Goal: Task Accomplishment & Management: Use online tool/utility

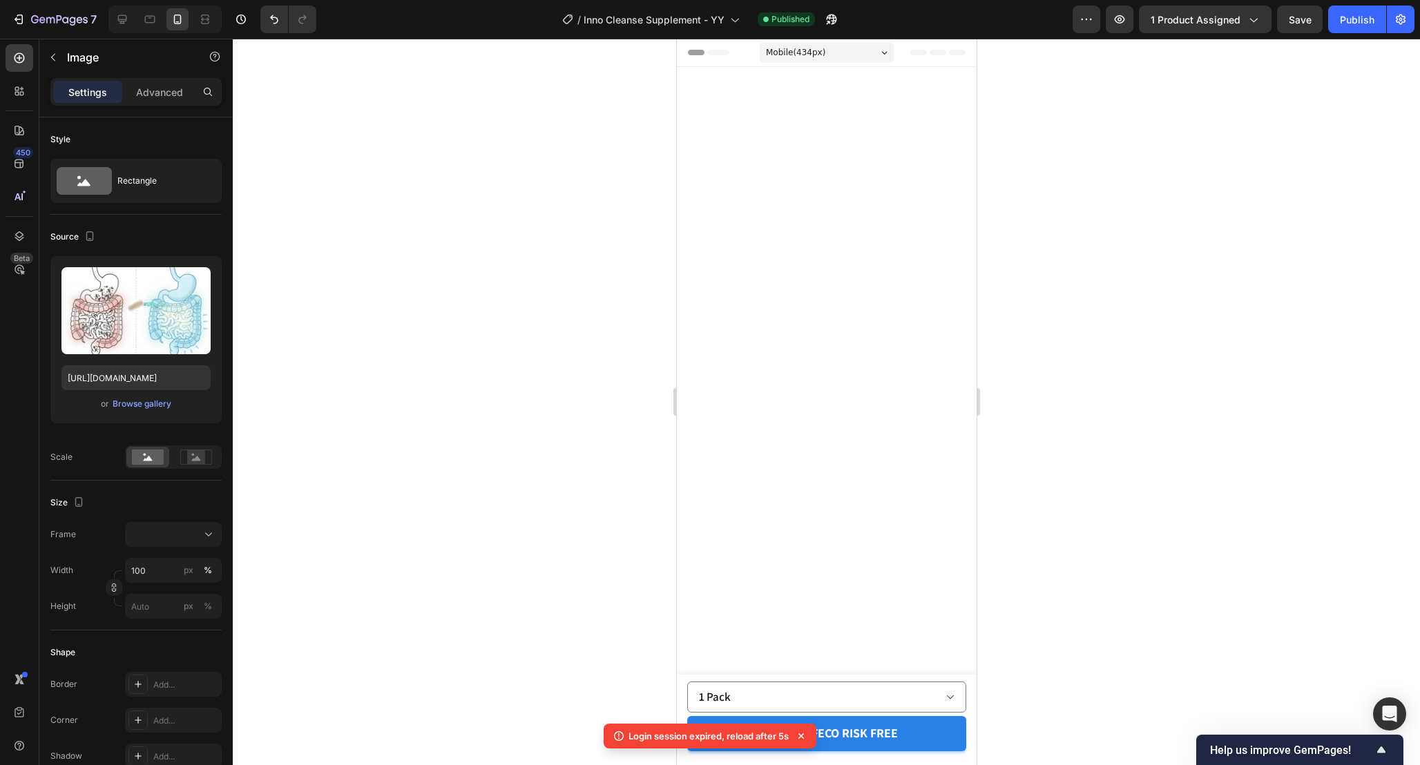
scroll to position [4671, 0]
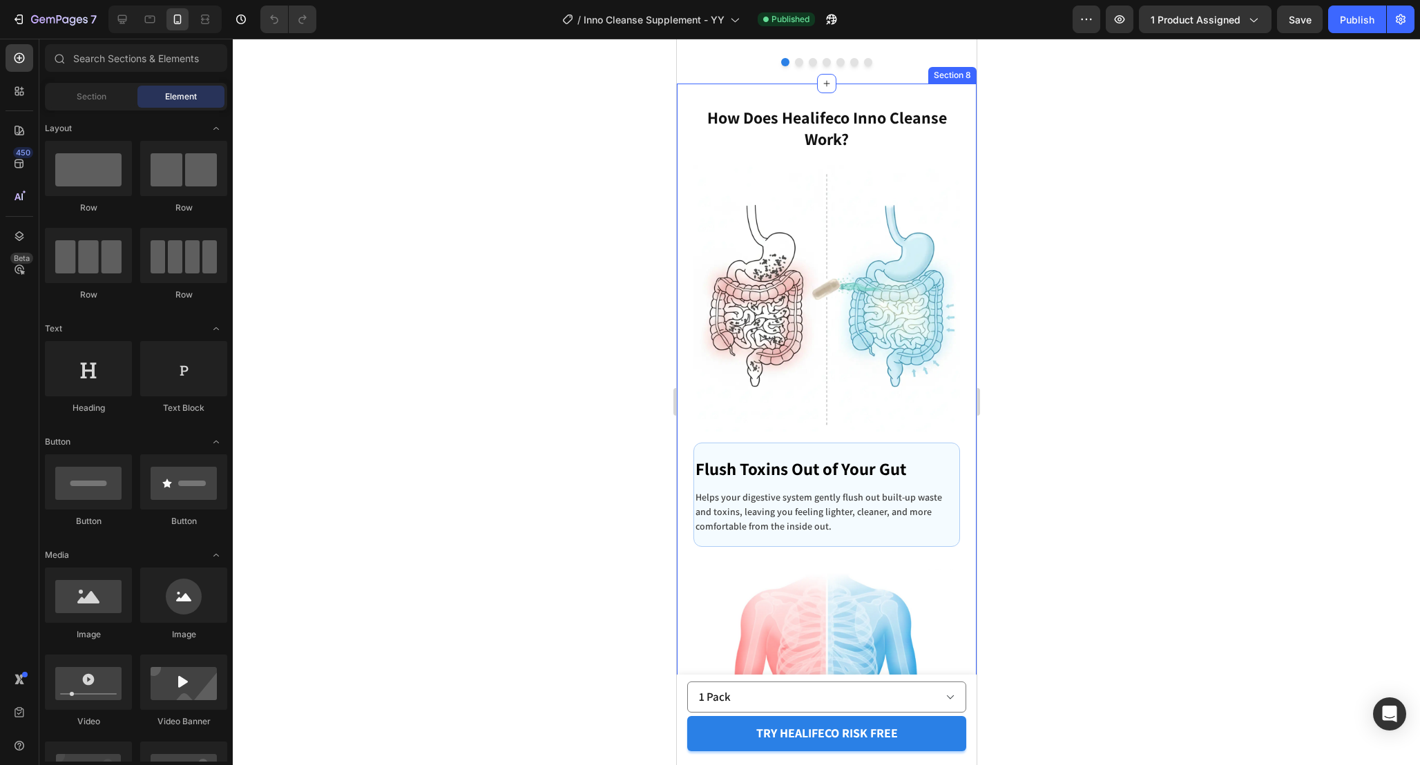
scroll to position [4603, 0]
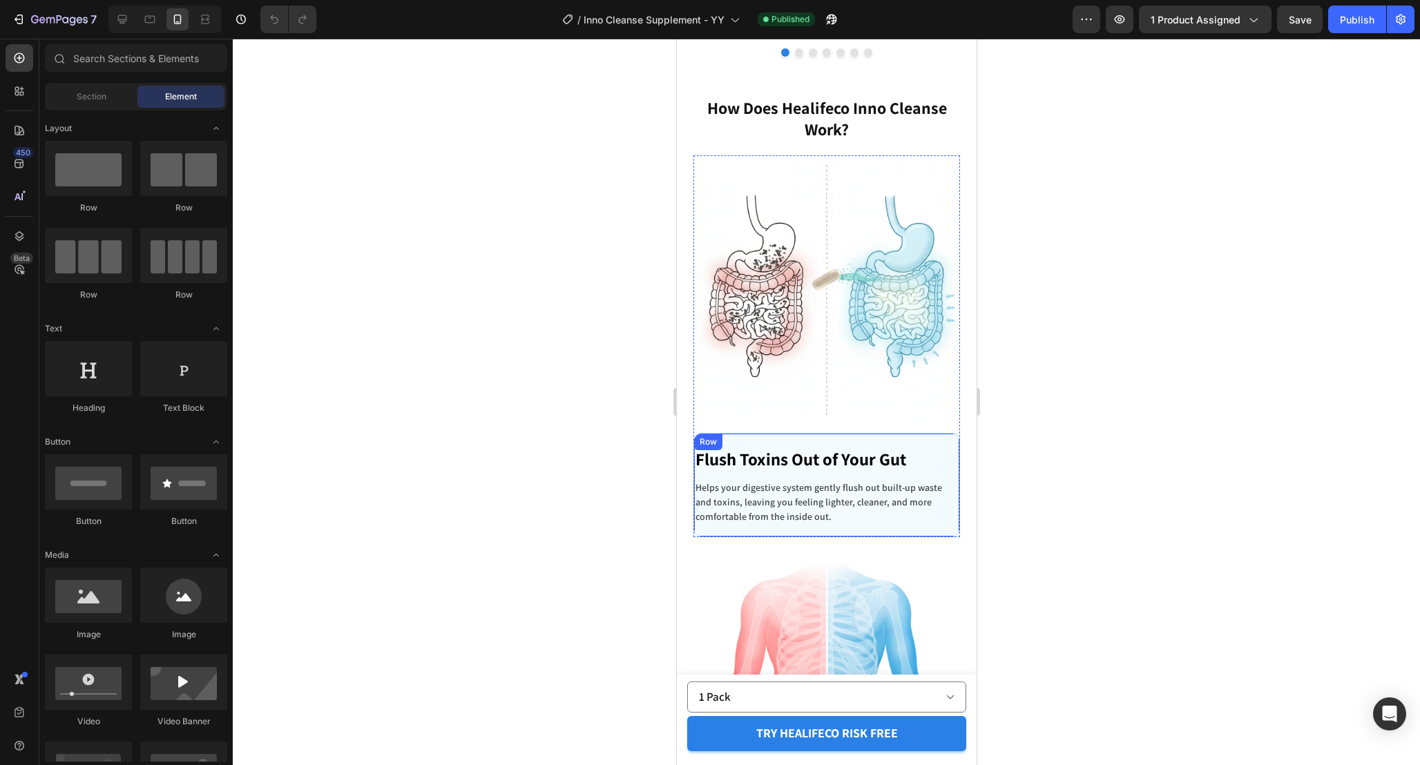
click at [950, 460] on div "Flush Toxins Out of Your Gut Text block Helps your digestive system gently flus…" at bounding box center [826, 485] width 267 height 104
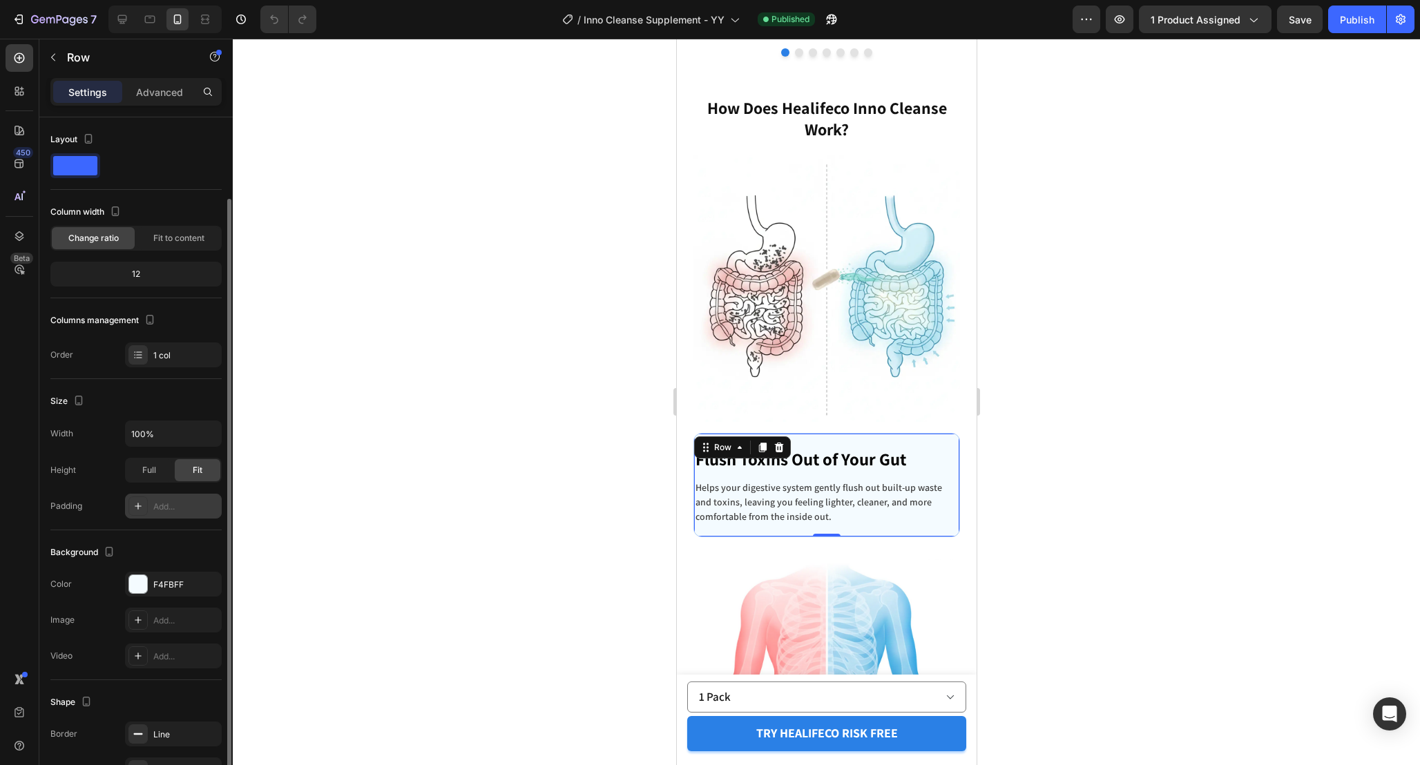
scroll to position [120, 0]
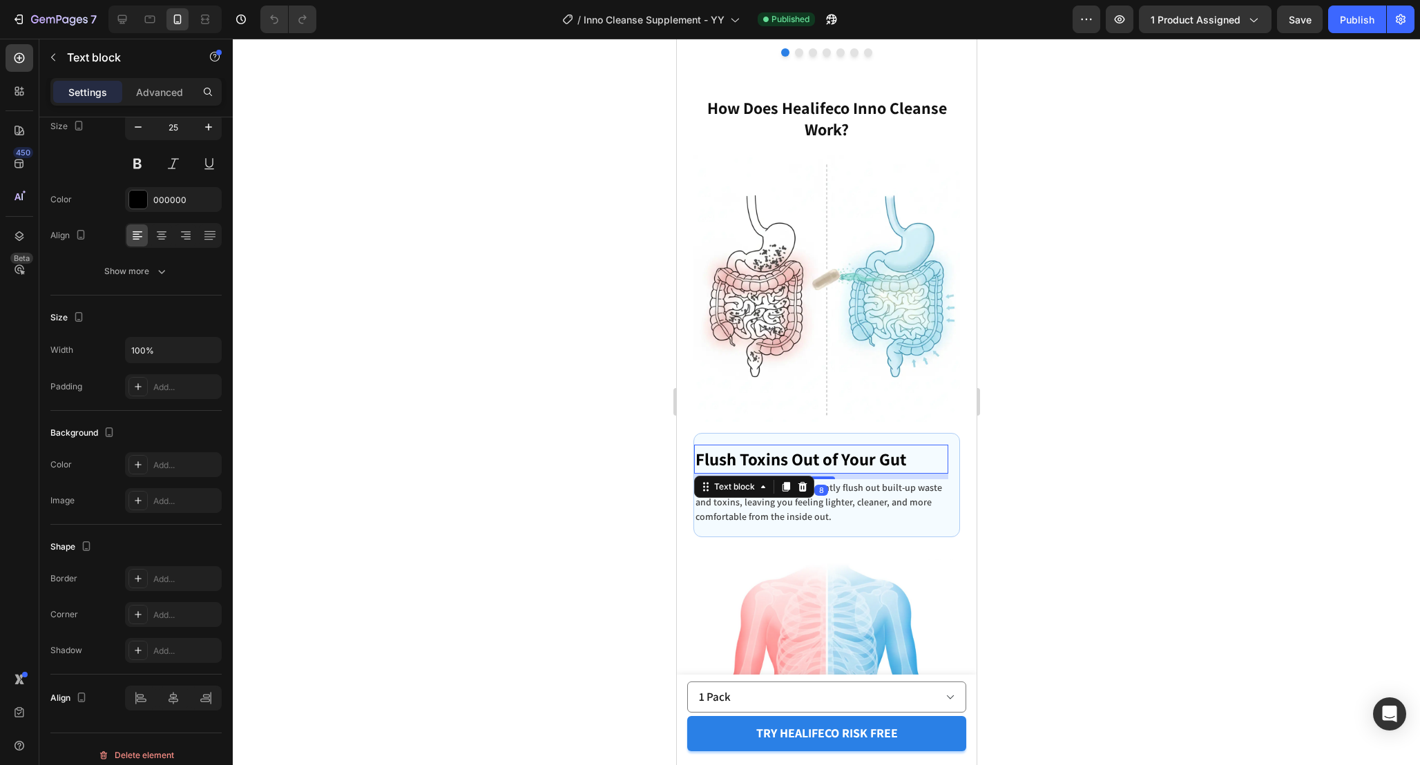
click at [932, 457] on p "Flush Toxins Out of Your Gut" at bounding box center [820, 459] width 251 height 26
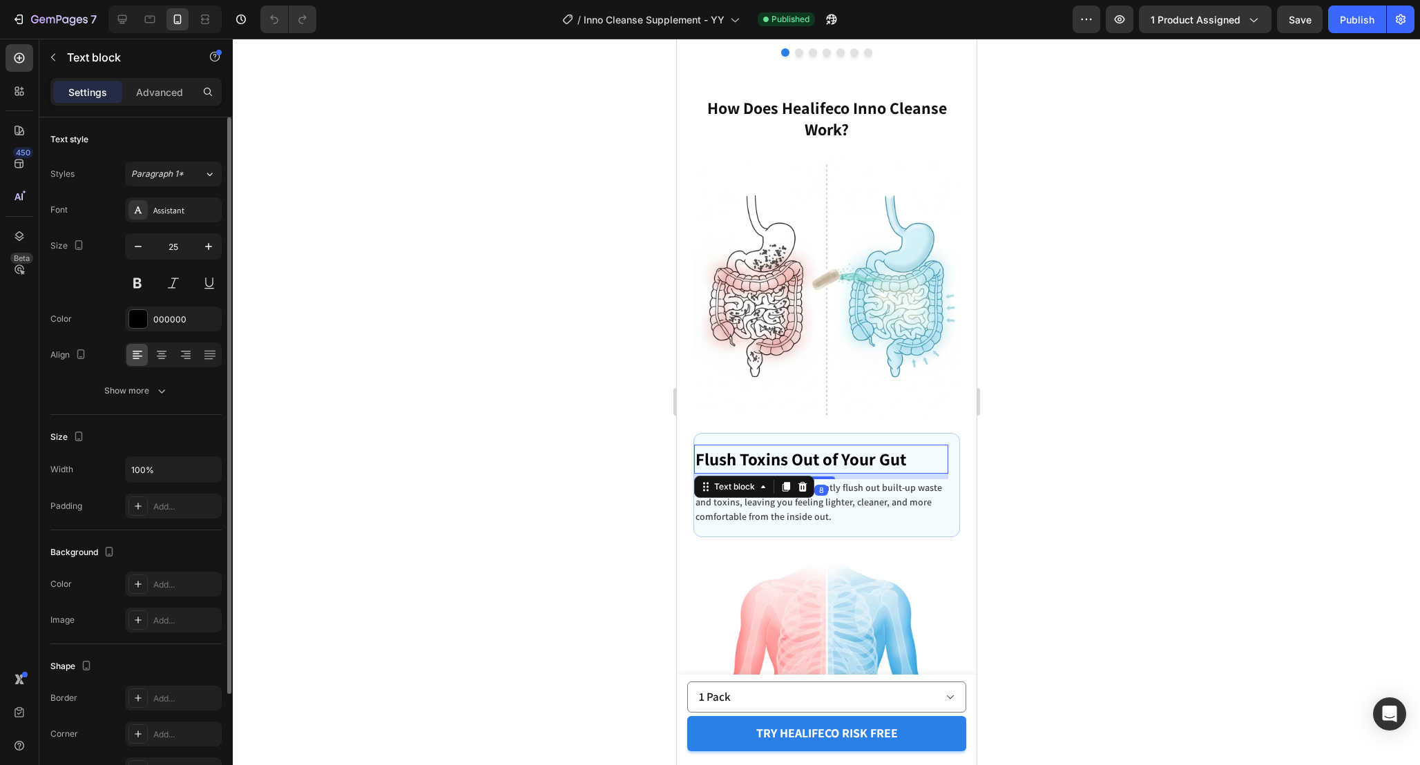
scroll to position [131, 0]
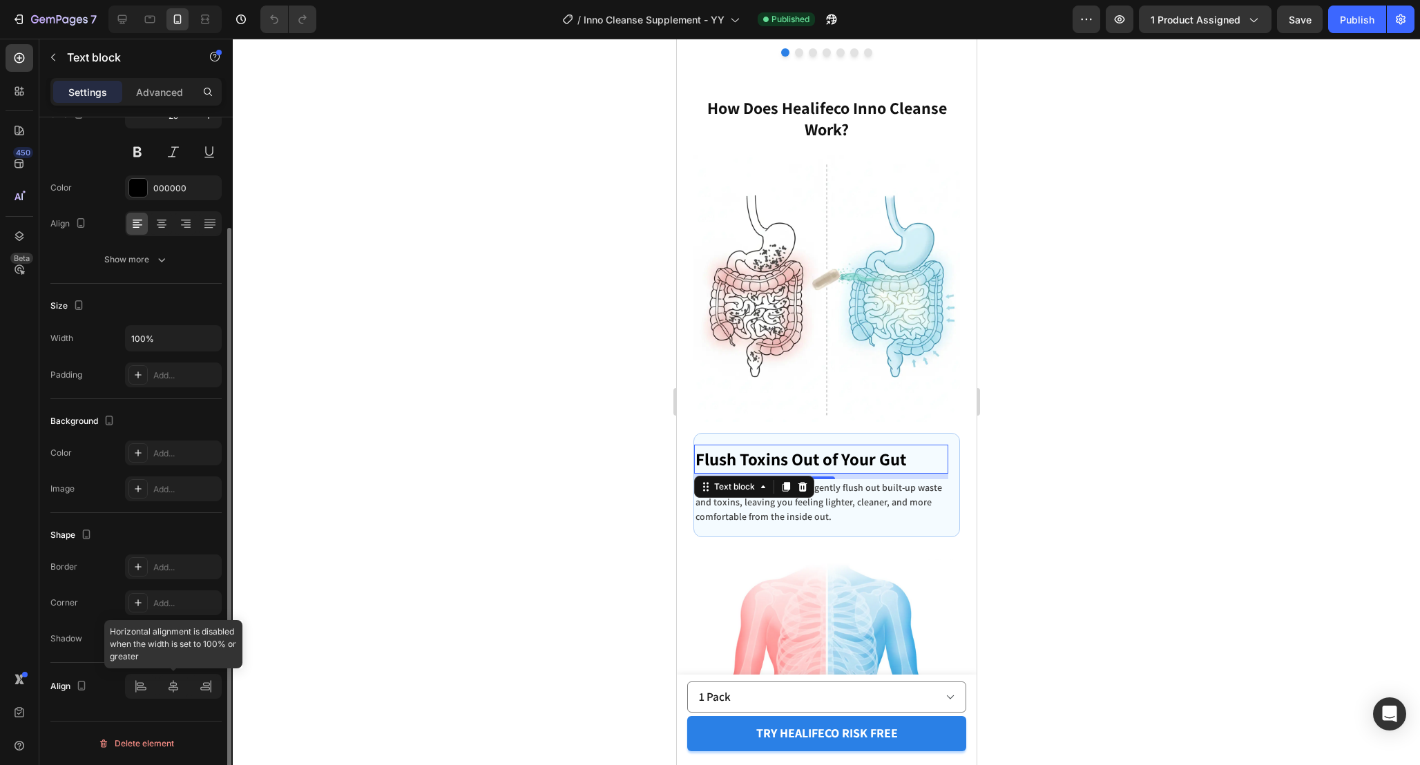
click at [173, 680] on div at bounding box center [173, 686] width 97 height 25
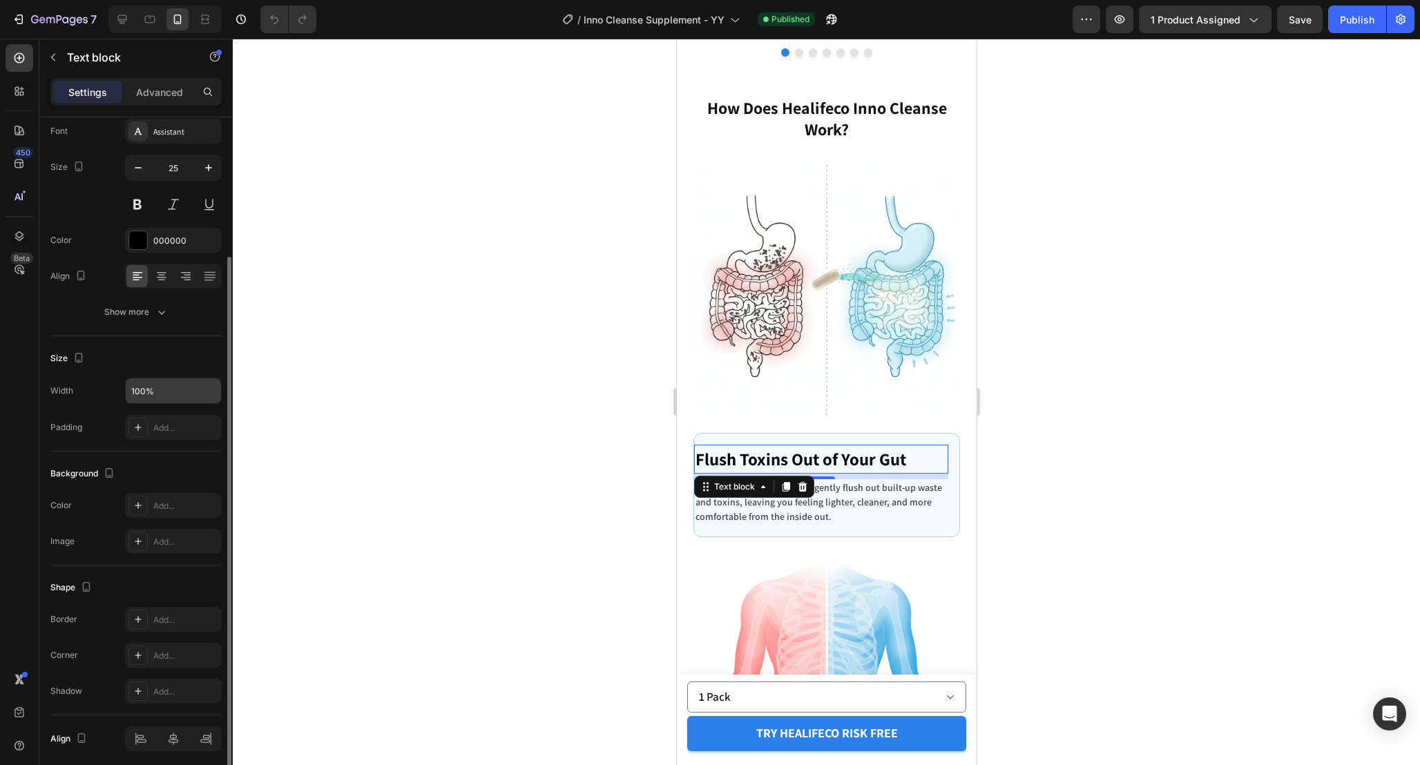
scroll to position [0, 0]
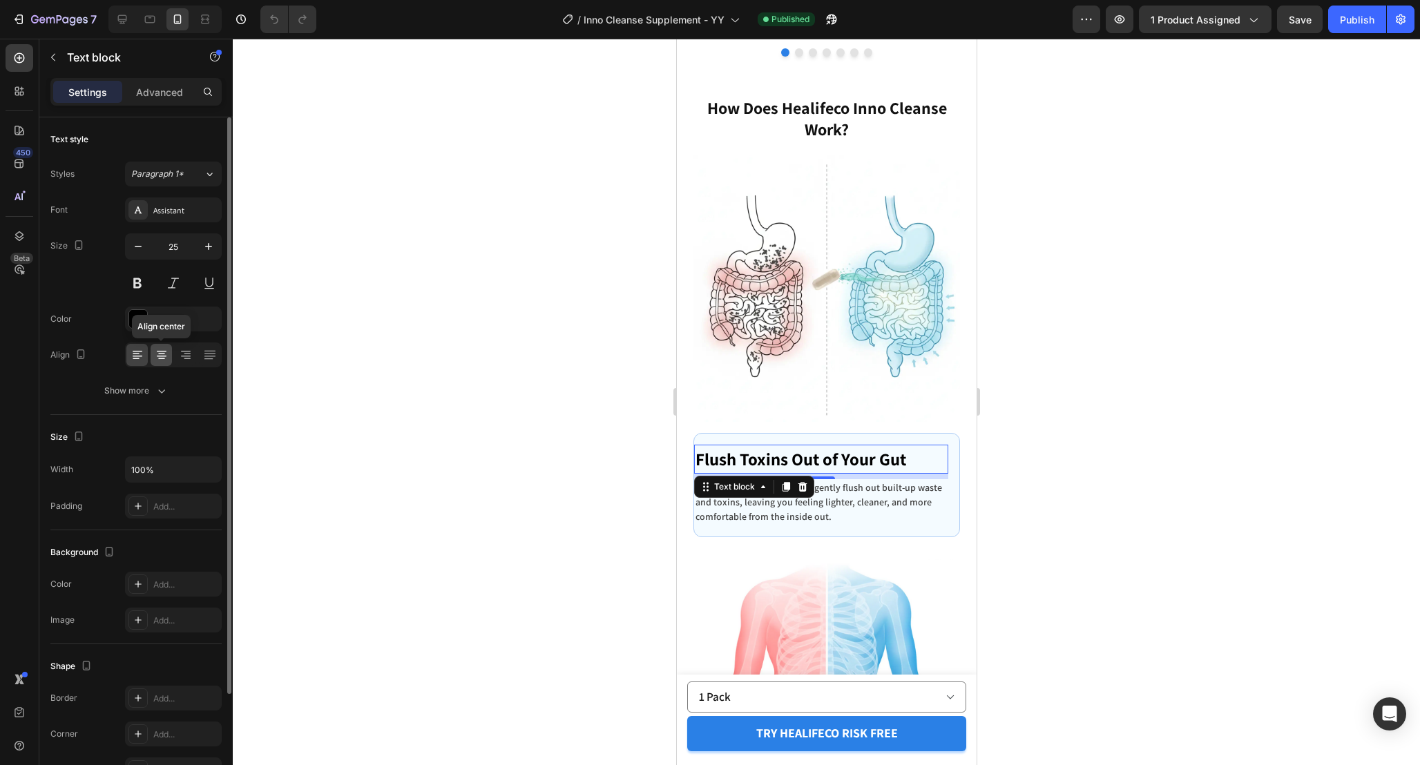
click at [164, 350] on icon at bounding box center [162, 355] width 14 height 14
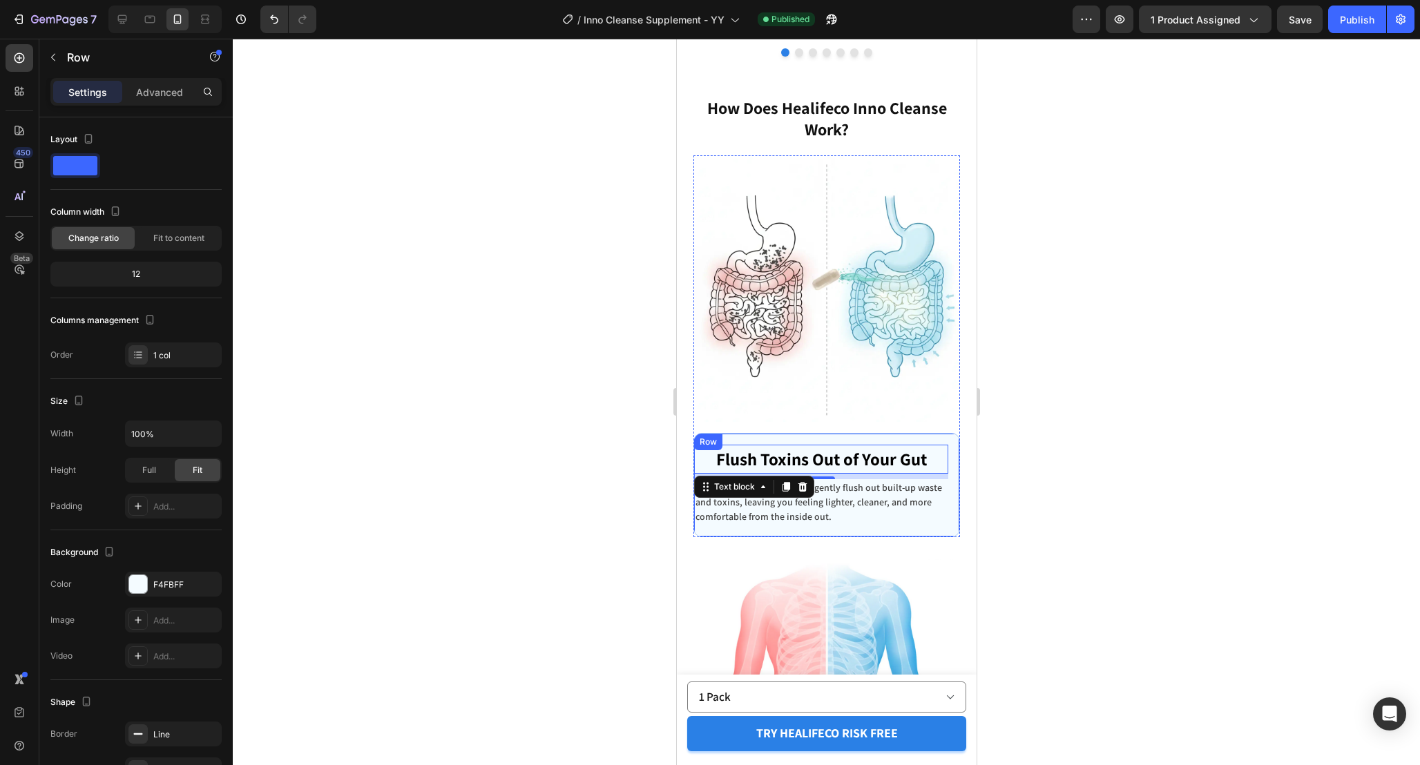
click at [954, 463] on div "Flush Toxins Out of Your Gut Text block 8 Helps your digestive system gently fl…" at bounding box center [826, 485] width 267 height 104
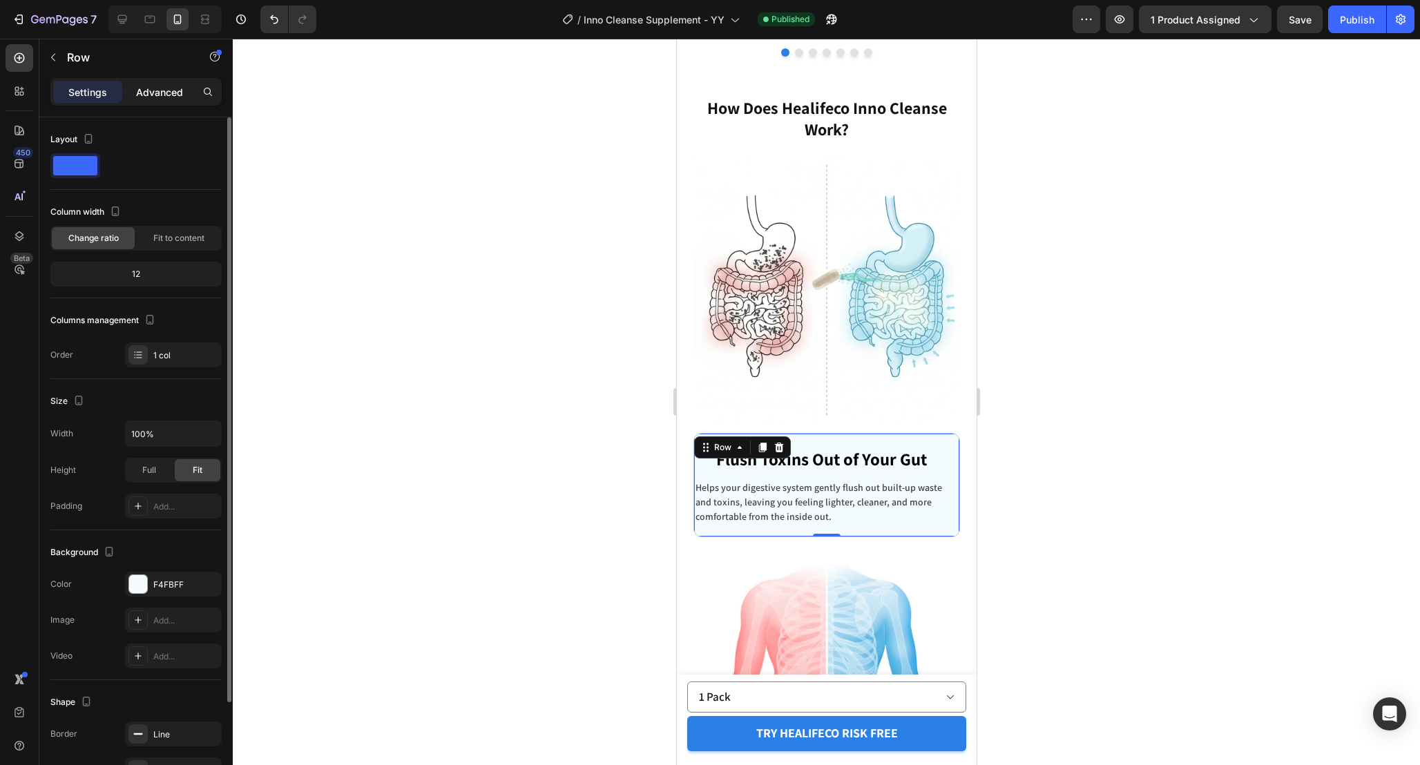
click at [175, 97] on p "Advanced" at bounding box center [159, 92] width 47 height 15
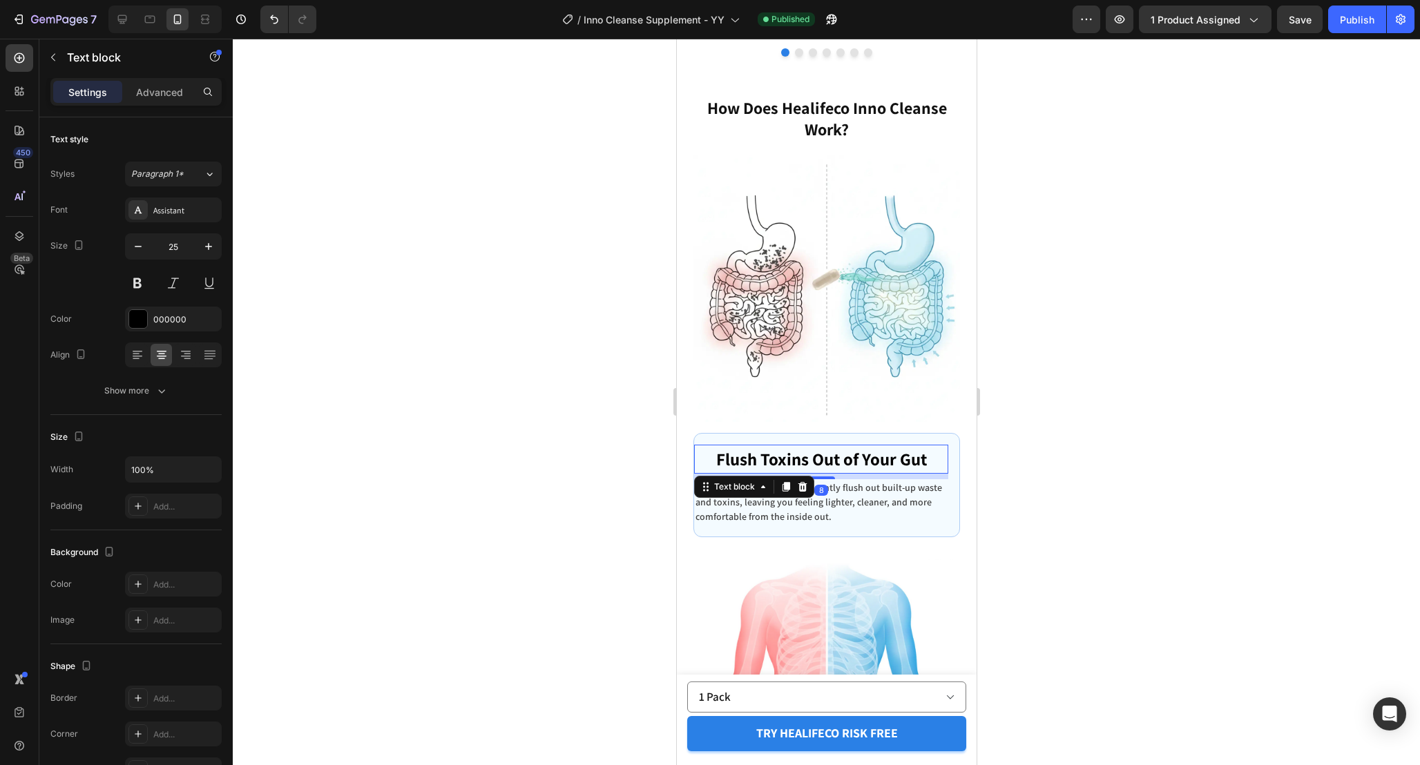
click at [944, 464] on p "Flush Toxins Out of Your Gut" at bounding box center [820, 459] width 251 height 26
click at [155, 97] on p "Advanced" at bounding box center [159, 92] width 47 height 15
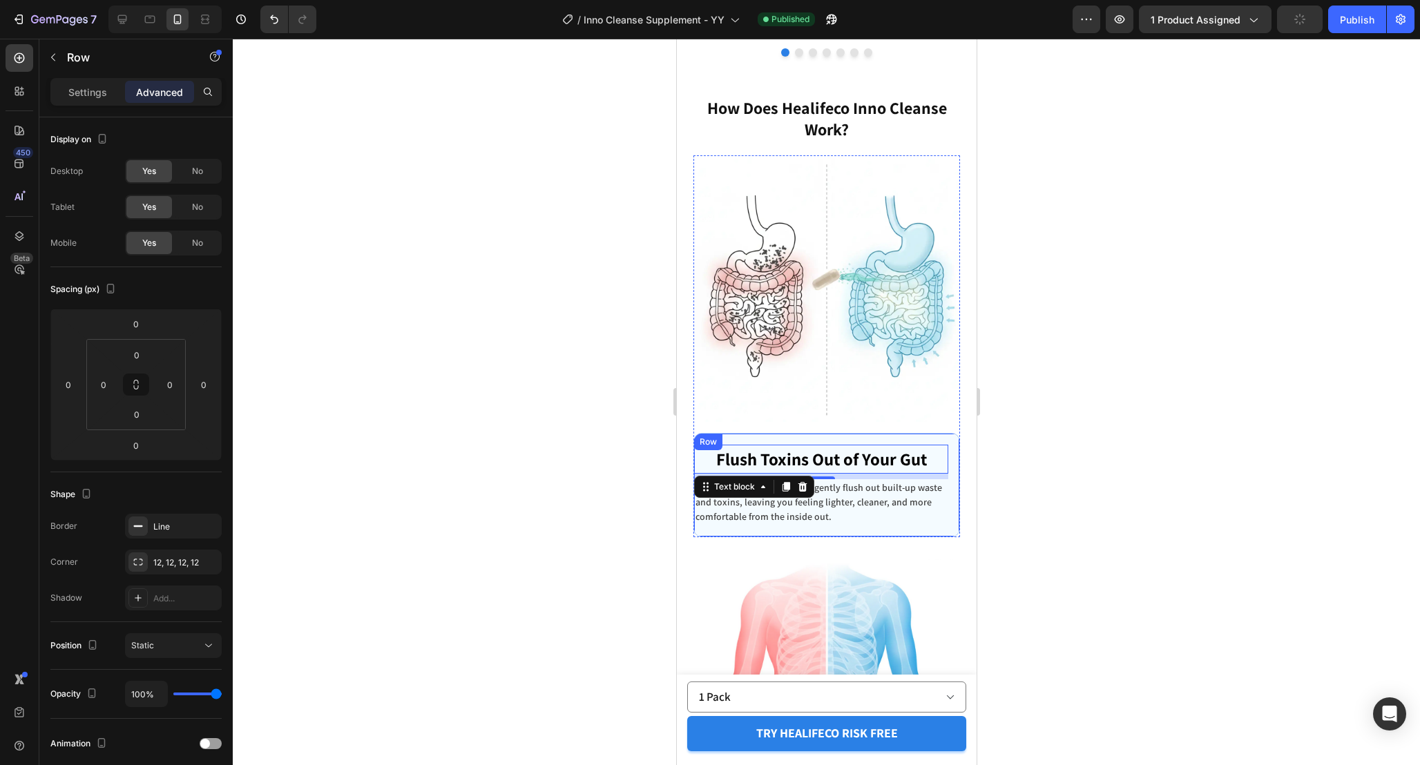
click at [955, 455] on div "Flush Toxins Out of Your Gut Text block 8 Helps your digestive system gently fl…" at bounding box center [826, 485] width 267 height 104
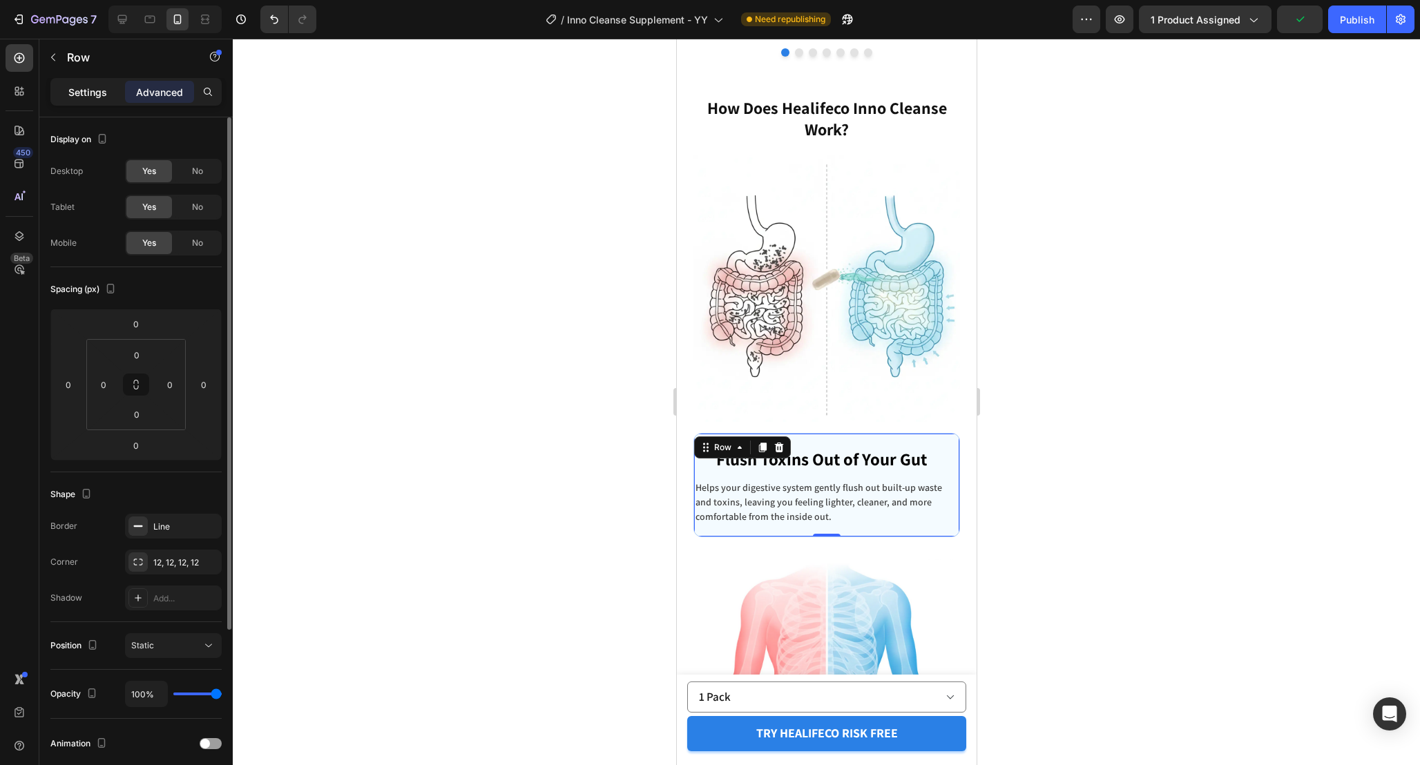
click at [113, 87] on div "Settings" at bounding box center [87, 92] width 69 height 22
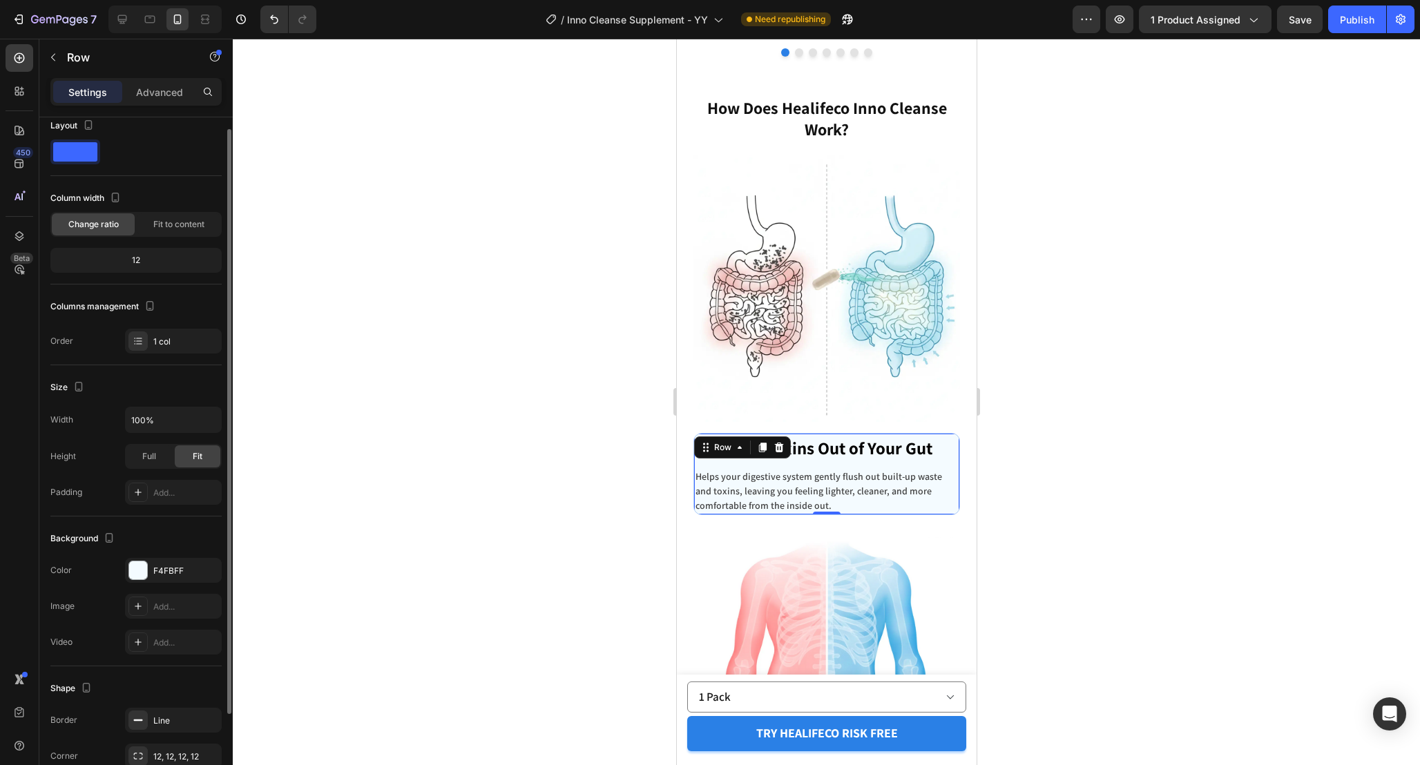
scroll to position [15, 0]
click at [955, 437] on p "Flush Toxins Out of Your Gut" at bounding box center [826, 448] width 263 height 26
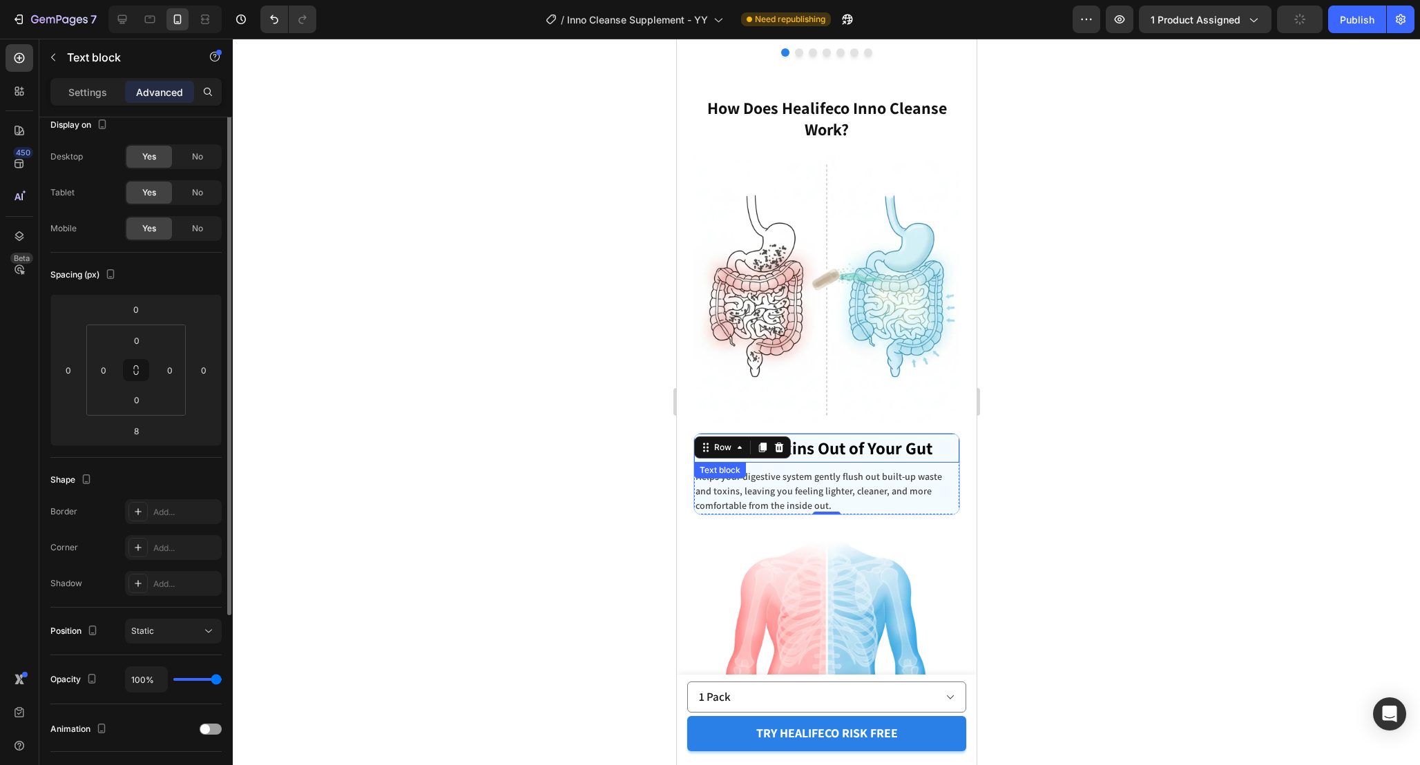
scroll to position [0, 0]
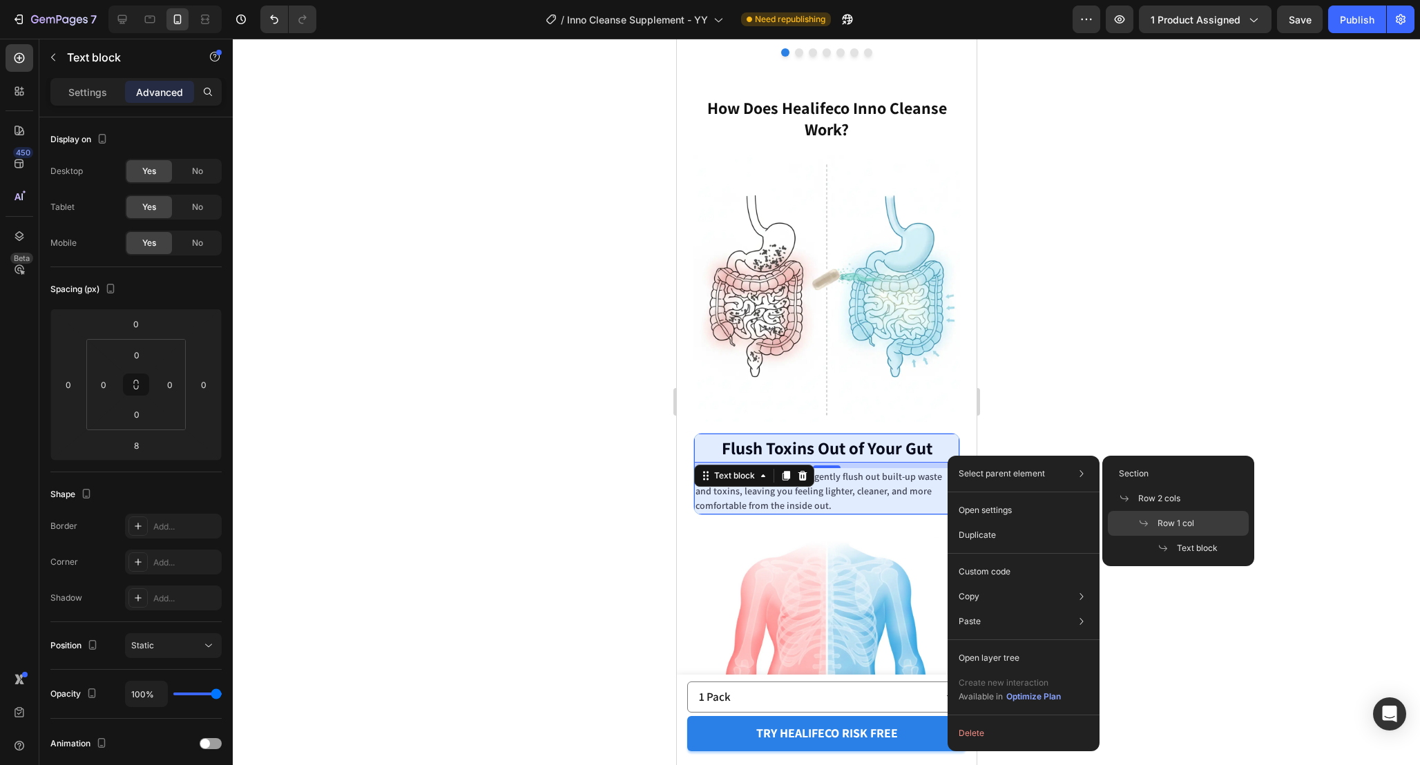
click at [1209, 513] on div "Row 1 col" at bounding box center [1178, 523] width 141 height 25
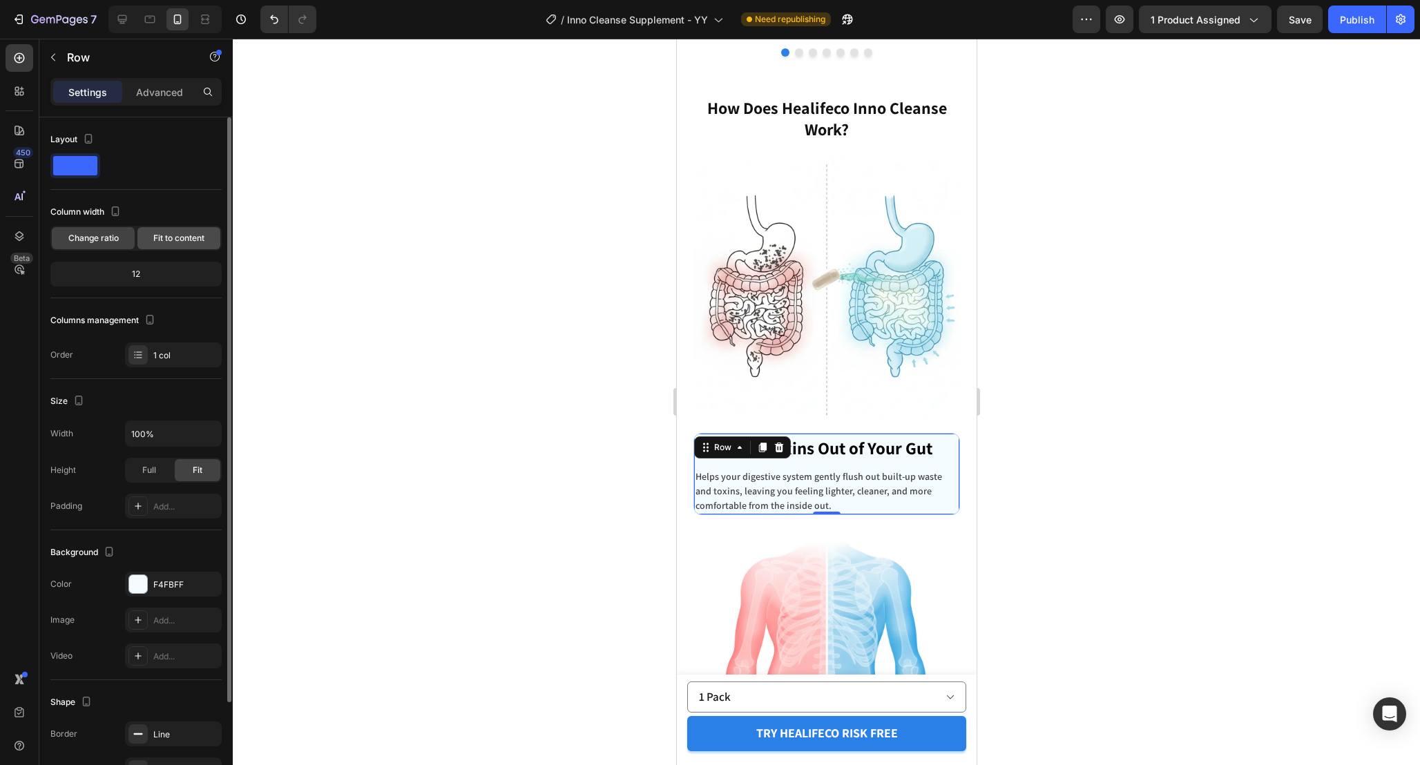
click at [178, 244] on span "Fit to content" at bounding box center [178, 238] width 51 height 12
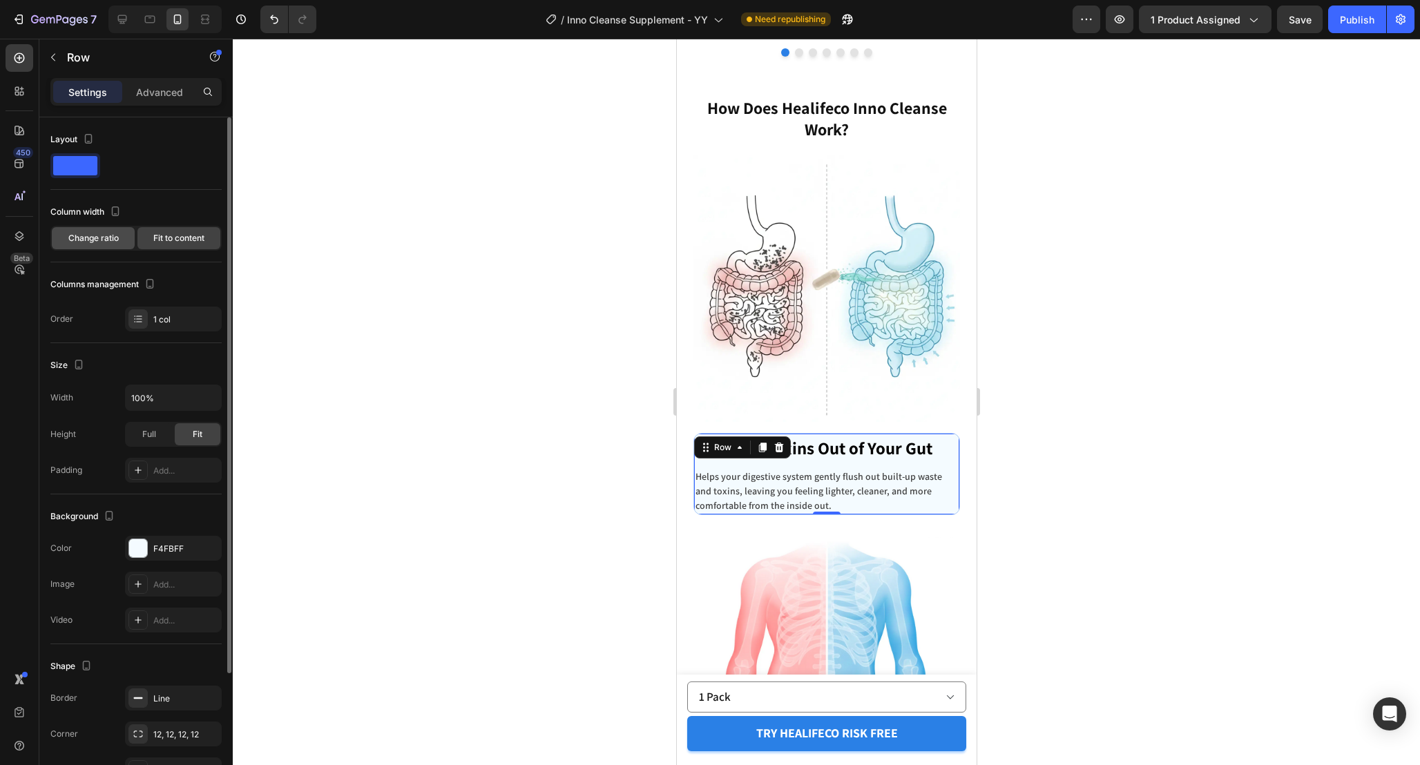
click at [107, 243] on span "Change ratio" at bounding box center [93, 238] width 50 height 12
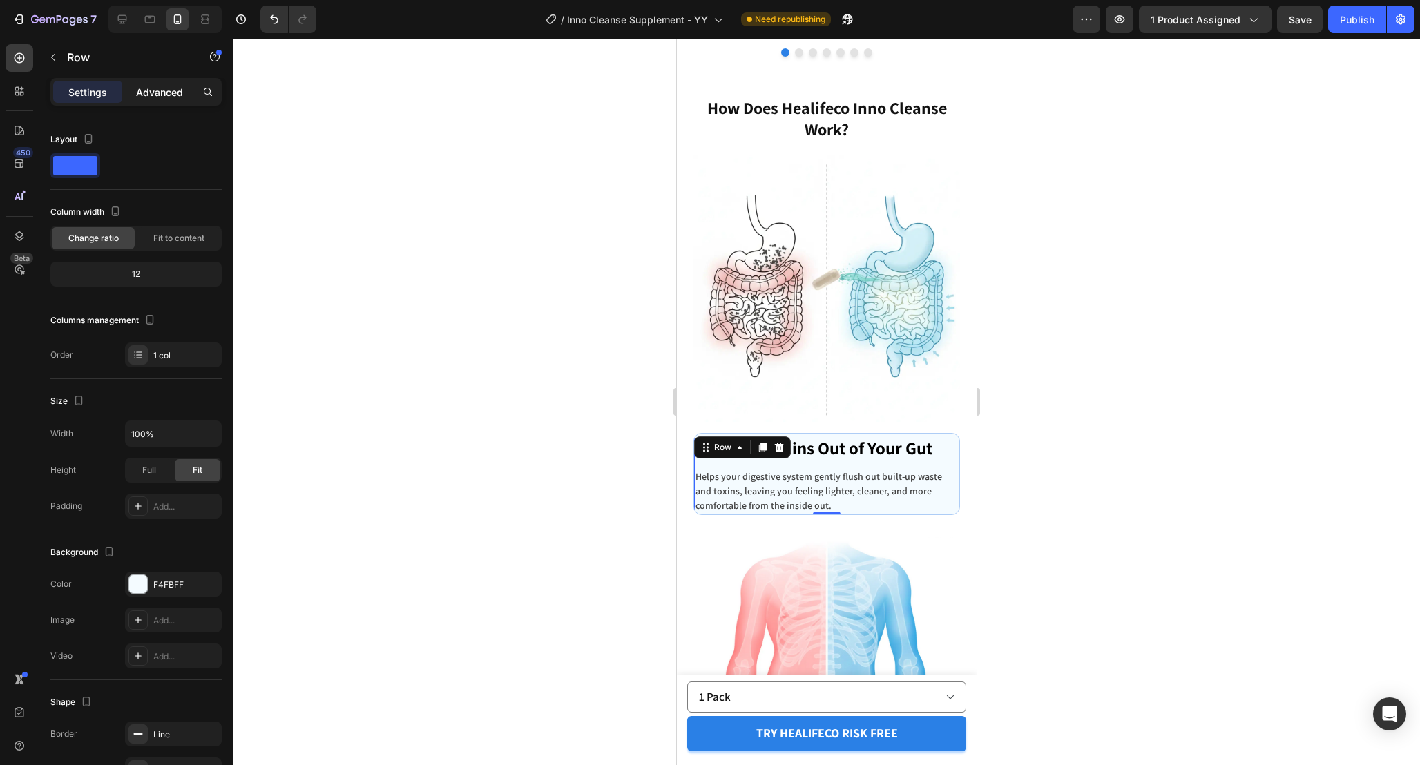
click at [155, 91] on p "Advanced" at bounding box center [159, 92] width 47 height 15
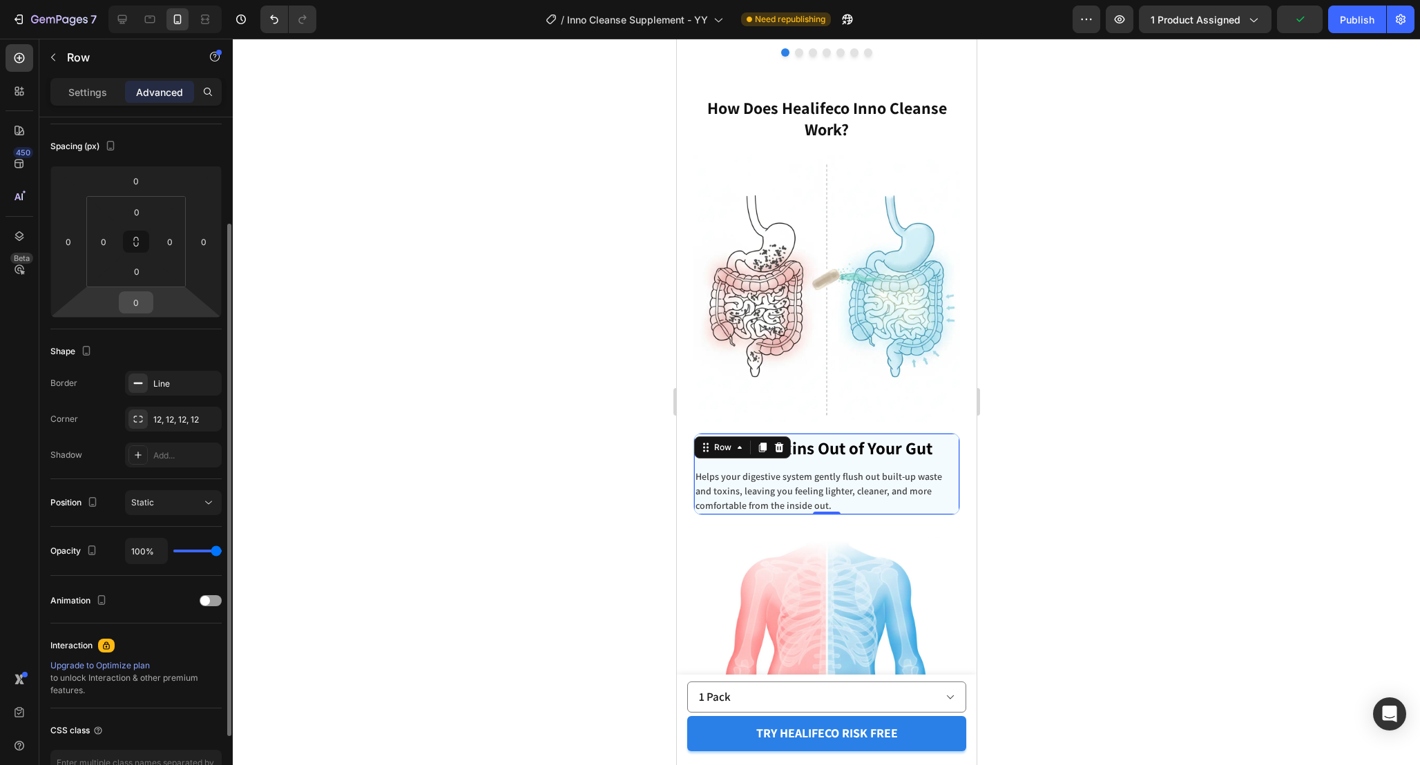
scroll to position [142, 0]
click at [207, 422] on icon "button" at bounding box center [207, 420] width 11 height 11
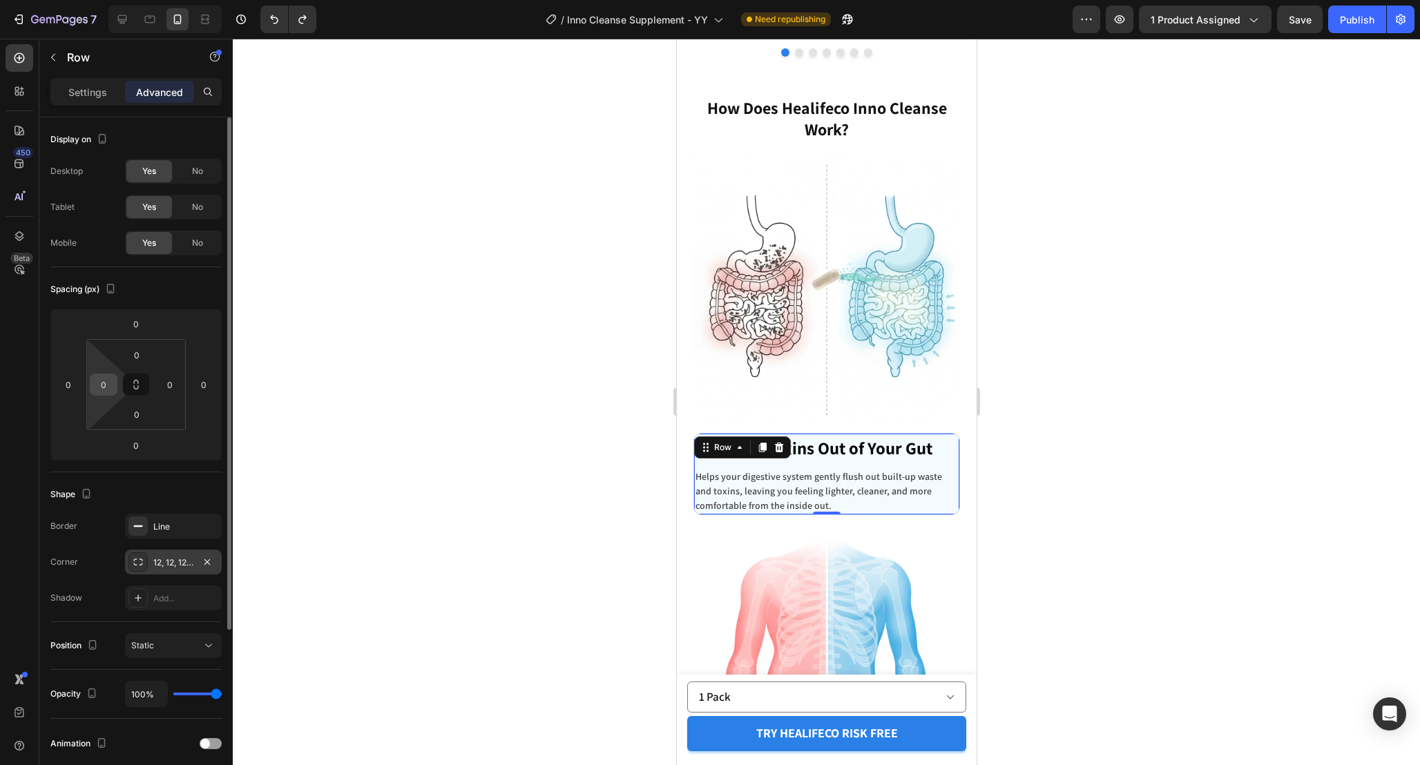
click at [109, 390] on input "0" at bounding box center [103, 384] width 21 height 21
click at [109, 390] on input "12" at bounding box center [103, 384] width 21 height 21
type input "0"
click at [170, 388] on input "0" at bounding box center [170, 384] width 21 height 21
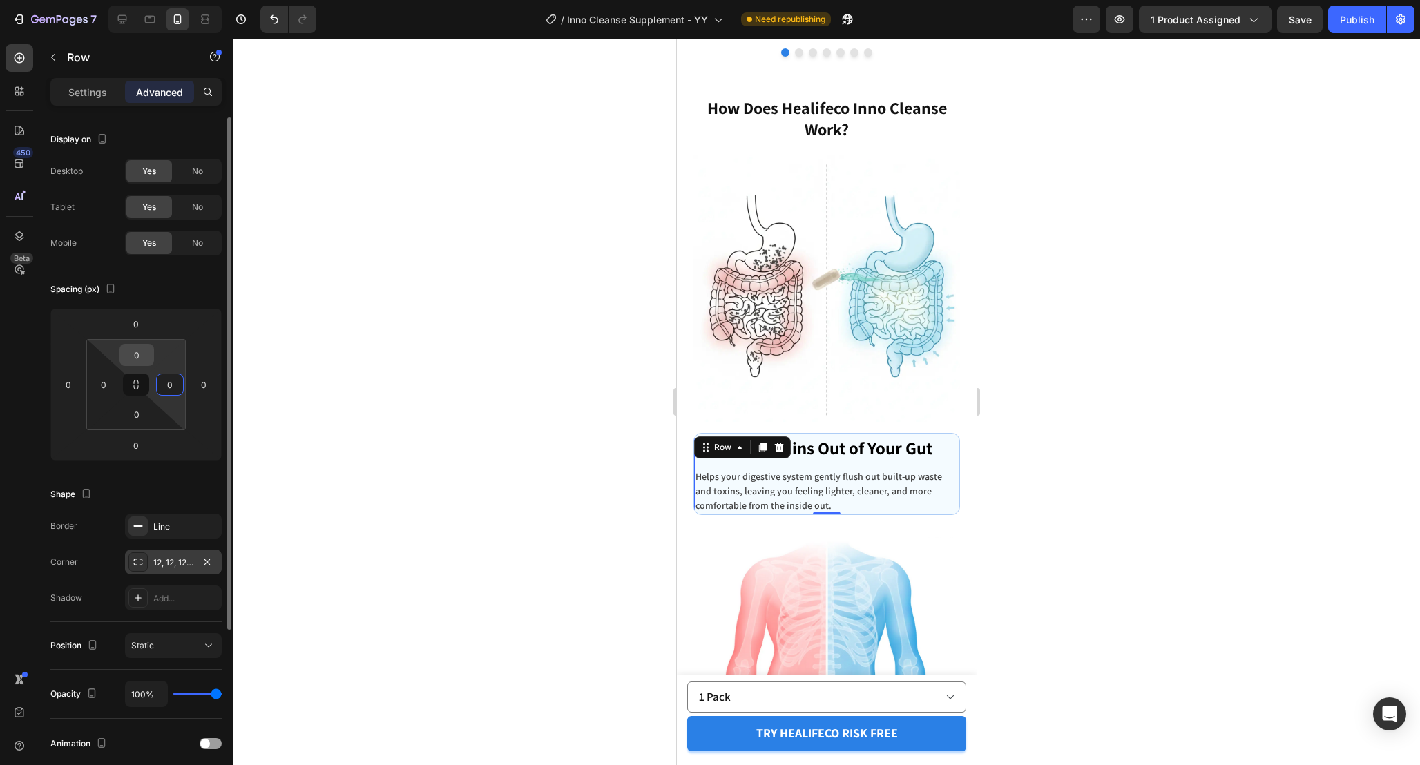
click at [137, 352] on input "0" at bounding box center [137, 355] width 28 height 21
click at [131, 353] on input "0" at bounding box center [137, 355] width 28 height 21
click at [137, 354] on input "0" at bounding box center [137, 355] width 28 height 21
click at [163, 298] on div "Spacing (px)" at bounding box center [135, 289] width 171 height 22
click at [144, 381] on button at bounding box center [136, 385] width 26 height 22
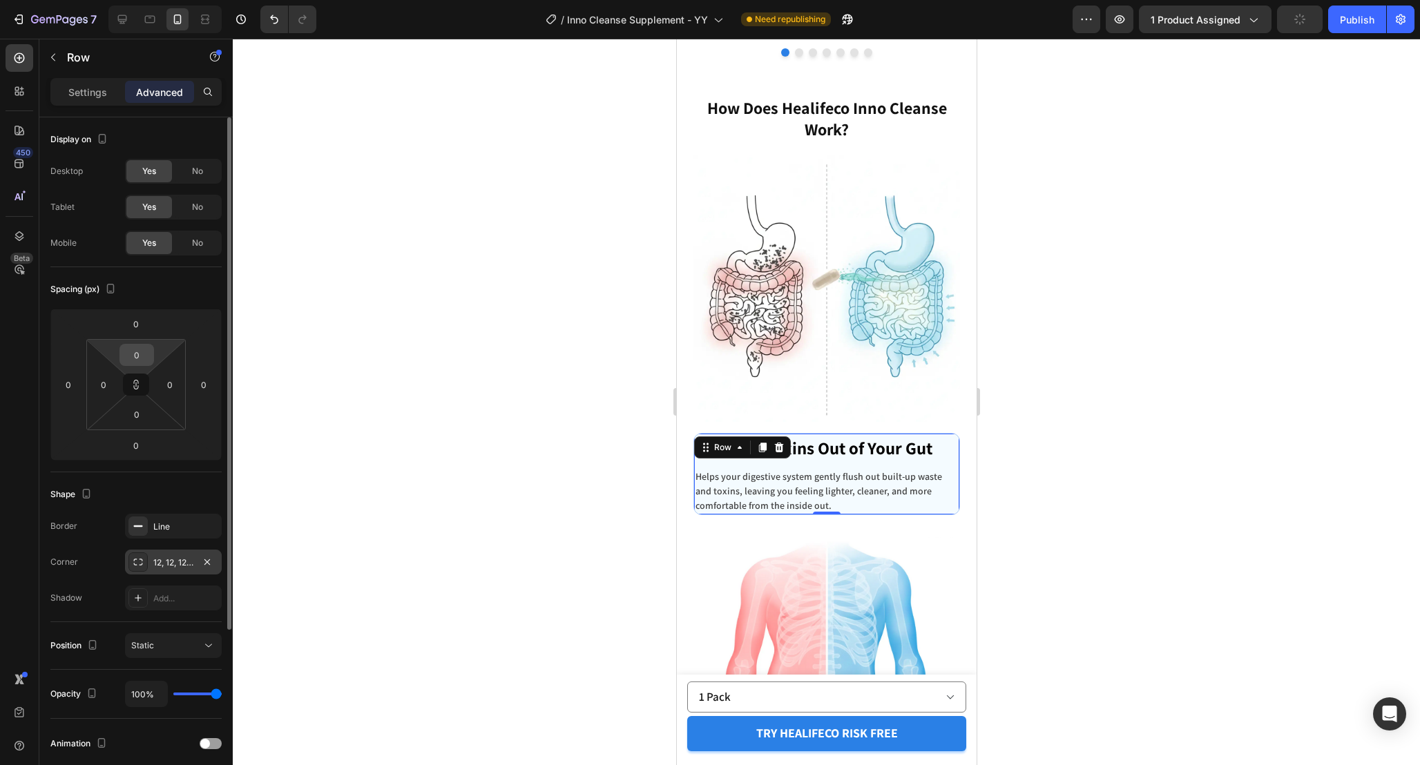
click at [143, 352] on input "0" at bounding box center [137, 355] width 28 height 21
type input "1"
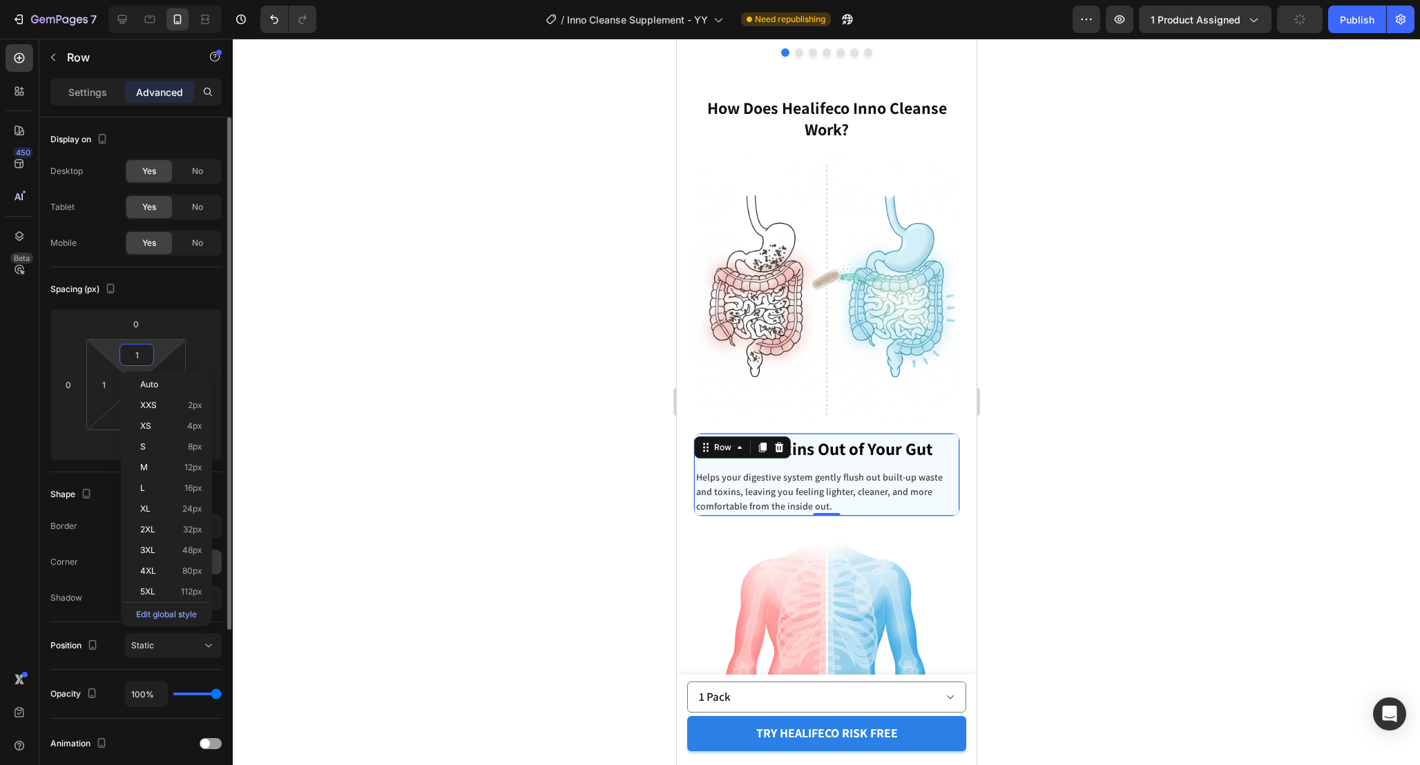
type input "12"
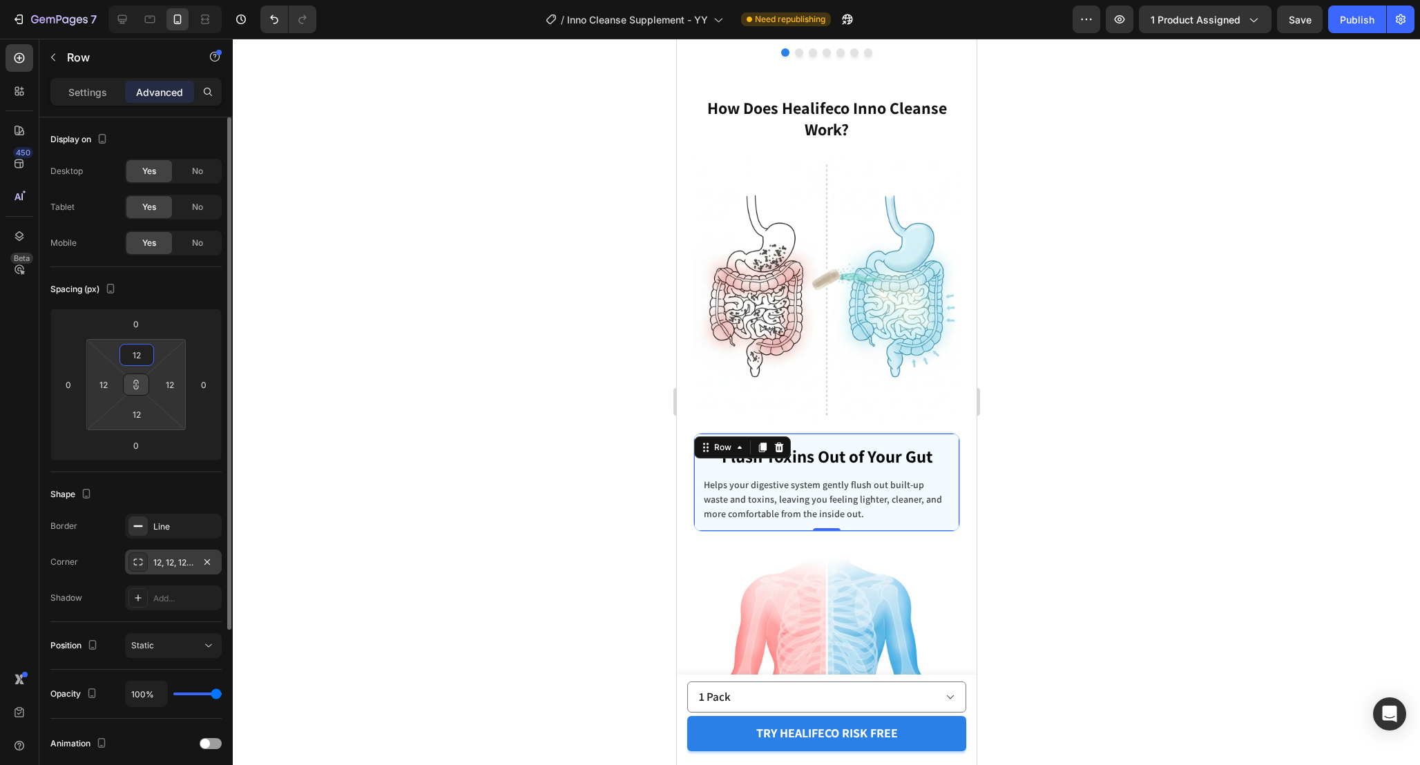
click at [136, 383] on icon at bounding box center [136, 385] width 1 height 5
click at [140, 356] on input "12" at bounding box center [137, 355] width 28 height 21
type input "6"
click at [141, 409] on input "12" at bounding box center [137, 414] width 28 height 21
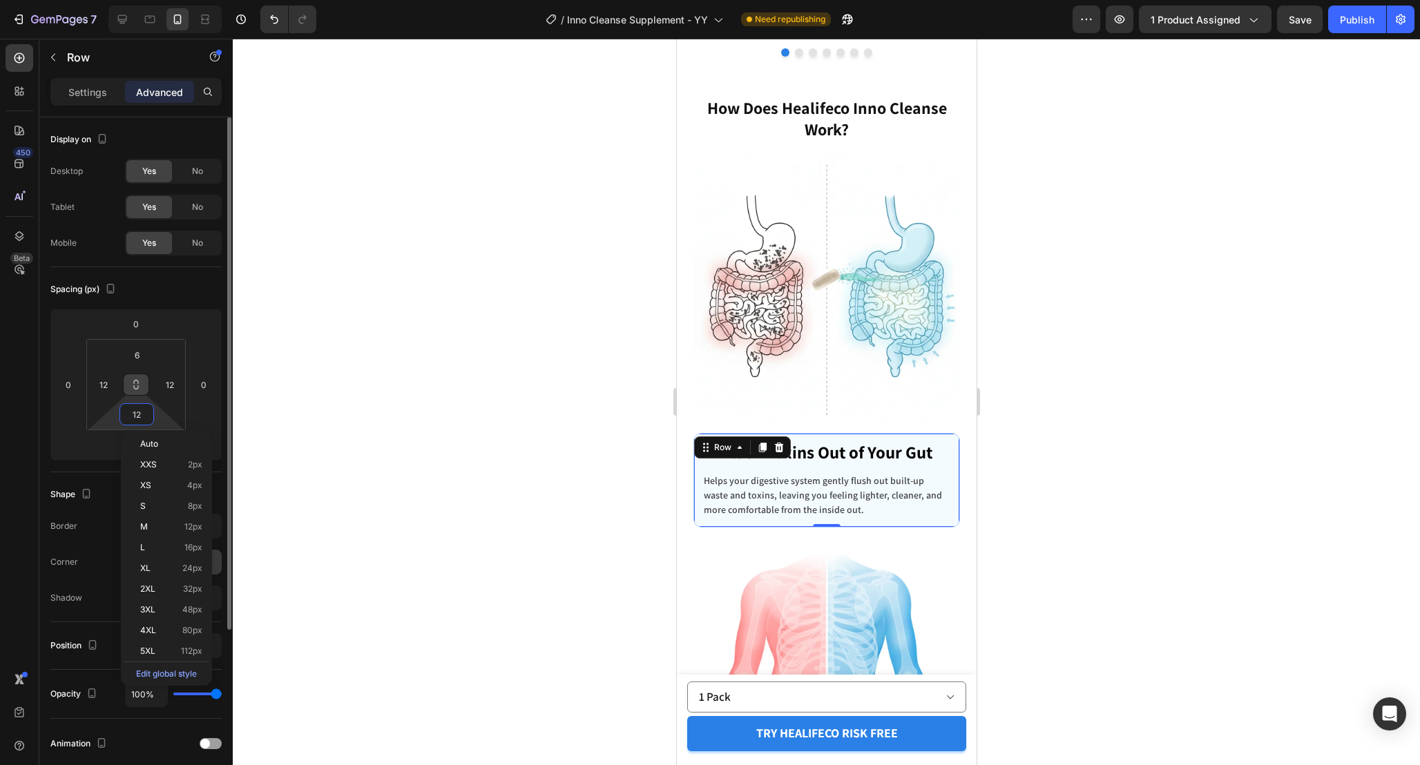
type input "6"
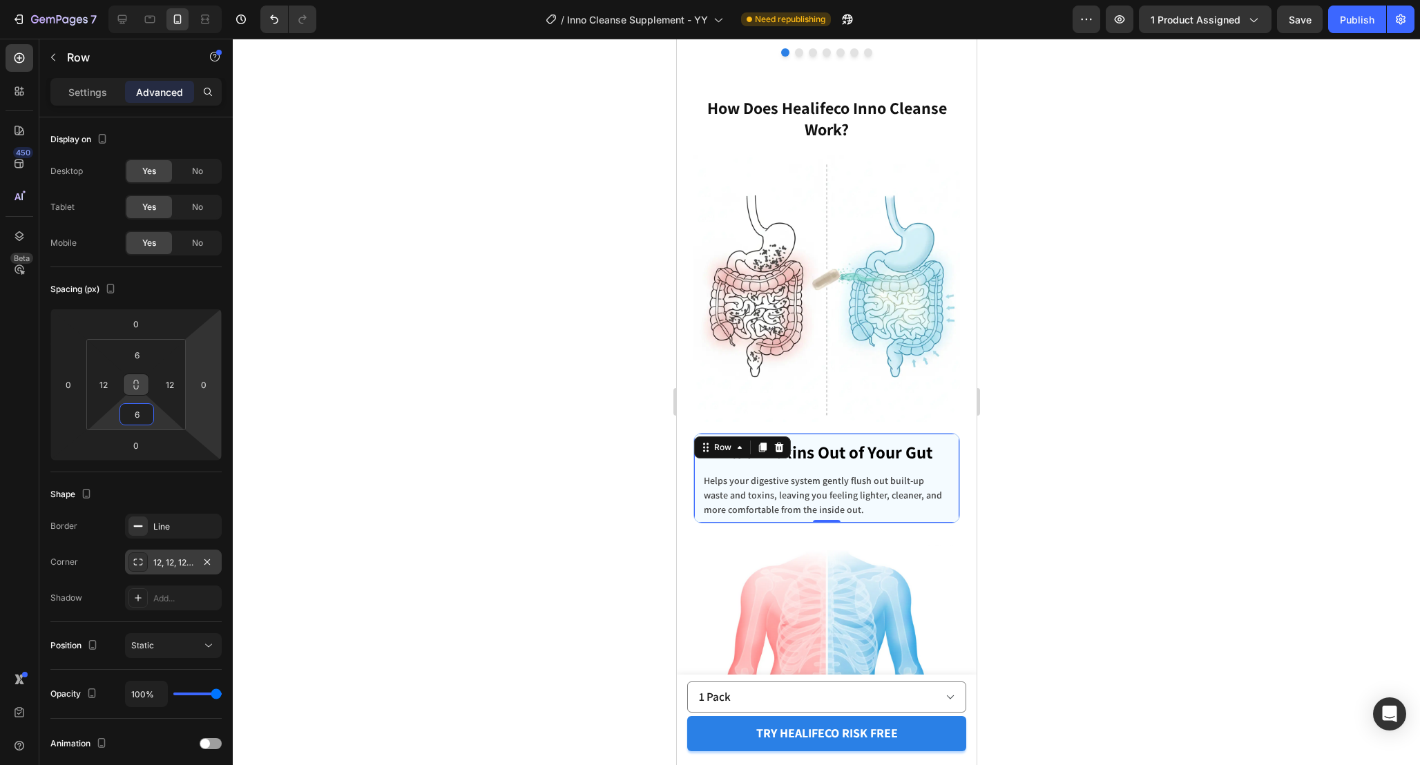
click at [1081, 497] on div at bounding box center [827, 402] width 1188 height 727
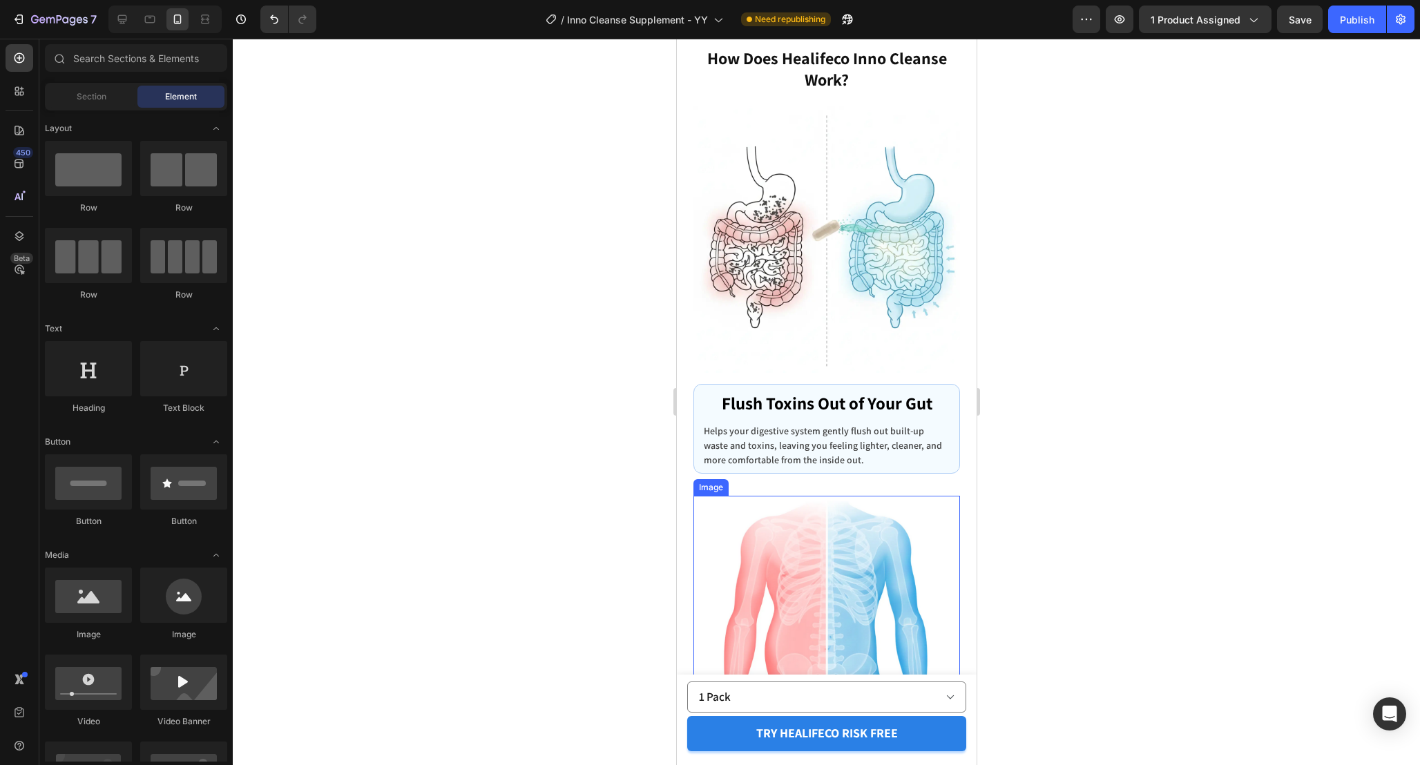
scroll to position [4670, 0]
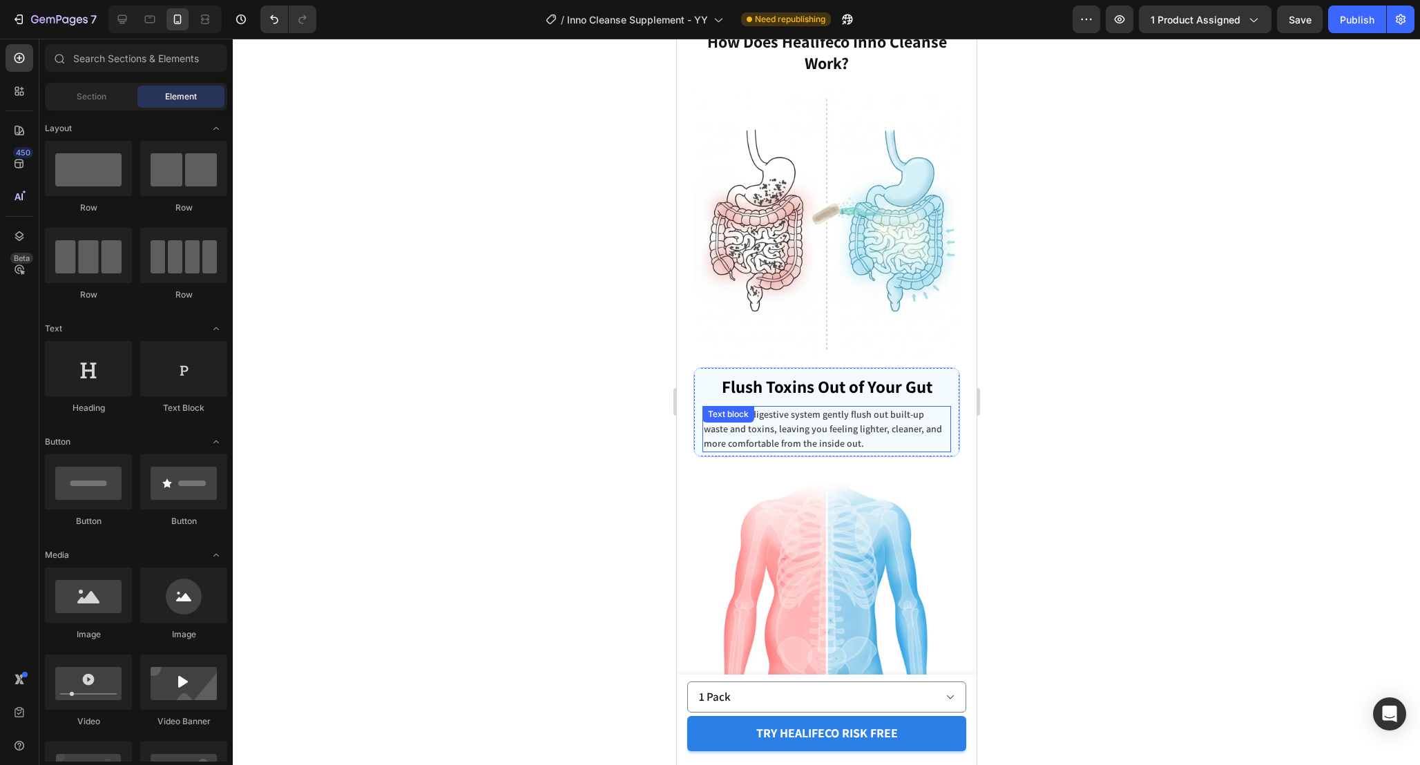
click at [855, 419] on p "Helps your digestive system gently flush out built-up waste and toxins, leaving…" at bounding box center [826, 430] width 246 height 44
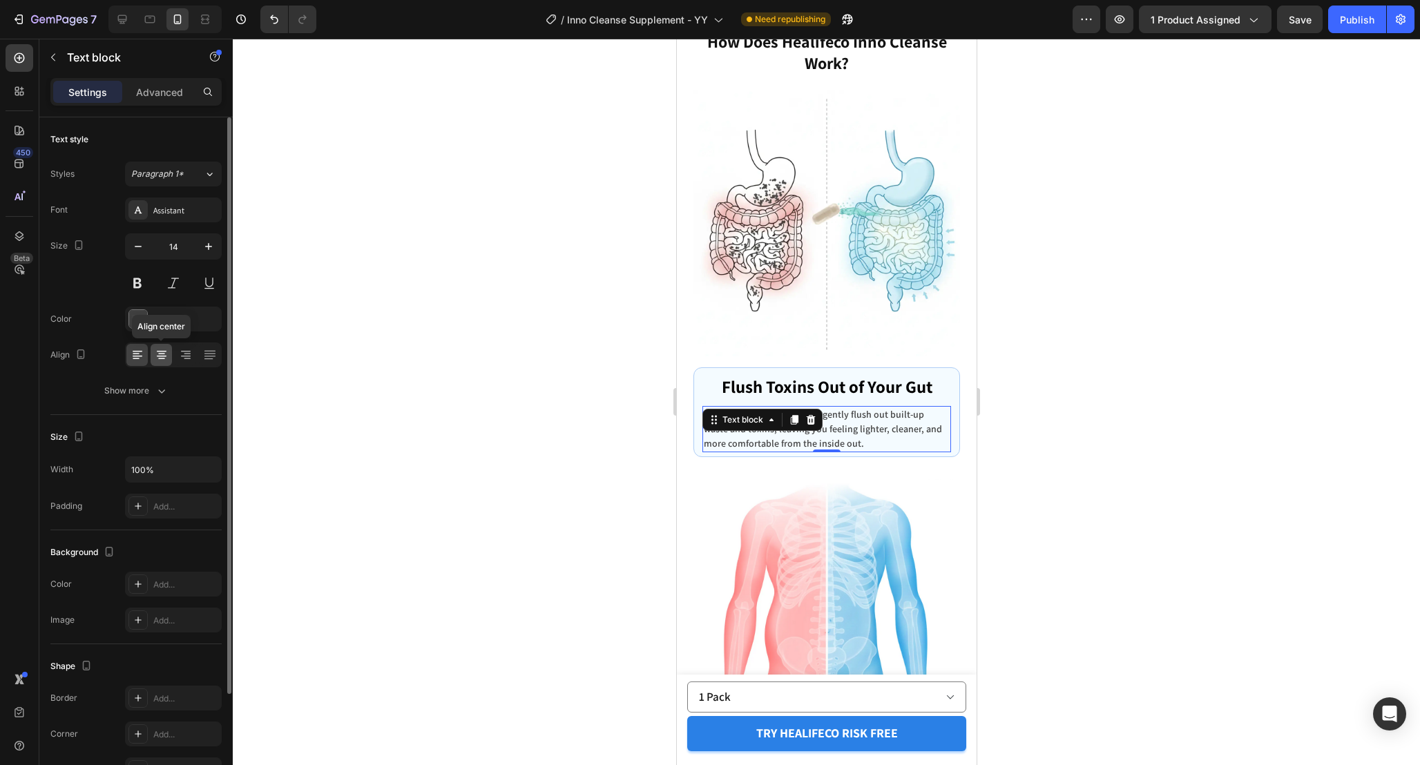
click at [164, 359] on icon at bounding box center [161, 359] width 7 height 1
click at [211, 244] on icon "button" at bounding box center [209, 247] width 14 height 14
type input "16"
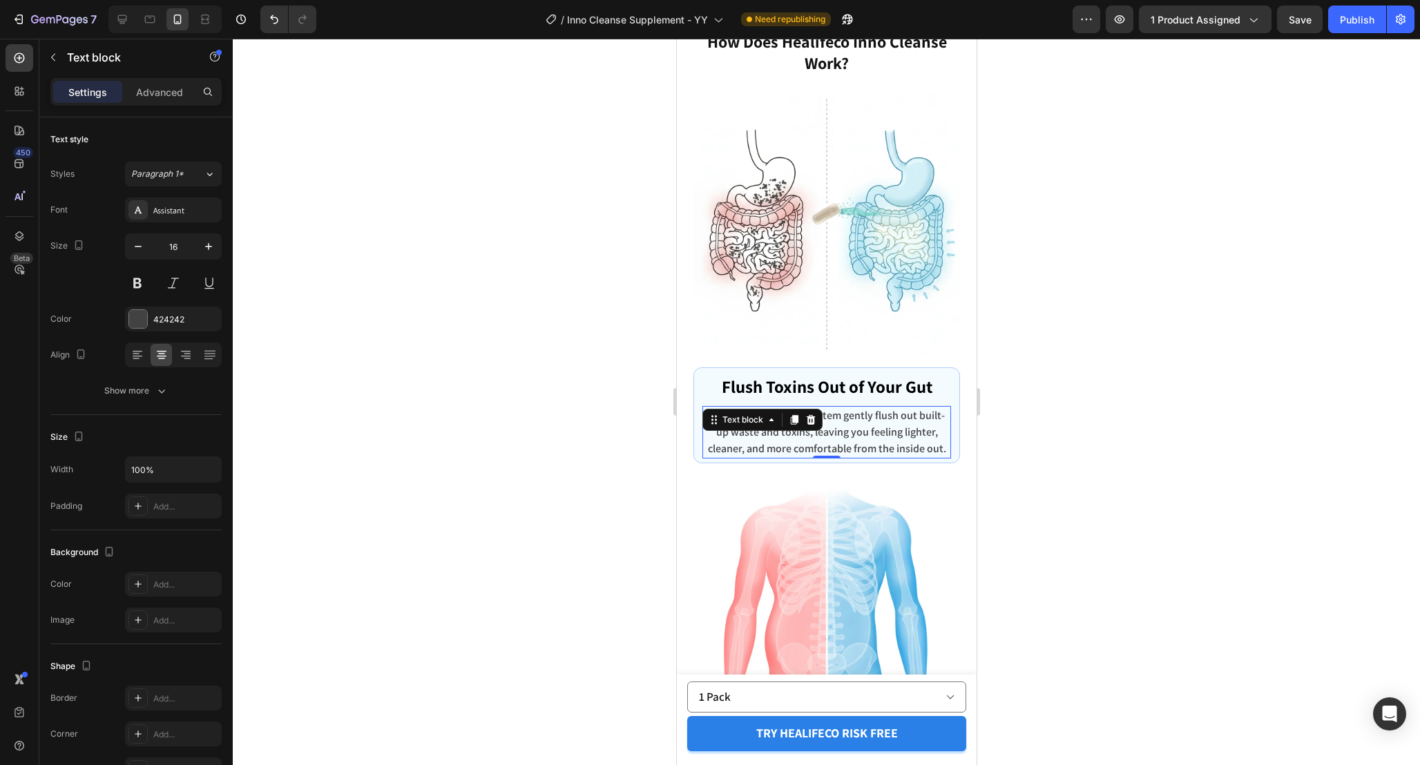
click at [1052, 410] on div at bounding box center [827, 402] width 1188 height 727
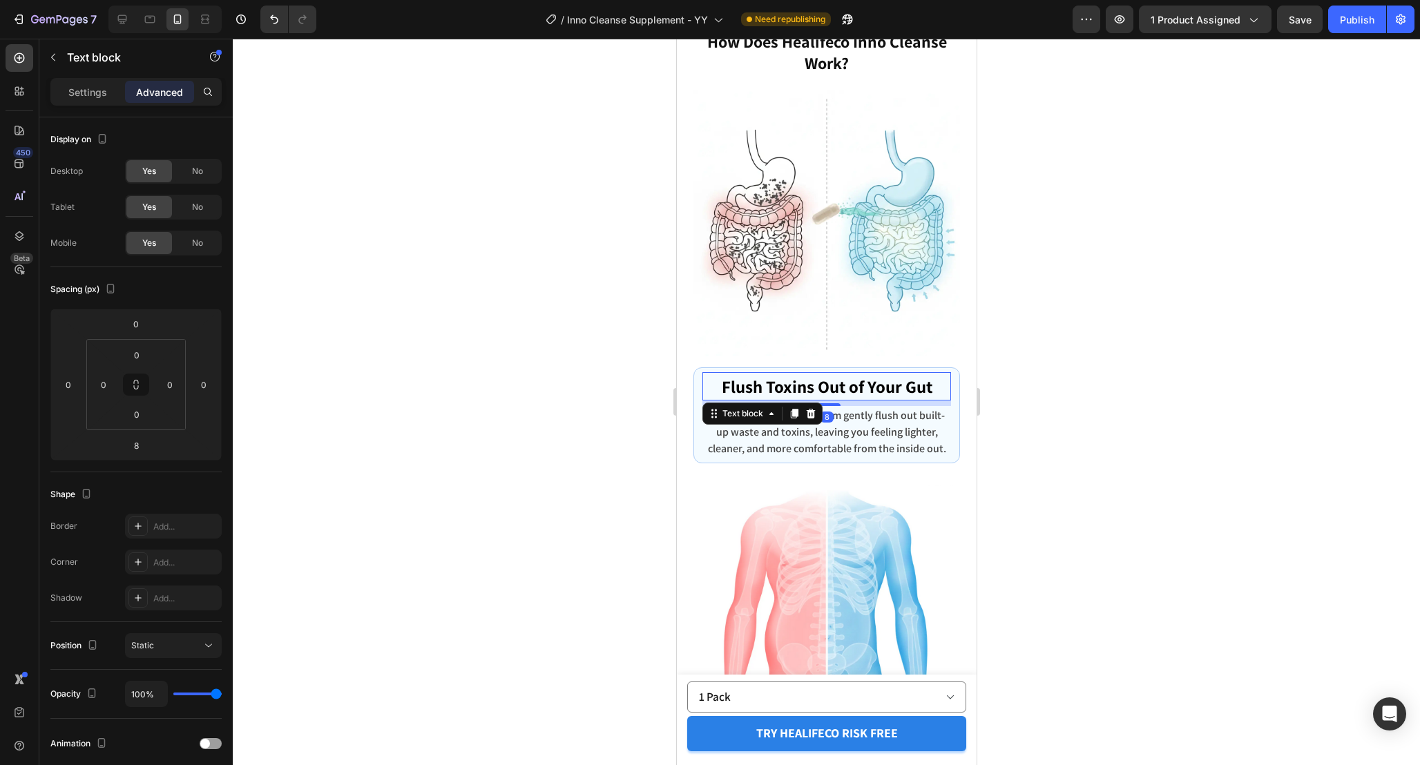
click at [874, 388] on p "Flush Toxins Out of Your Gut" at bounding box center [826, 387] width 246 height 26
click at [835, 401] on div at bounding box center [826, 401] width 28 height 4
type input "4"
click at [1090, 432] on div at bounding box center [827, 402] width 1188 height 727
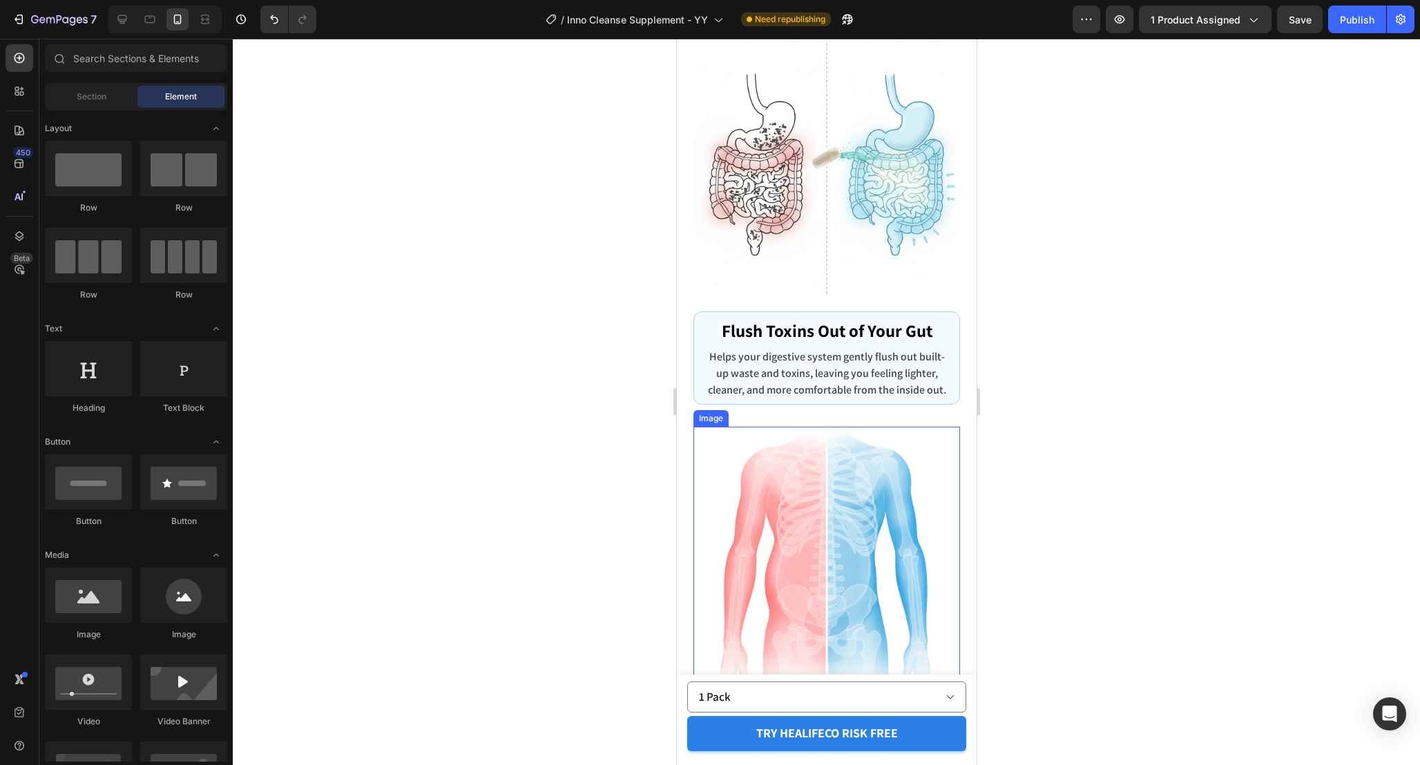
scroll to position [4742, 0]
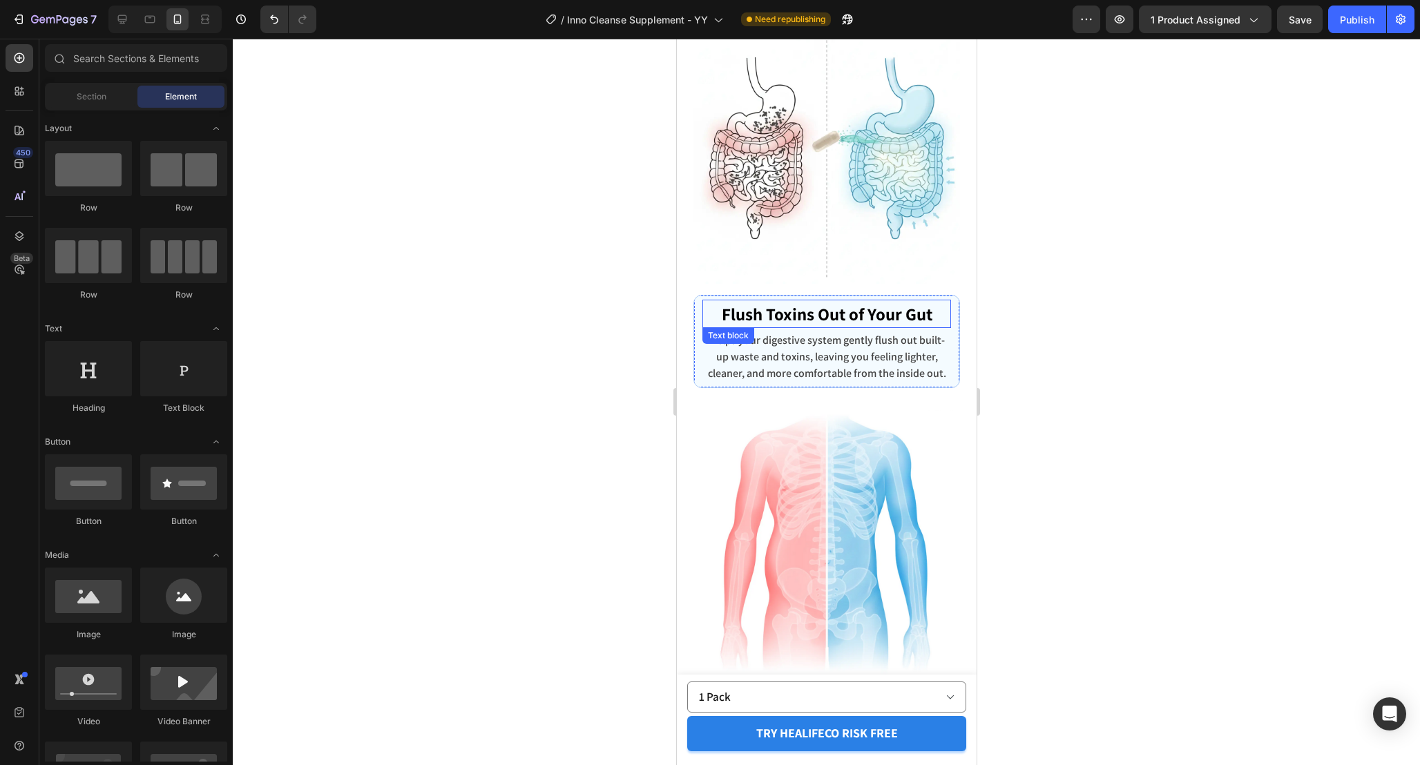
click at [904, 310] on p "Flush Toxins Out of Your Gut" at bounding box center [826, 314] width 246 height 26
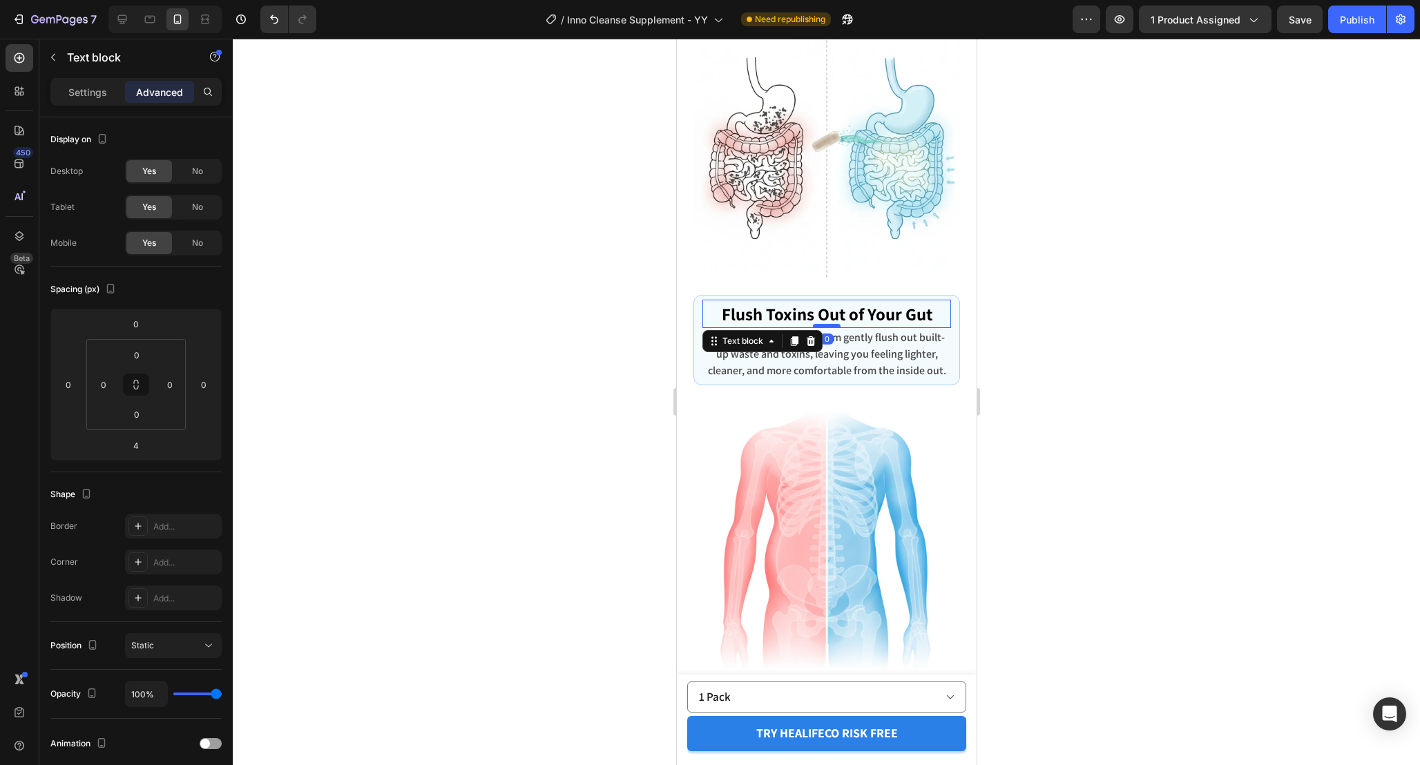
click at [831, 324] on div at bounding box center [826, 326] width 28 height 4
click at [837, 330] on div at bounding box center [826, 328] width 28 height 4
type input "3"
click at [1045, 417] on div at bounding box center [827, 402] width 1188 height 727
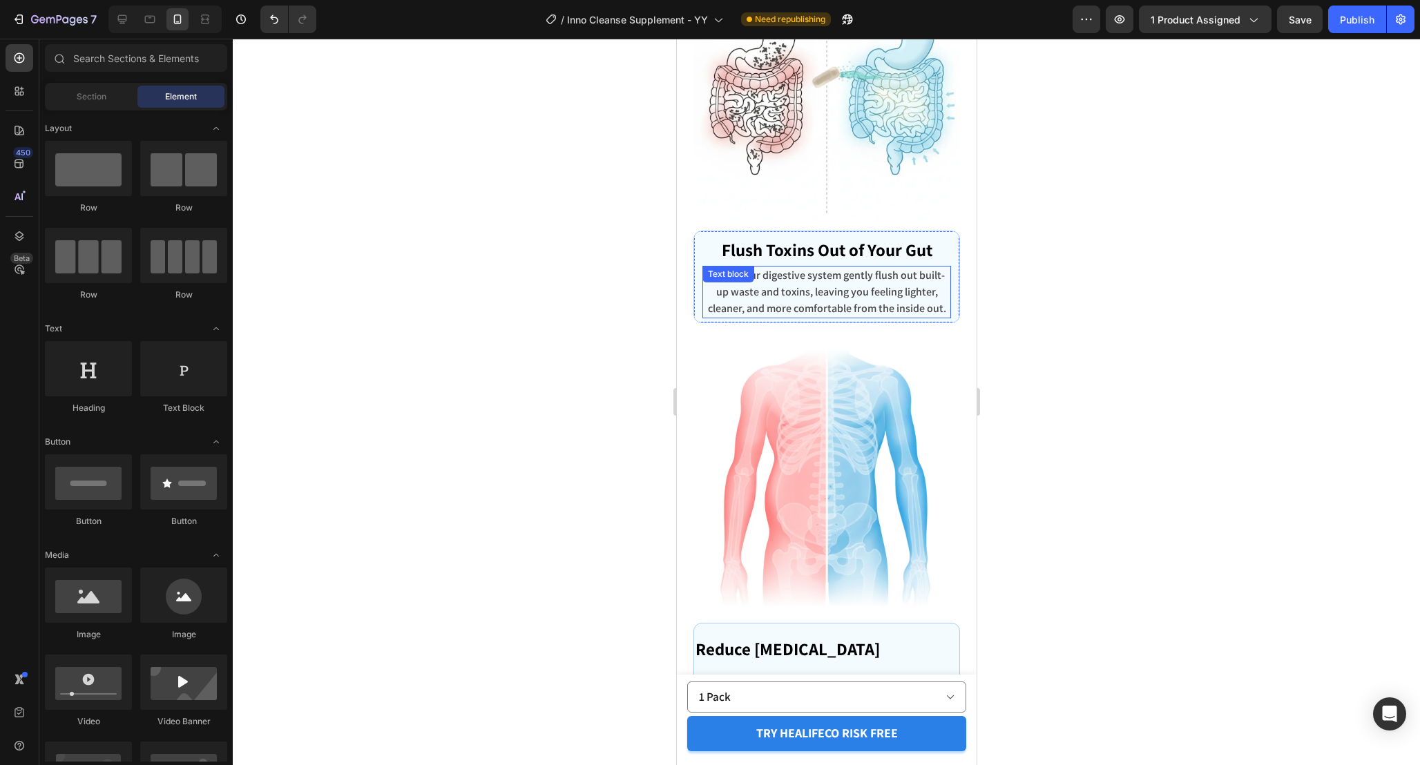
scroll to position [4785, 0]
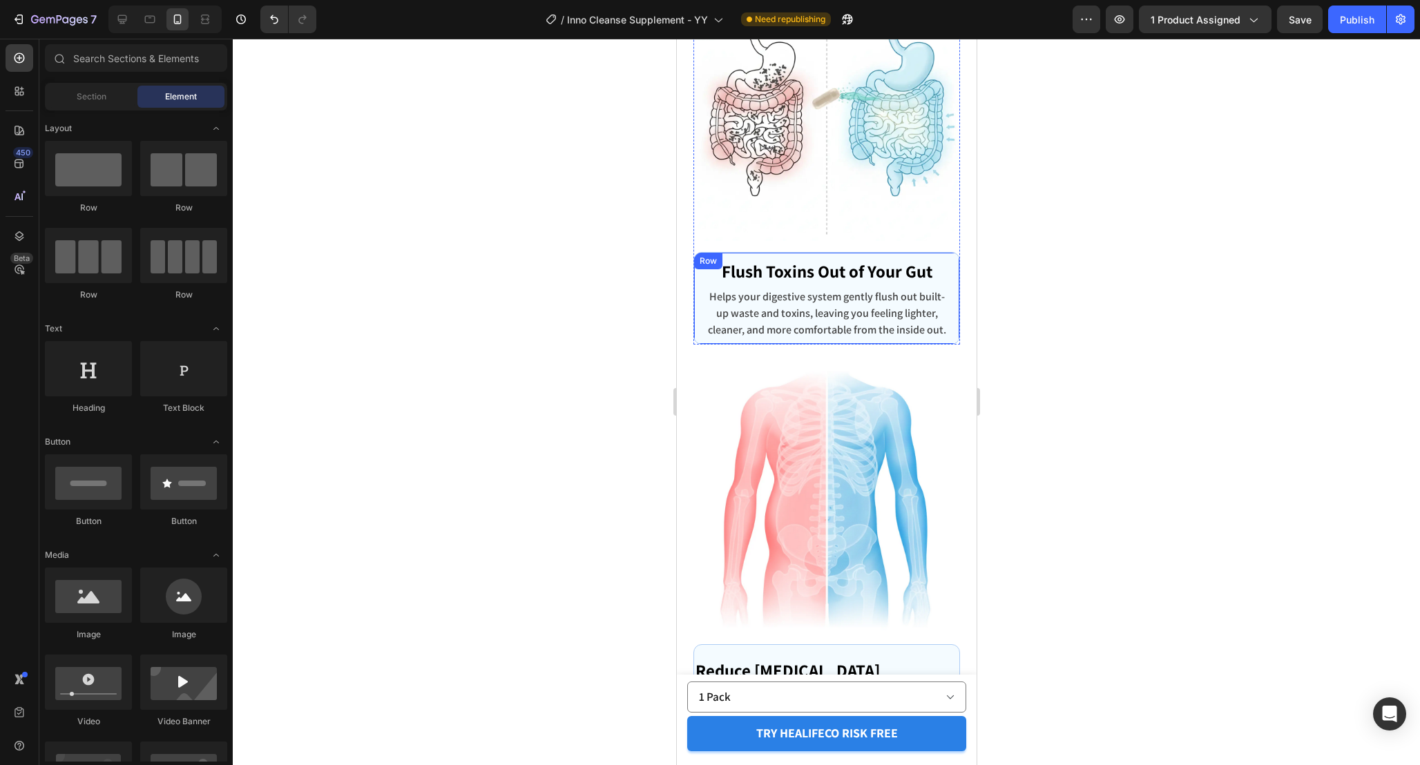
click at [952, 334] on div "Flush Toxins Out of Your Gut Text block Helps your digestive system gently flus…" at bounding box center [826, 298] width 267 height 93
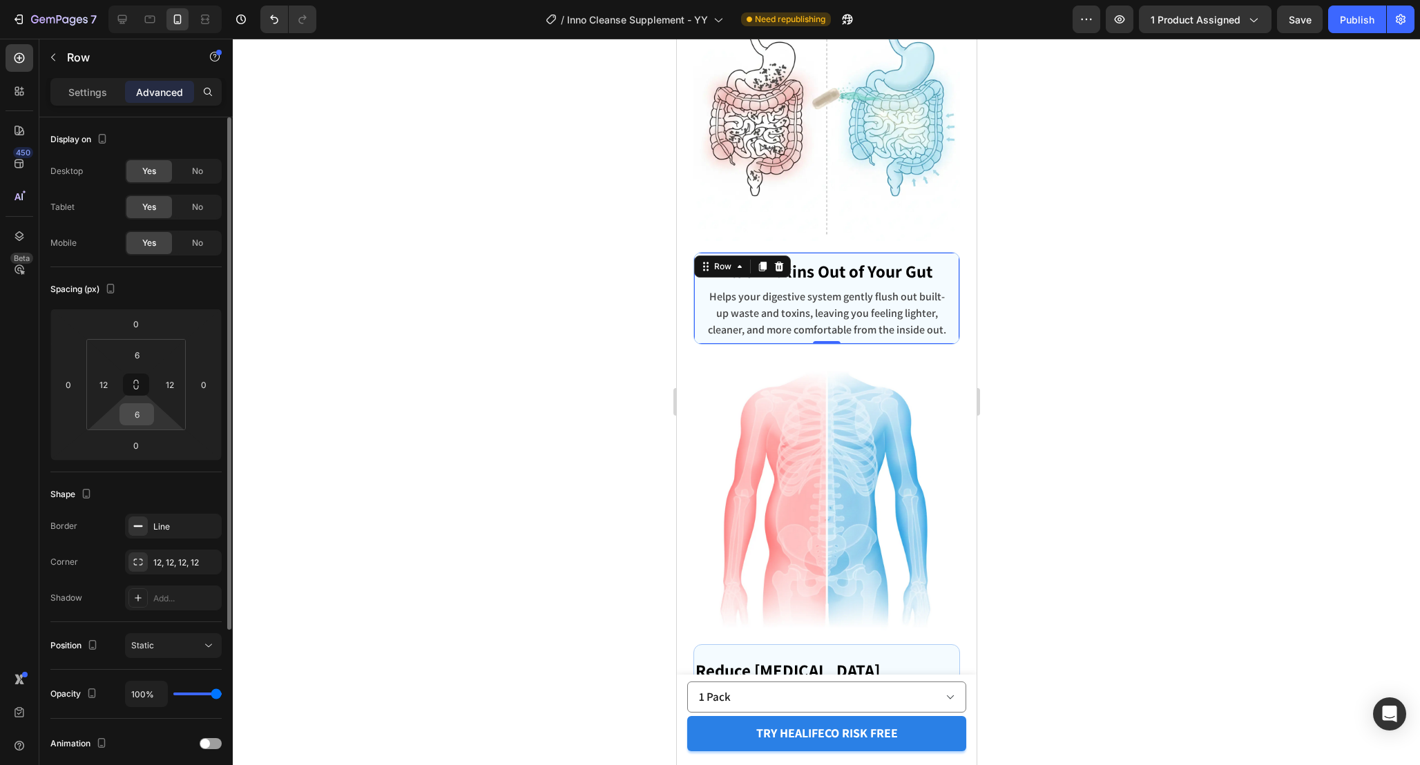
click at [141, 419] on input "6" at bounding box center [137, 414] width 28 height 21
type input "10"
click at [1047, 406] on div at bounding box center [827, 402] width 1188 height 727
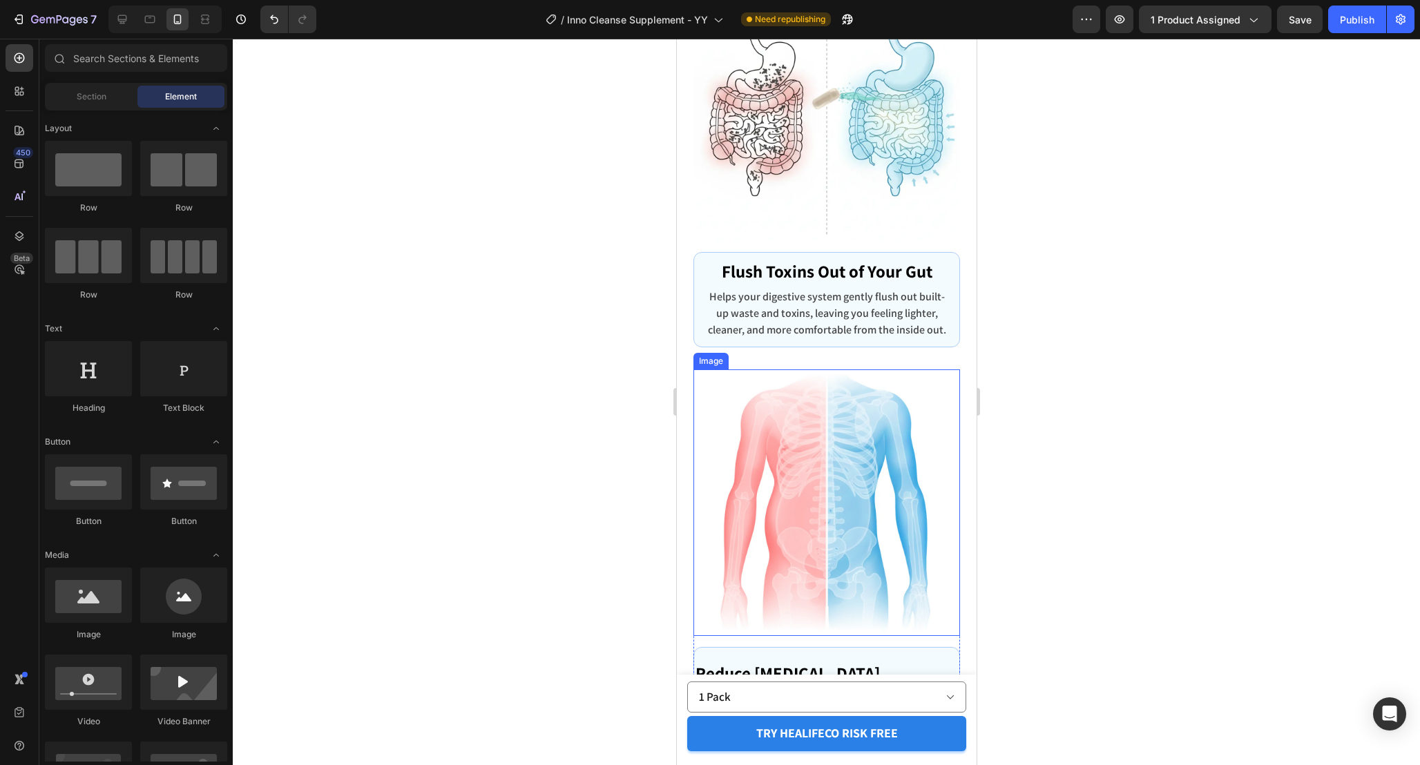
scroll to position [4800, 0]
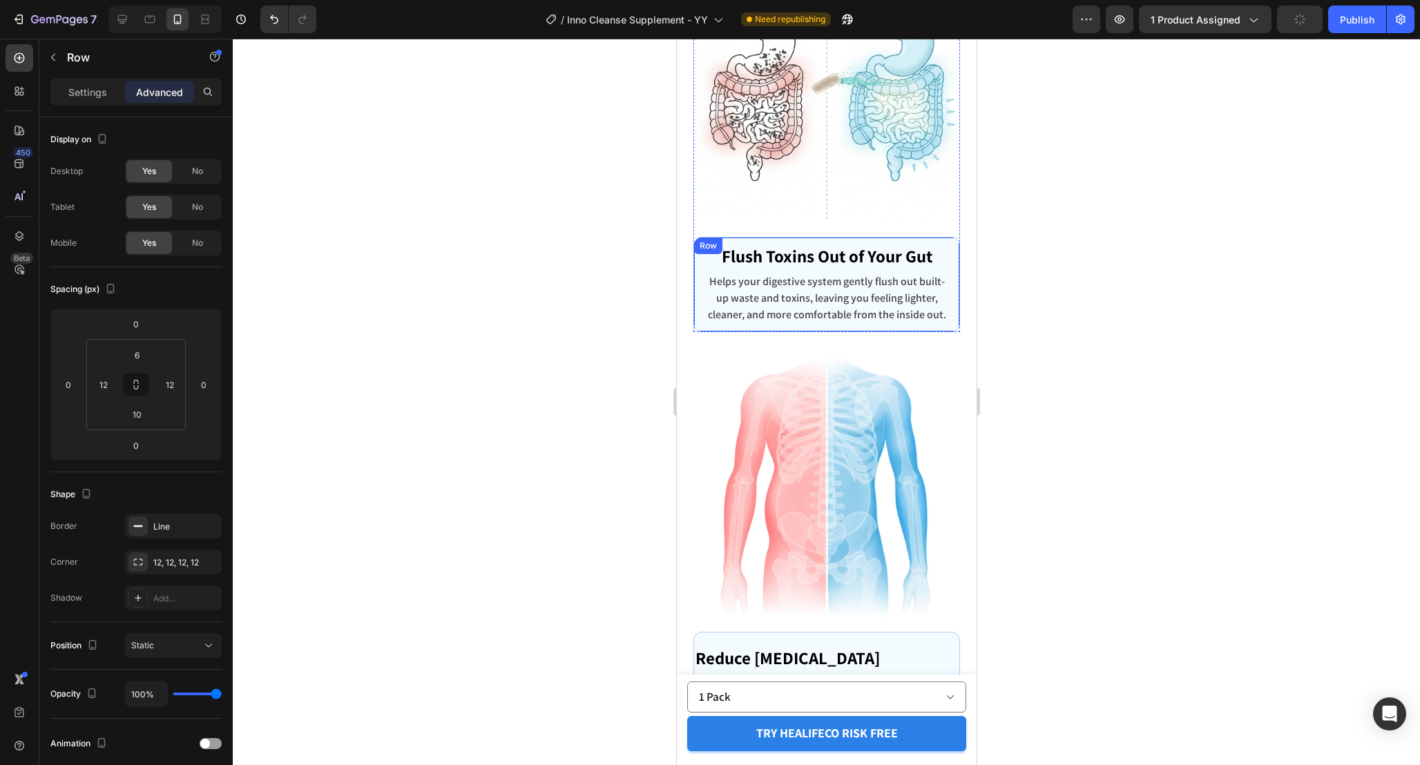
click at [958, 265] on div "Flush Toxins Out of Your Gut Text block Helps your digestive system gently flus…" at bounding box center [826, 285] width 267 height 96
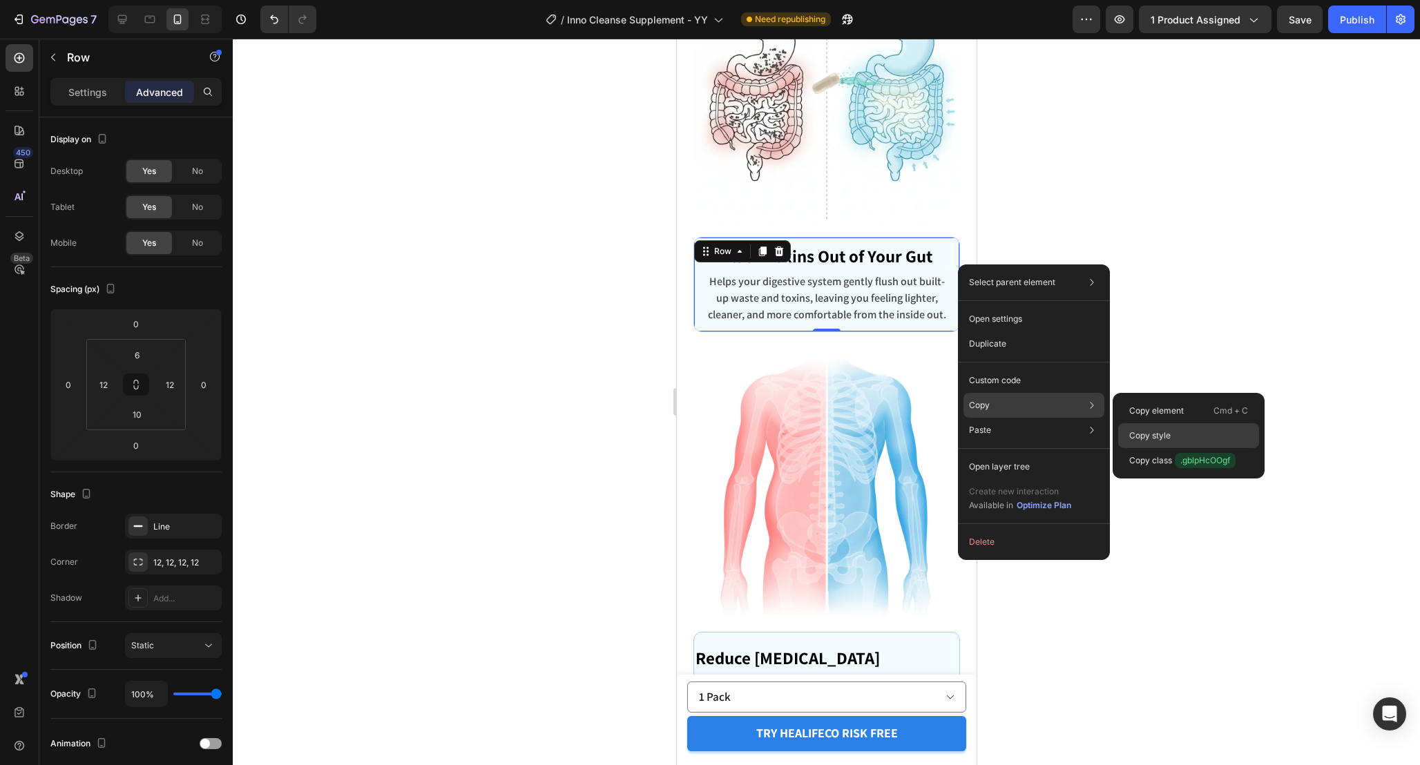
click at [1145, 433] on p "Copy style" at bounding box center [1150, 436] width 41 height 12
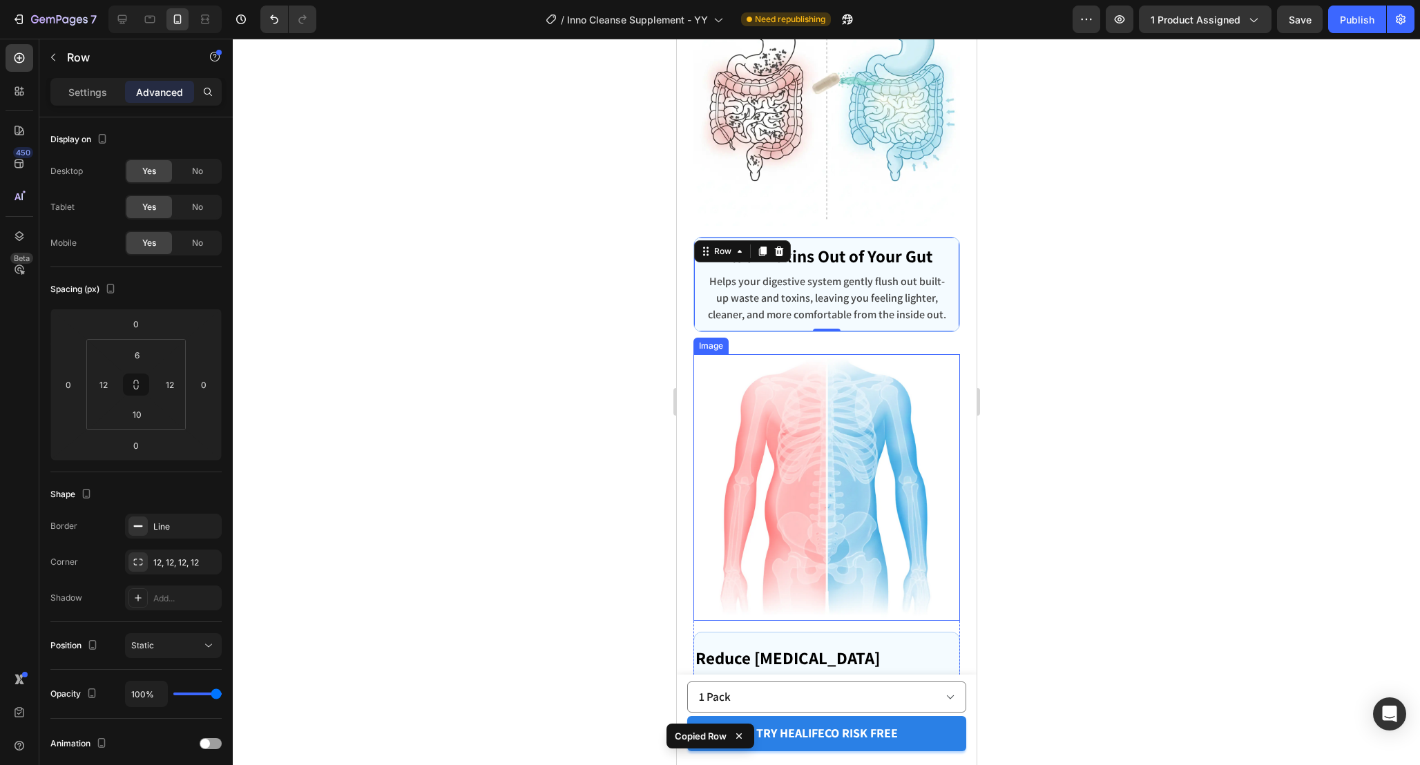
scroll to position [5206, 0]
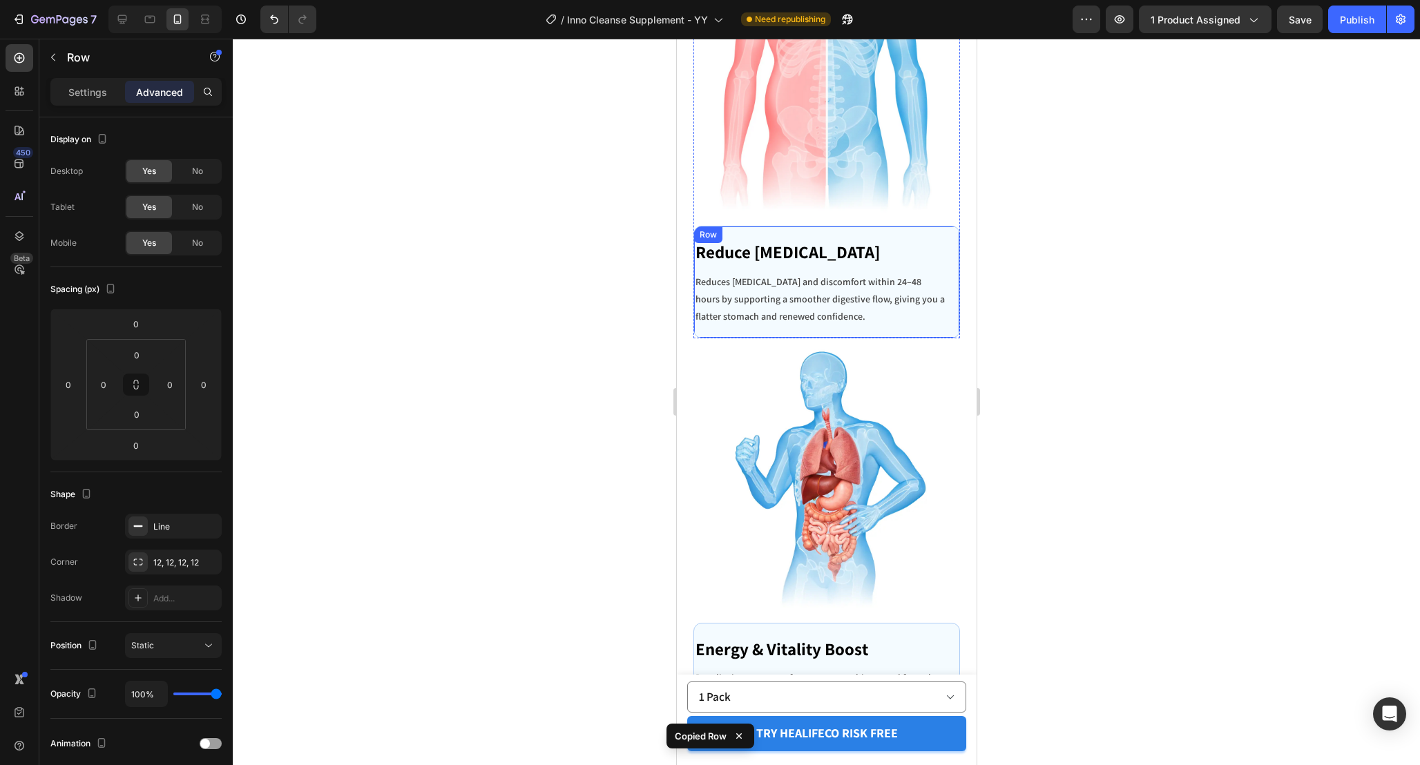
click at [952, 260] on div "Reduce [MEDICAL_DATA] Text block Reduces [MEDICAL_DATA] and discomfort within 2…" at bounding box center [826, 282] width 267 height 113
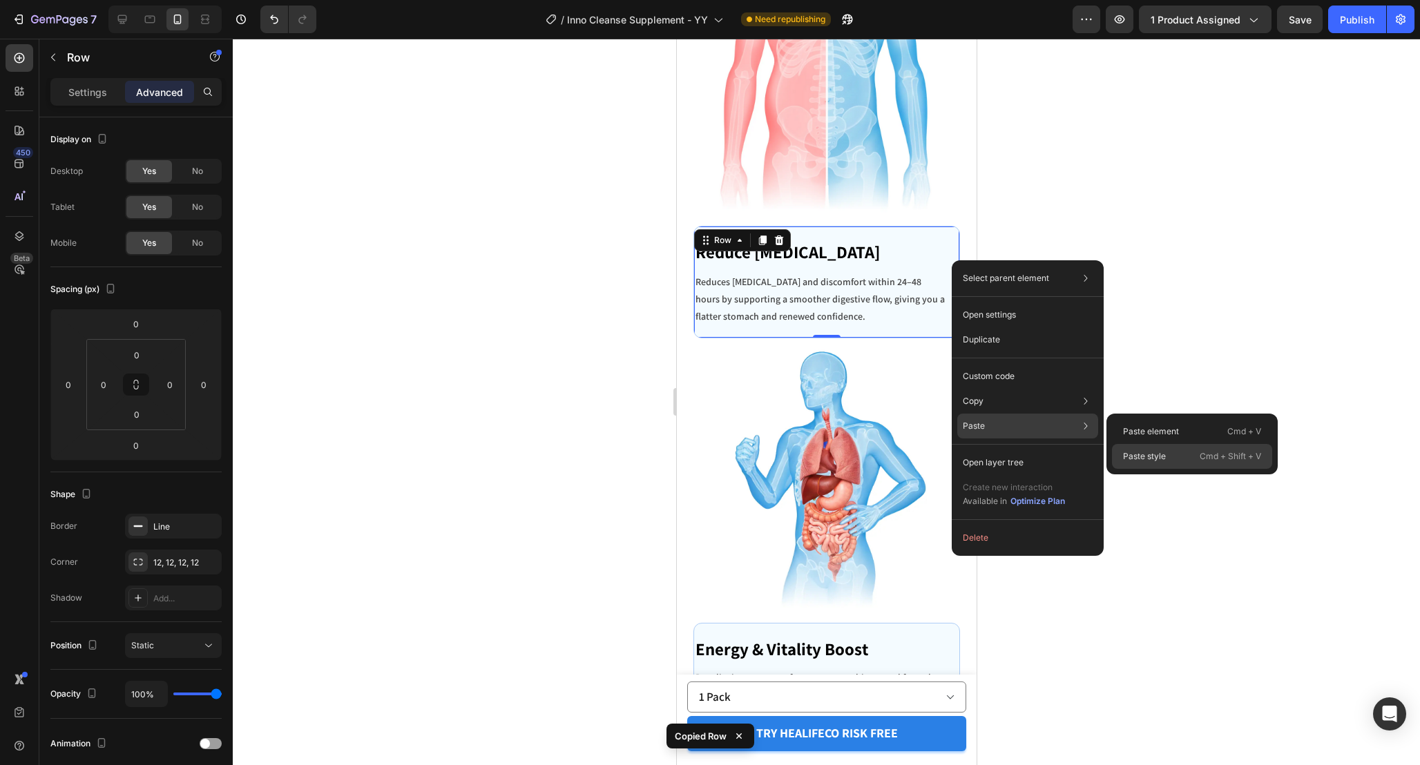
click at [1143, 450] on p "Paste style" at bounding box center [1144, 456] width 43 height 12
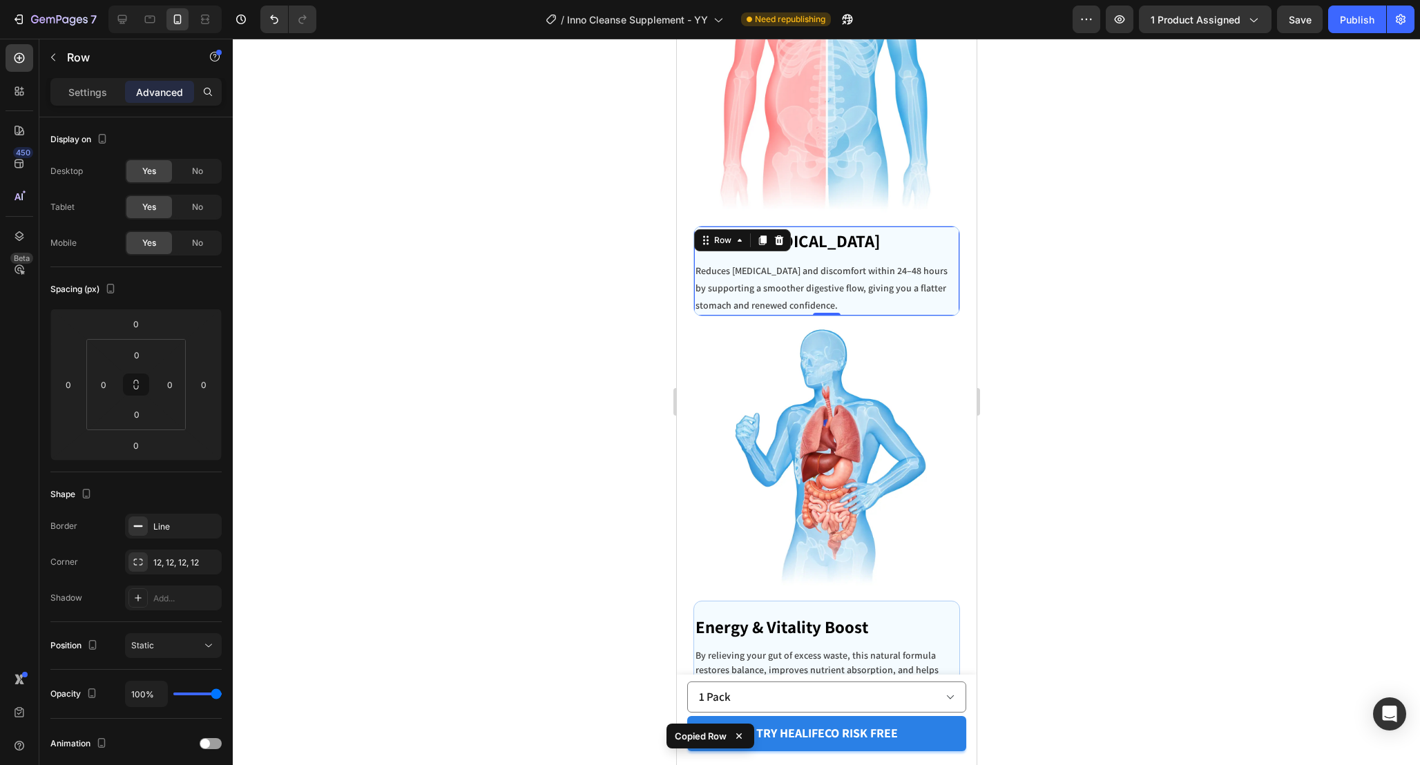
type input "6"
type input "12"
type input "10"
type input "12"
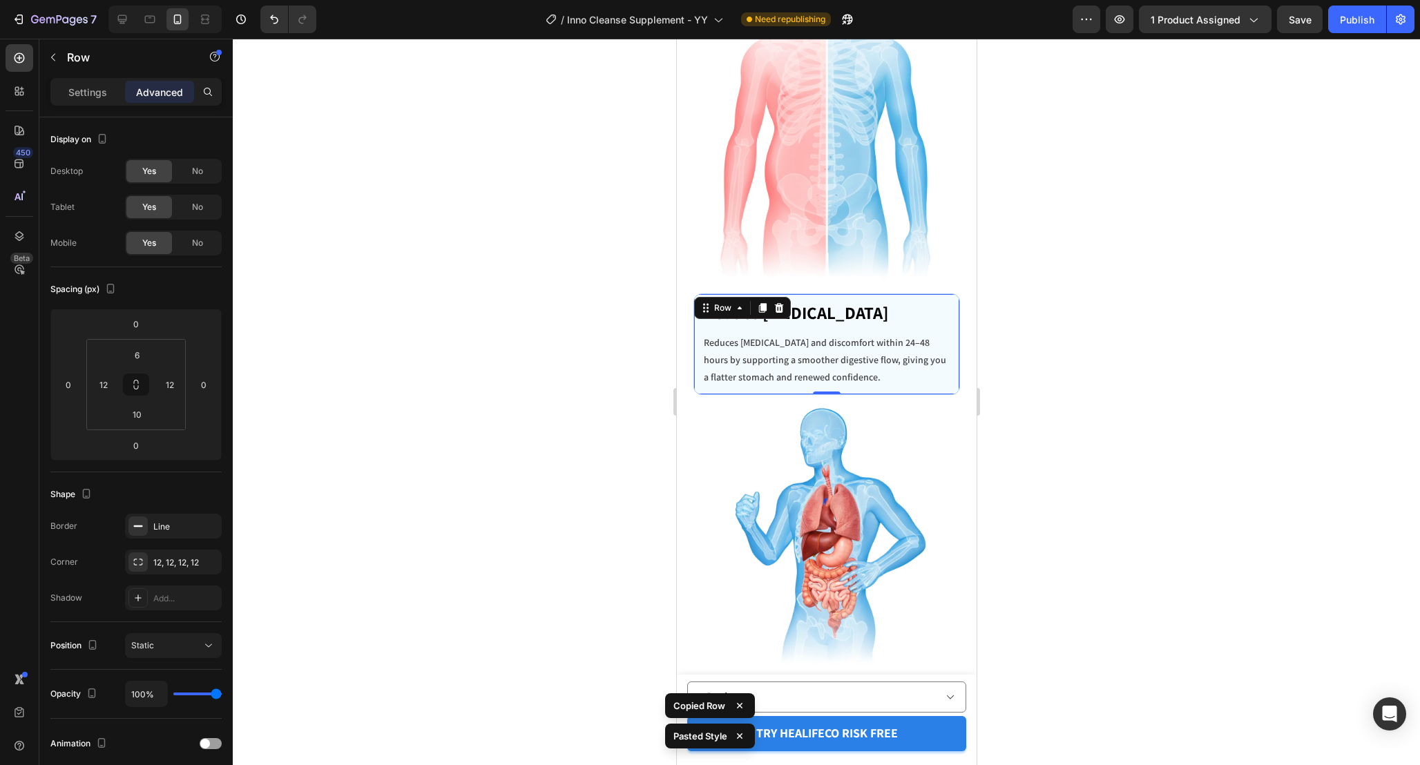
scroll to position [5137, 0]
click at [900, 312] on p "Reduce [MEDICAL_DATA]" at bounding box center [826, 315] width 246 height 26
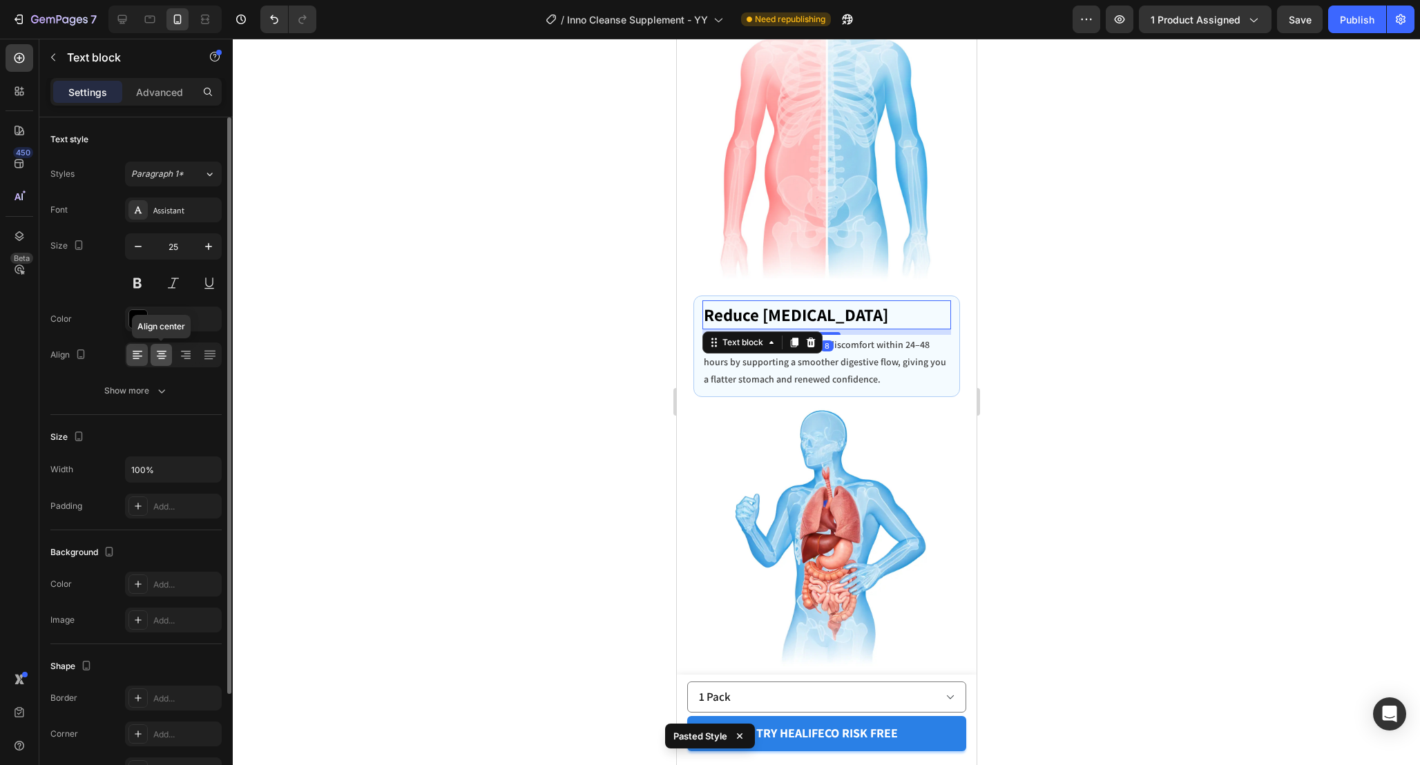
click at [166, 349] on icon at bounding box center [162, 355] width 14 height 14
click at [865, 363] on p "Reduces [MEDICAL_DATA] and discomfort within 24–48 hours by supporting a smooth…" at bounding box center [826, 362] width 246 height 53
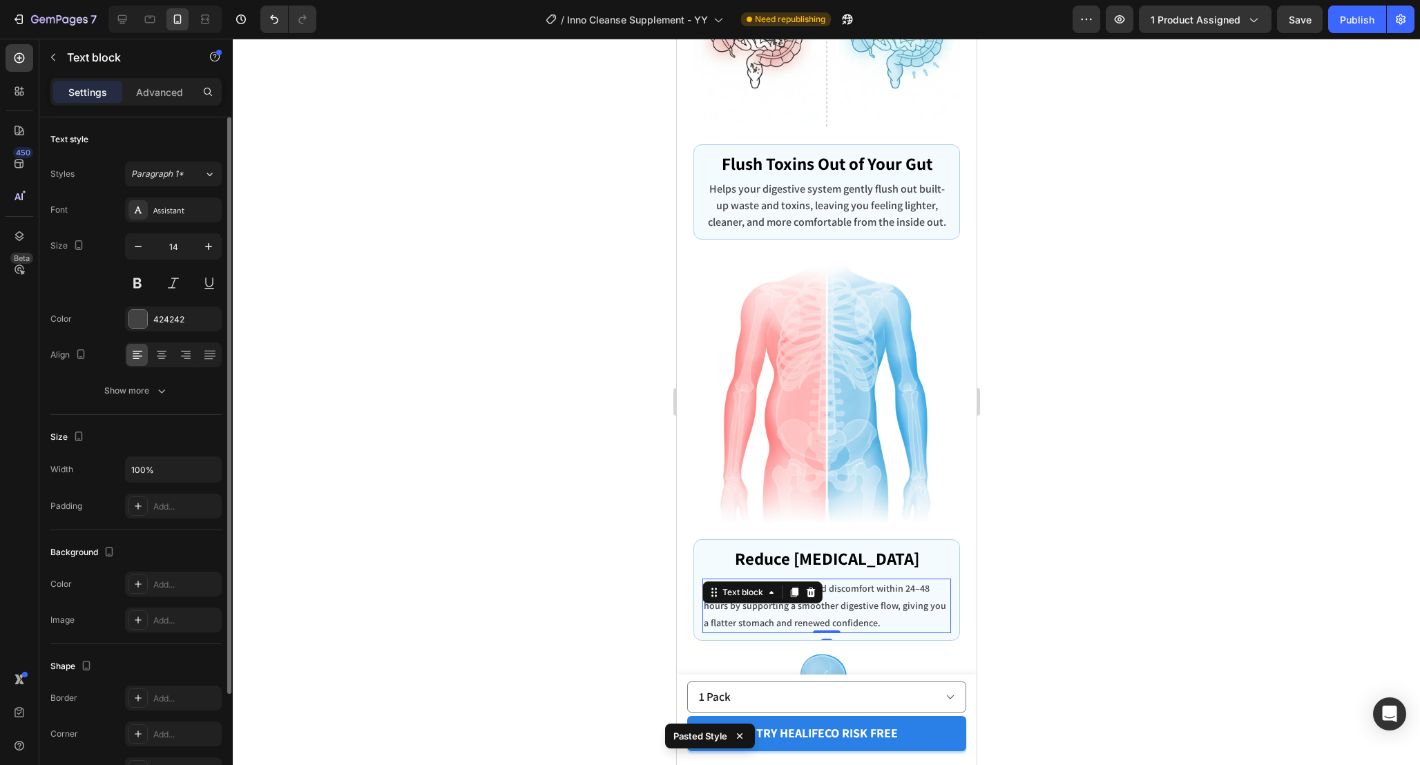
scroll to position [4878, 0]
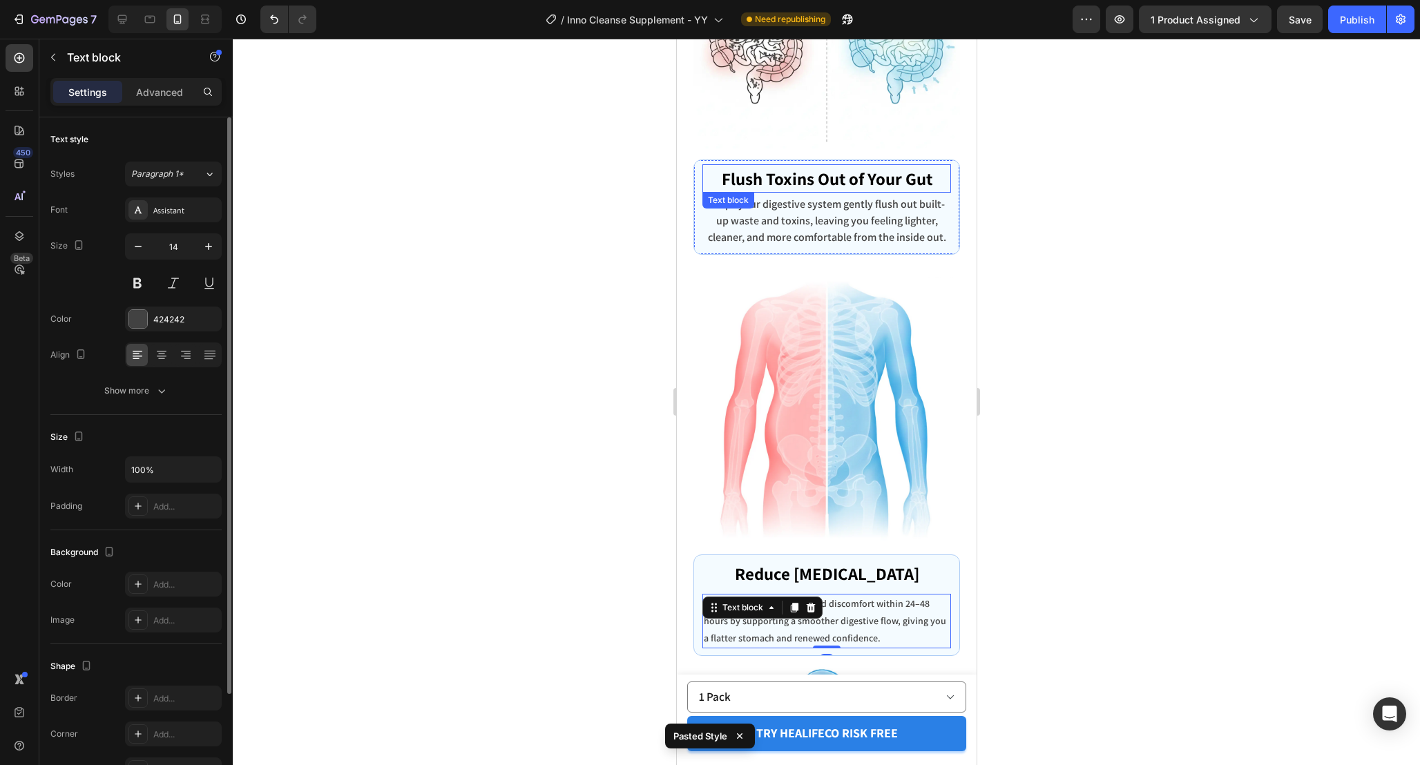
click at [837, 178] on p "Flush Toxins Out of Your Gut" at bounding box center [826, 179] width 246 height 26
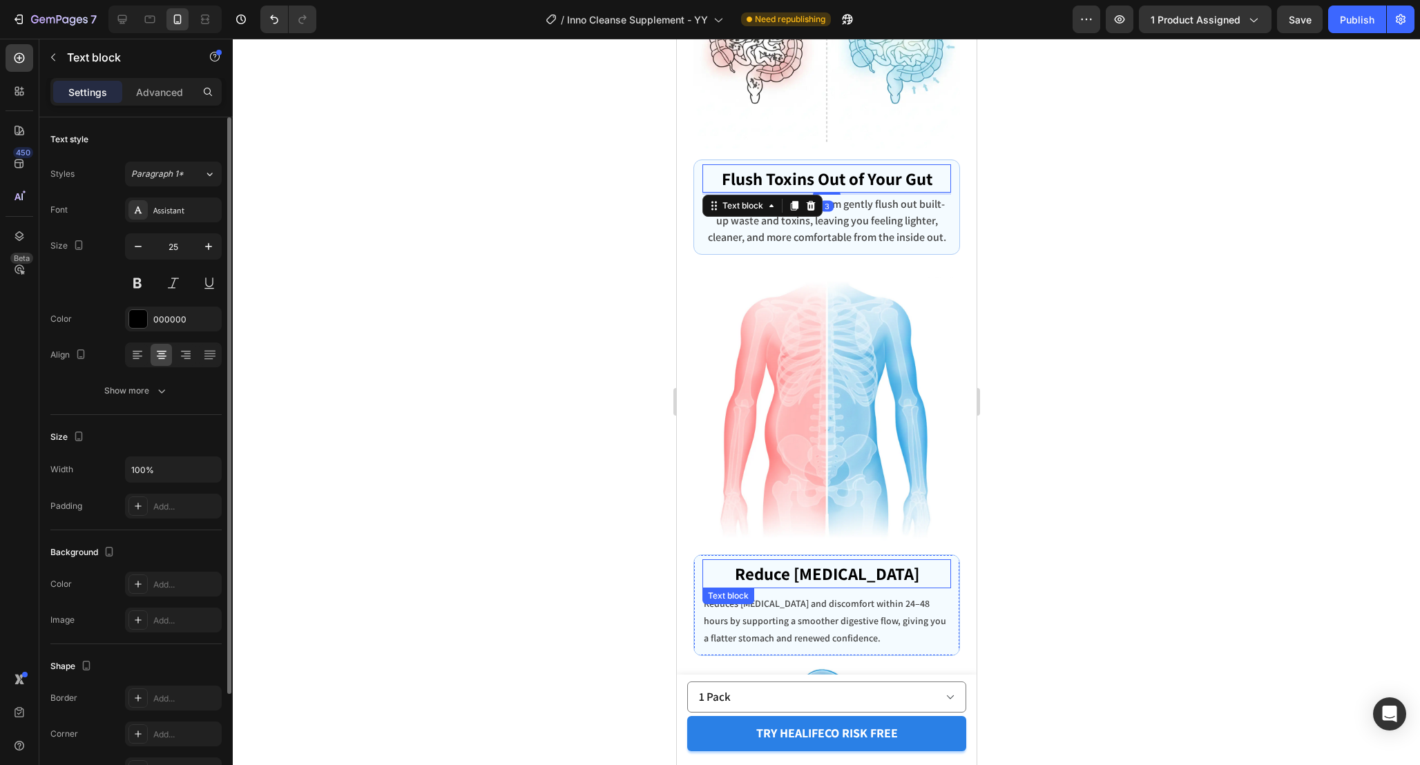
click at [852, 573] on p "Reduce [MEDICAL_DATA]" at bounding box center [826, 574] width 246 height 26
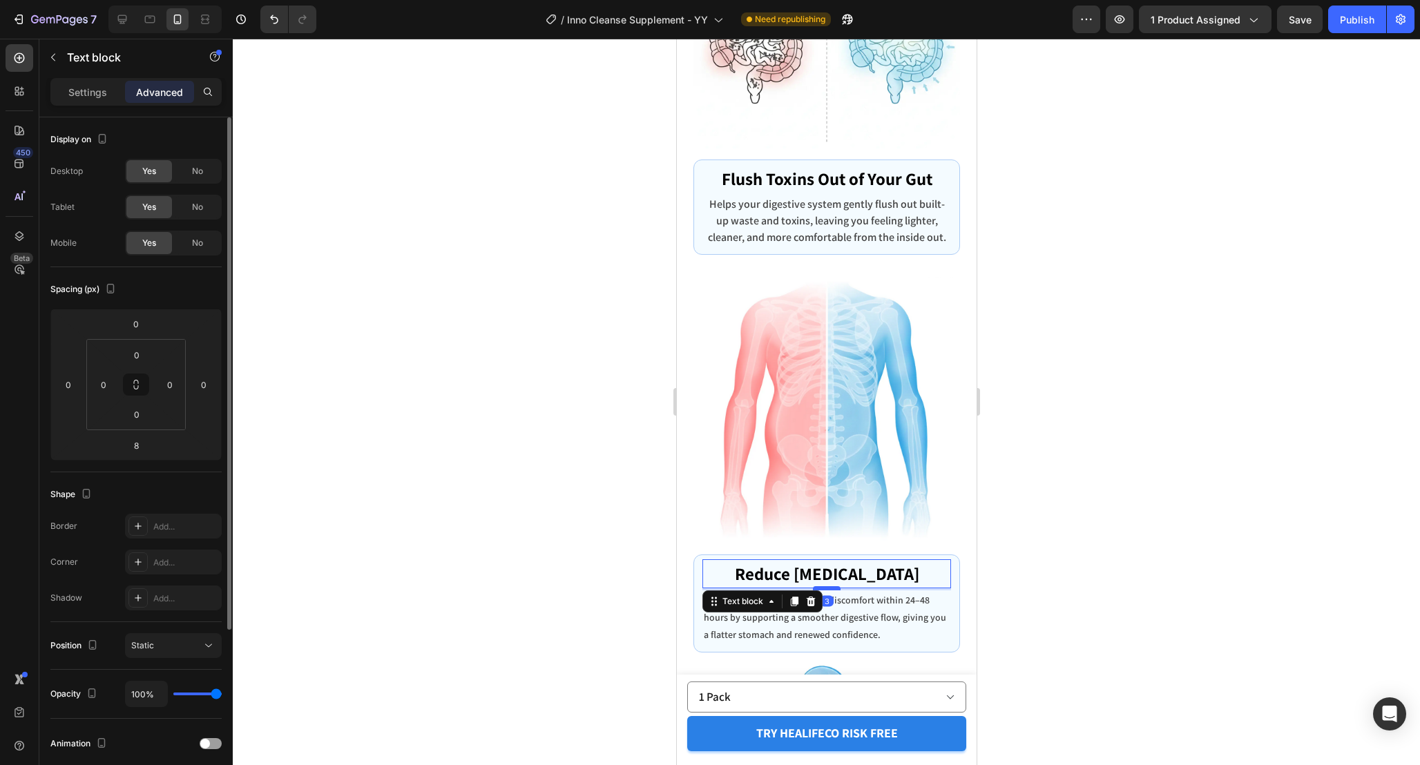
click at [836, 589] on div at bounding box center [826, 589] width 28 height 4
type input "3"
click at [862, 202] on p "Helps your digestive system gently flush out built-up waste and toxins, leaving…" at bounding box center [826, 221] width 246 height 50
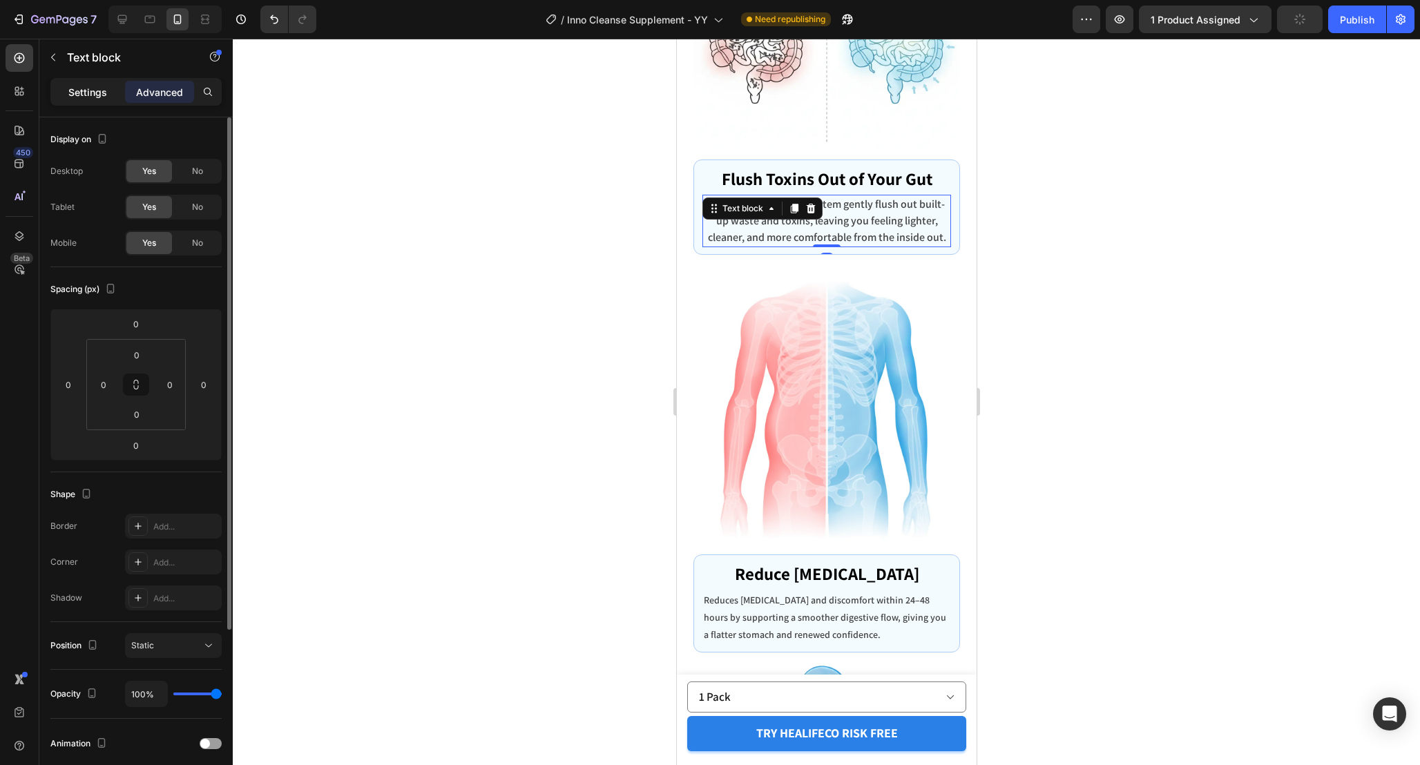
click at [103, 98] on p "Settings" at bounding box center [87, 92] width 39 height 15
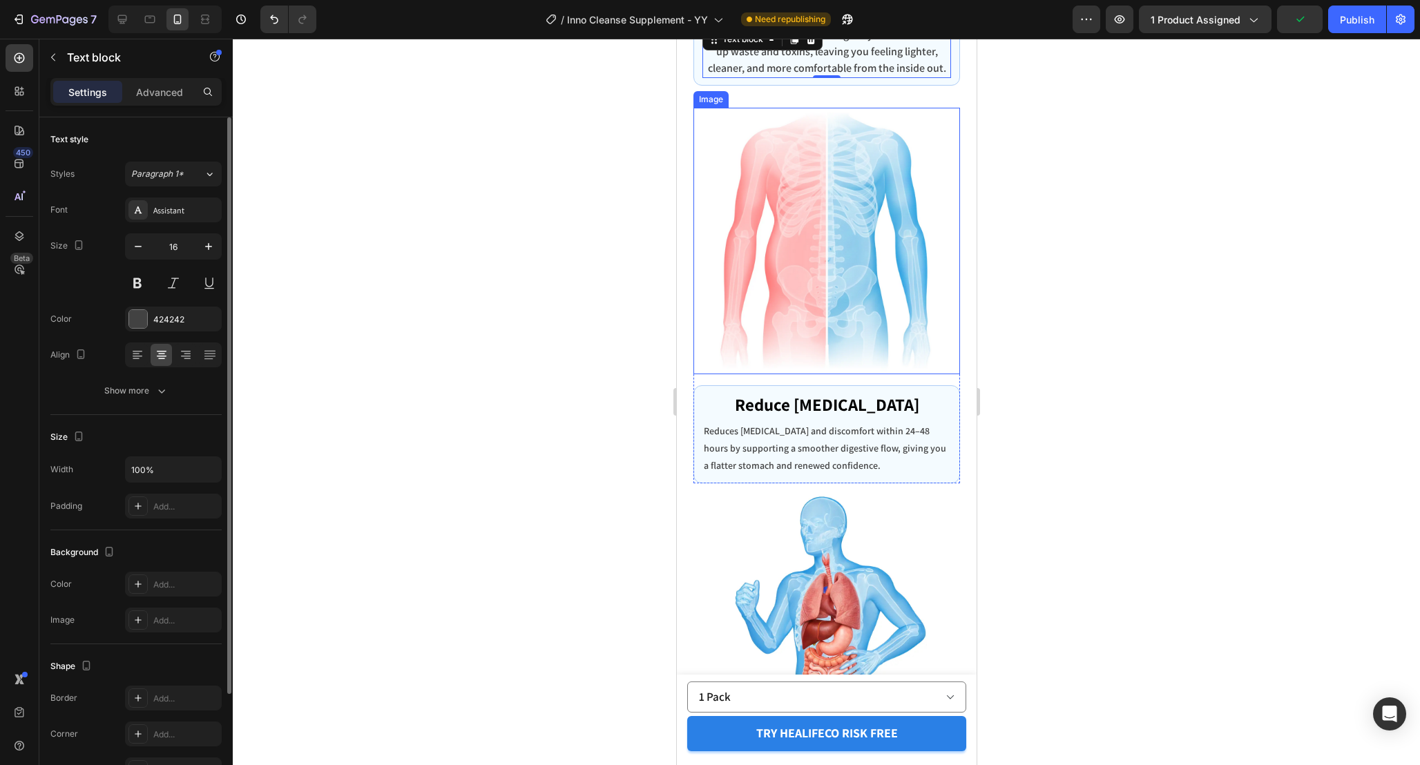
scroll to position [5050, 0]
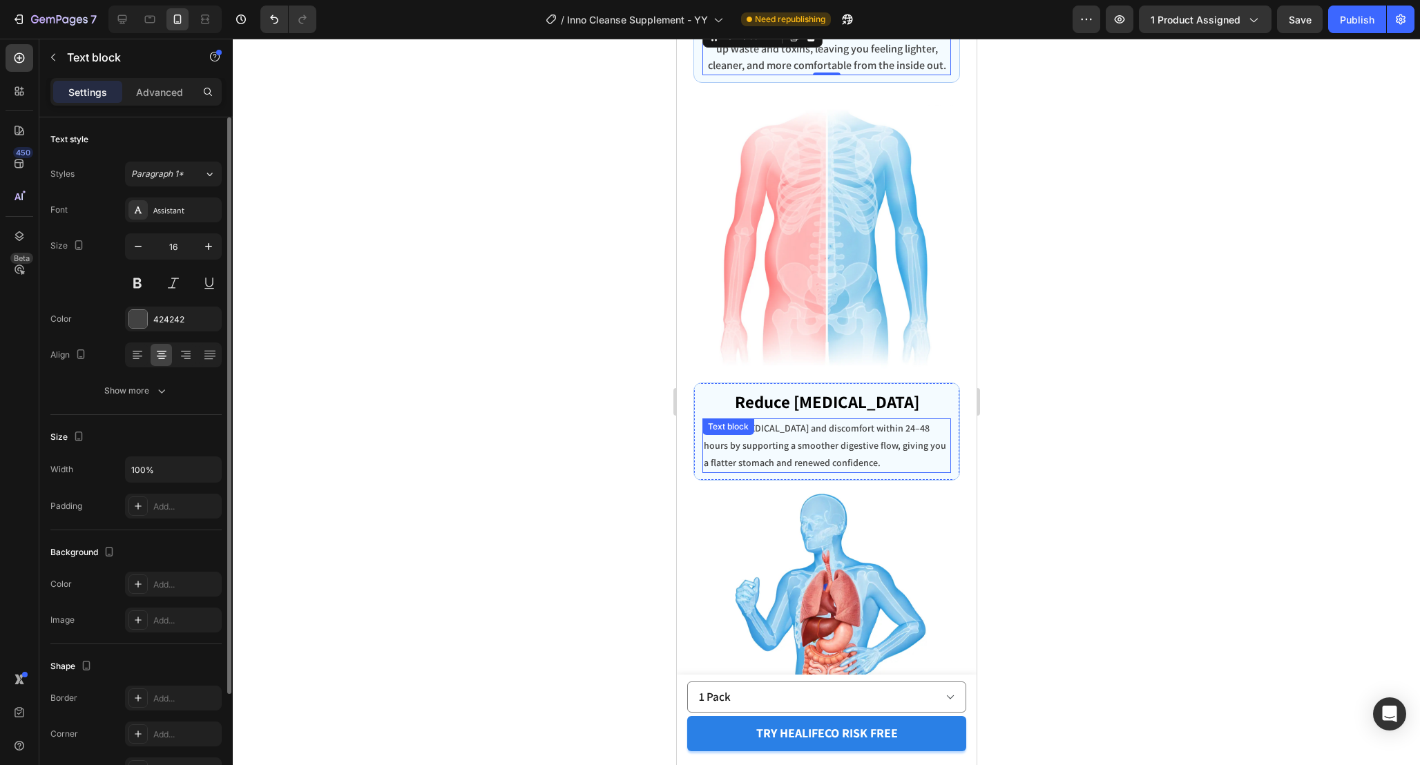
click at [859, 452] on p "Reduces [MEDICAL_DATA] and discomfort within 24–48 hours by supporting a smooth…" at bounding box center [826, 446] width 246 height 53
click at [162, 352] on icon at bounding box center [162, 351] width 10 height 1
click at [207, 253] on icon "button" at bounding box center [209, 247] width 14 height 14
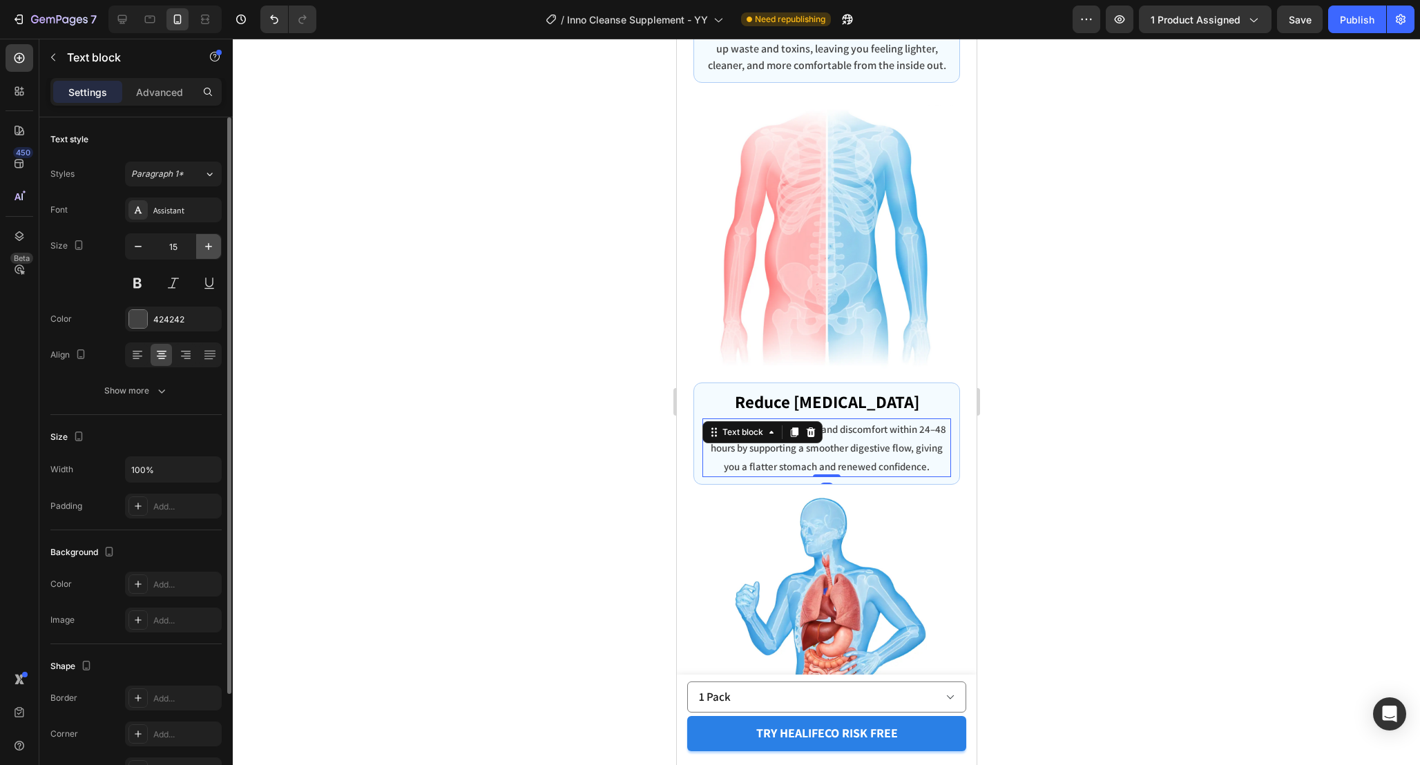
click at [207, 252] on icon "button" at bounding box center [209, 247] width 14 height 14
type input "16"
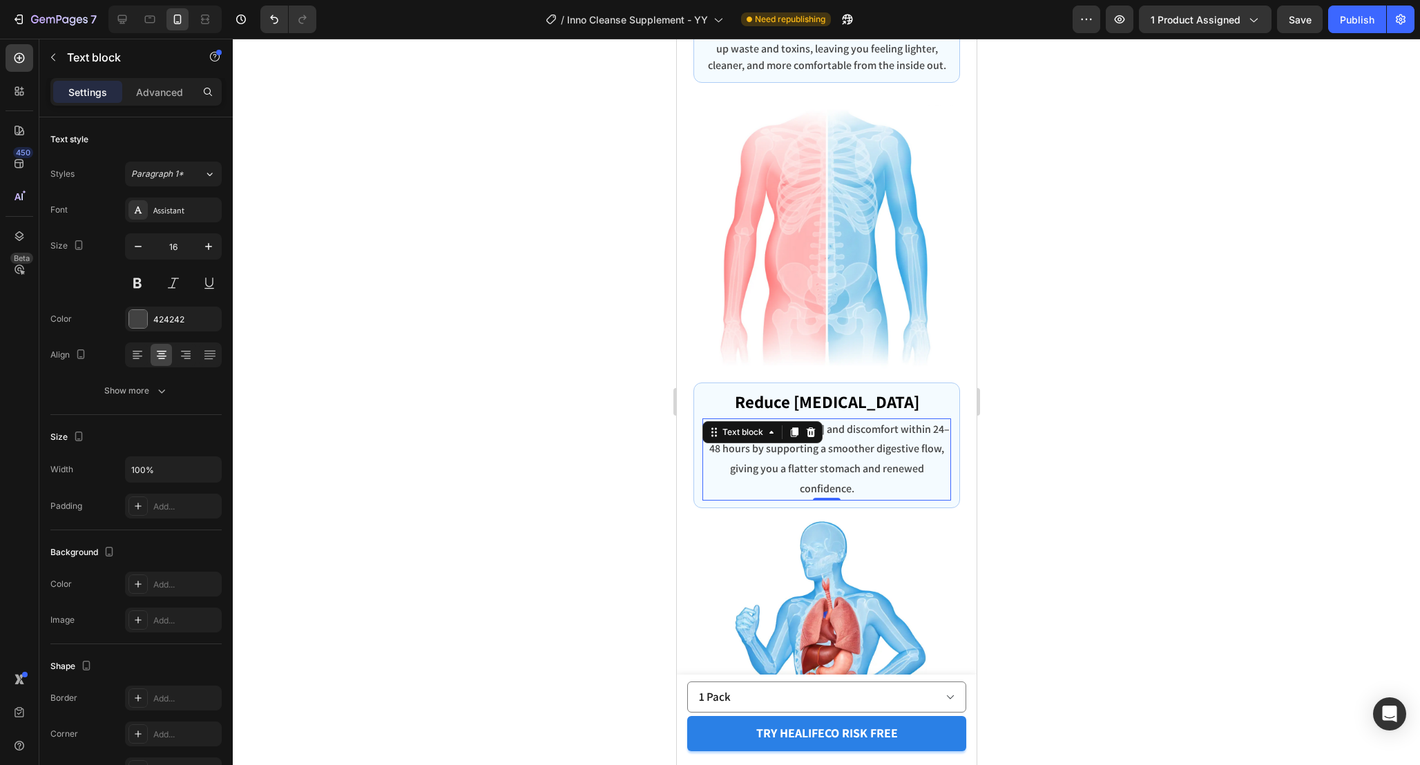
click at [1032, 432] on div at bounding box center [827, 402] width 1188 height 727
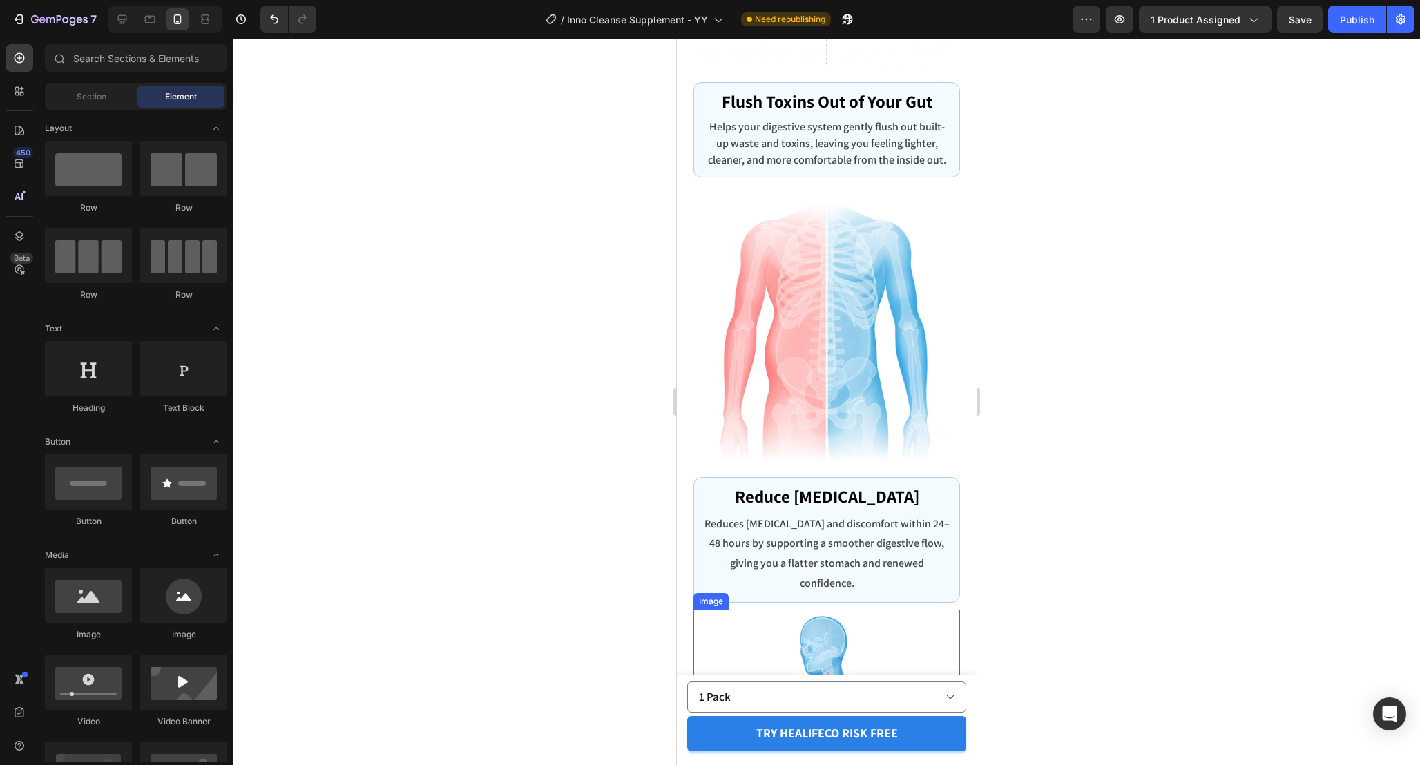
scroll to position [4951, 0]
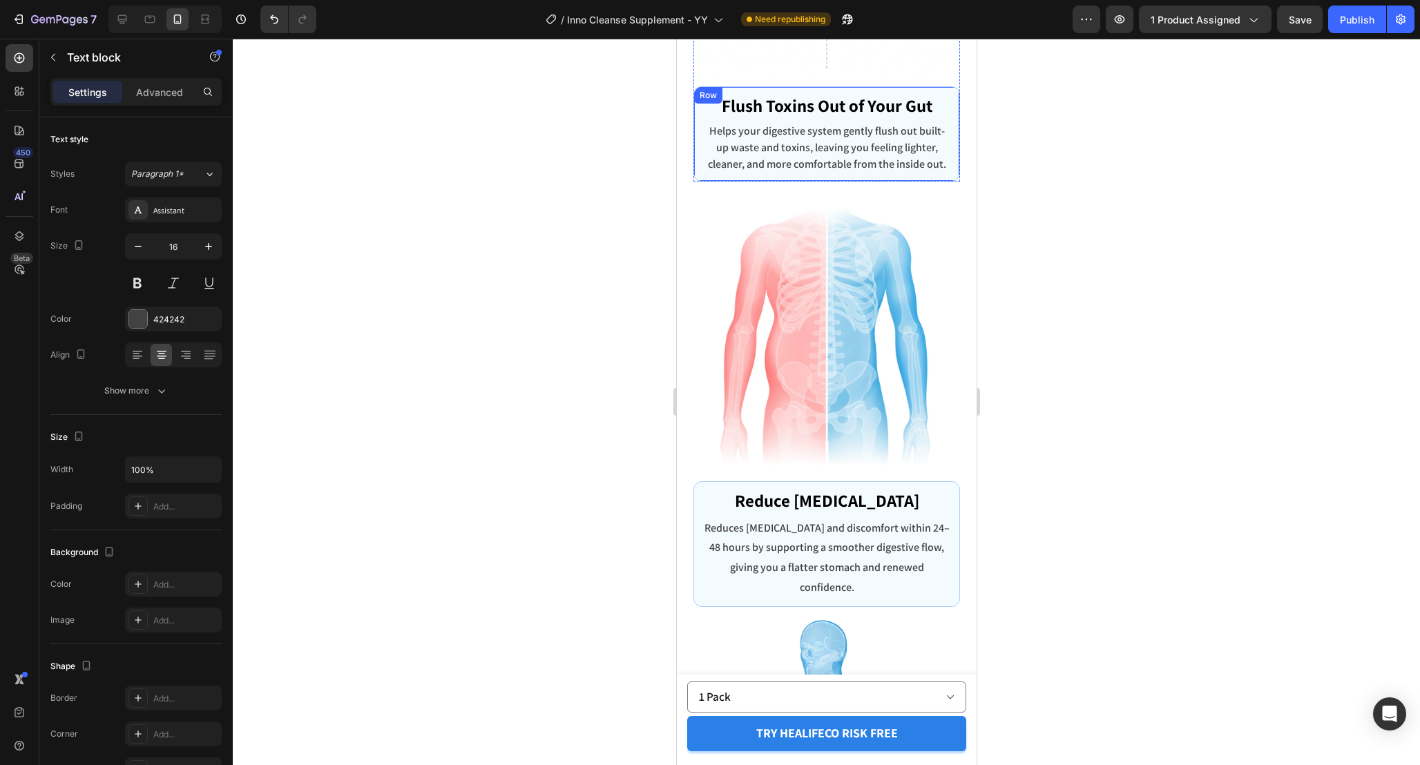
click at [860, 154] on p "Helps your digestive system gently flush out built-up waste and toxins, leaving…" at bounding box center [826, 148] width 246 height 50
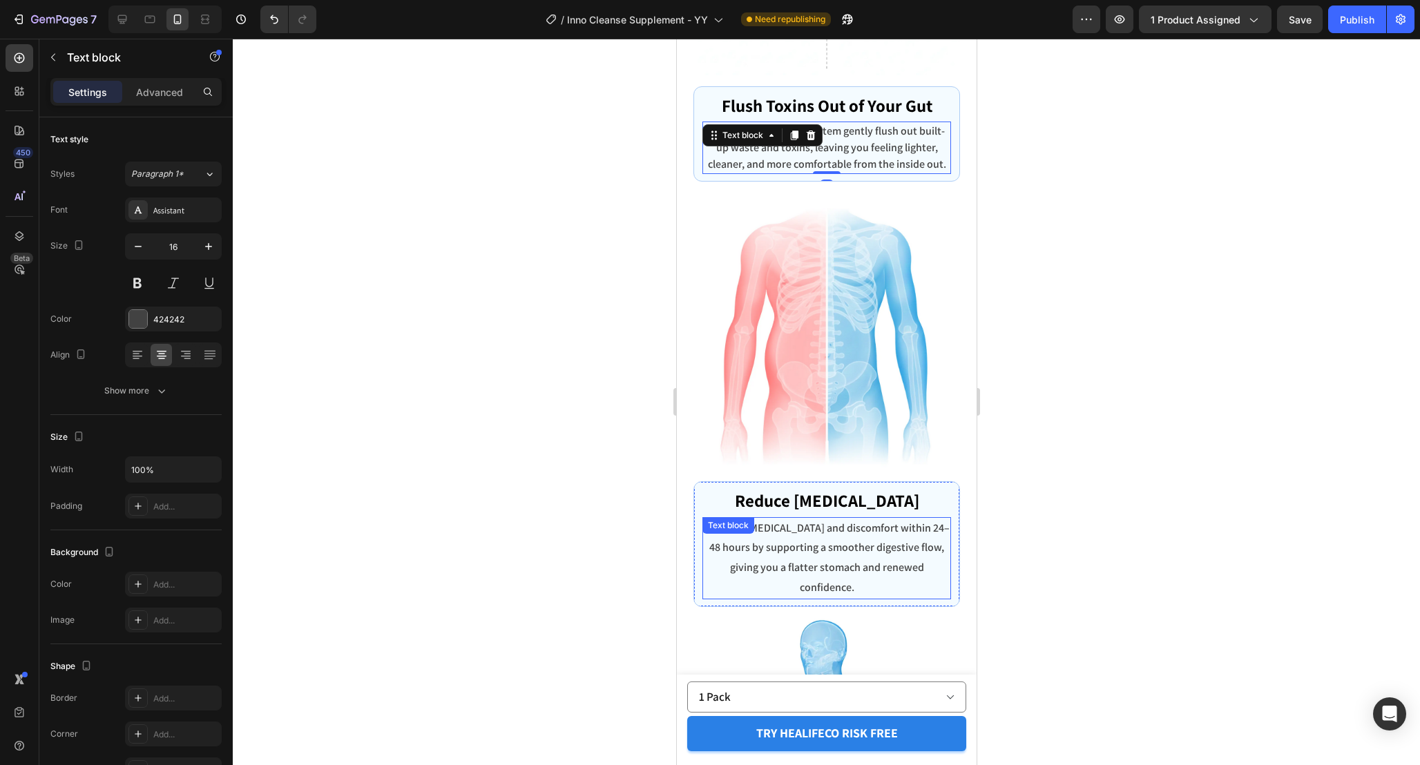
click at [875, 562] on p "Reduces [MEDICAL_DATA] and discomfort within 24–48 hours by supporting a smooth…" at bounding box center [826, 558] width 246 height 79
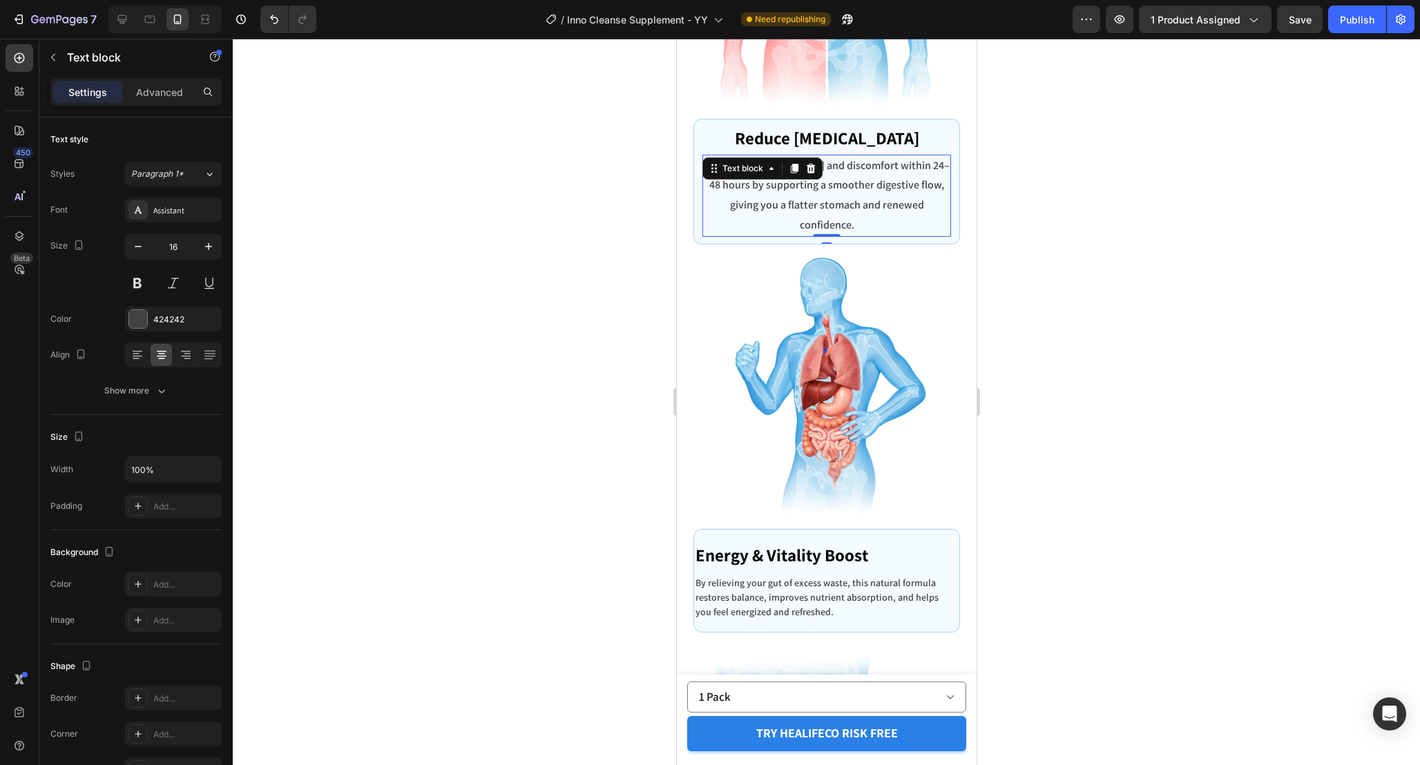
scroll to position [5311, 0]
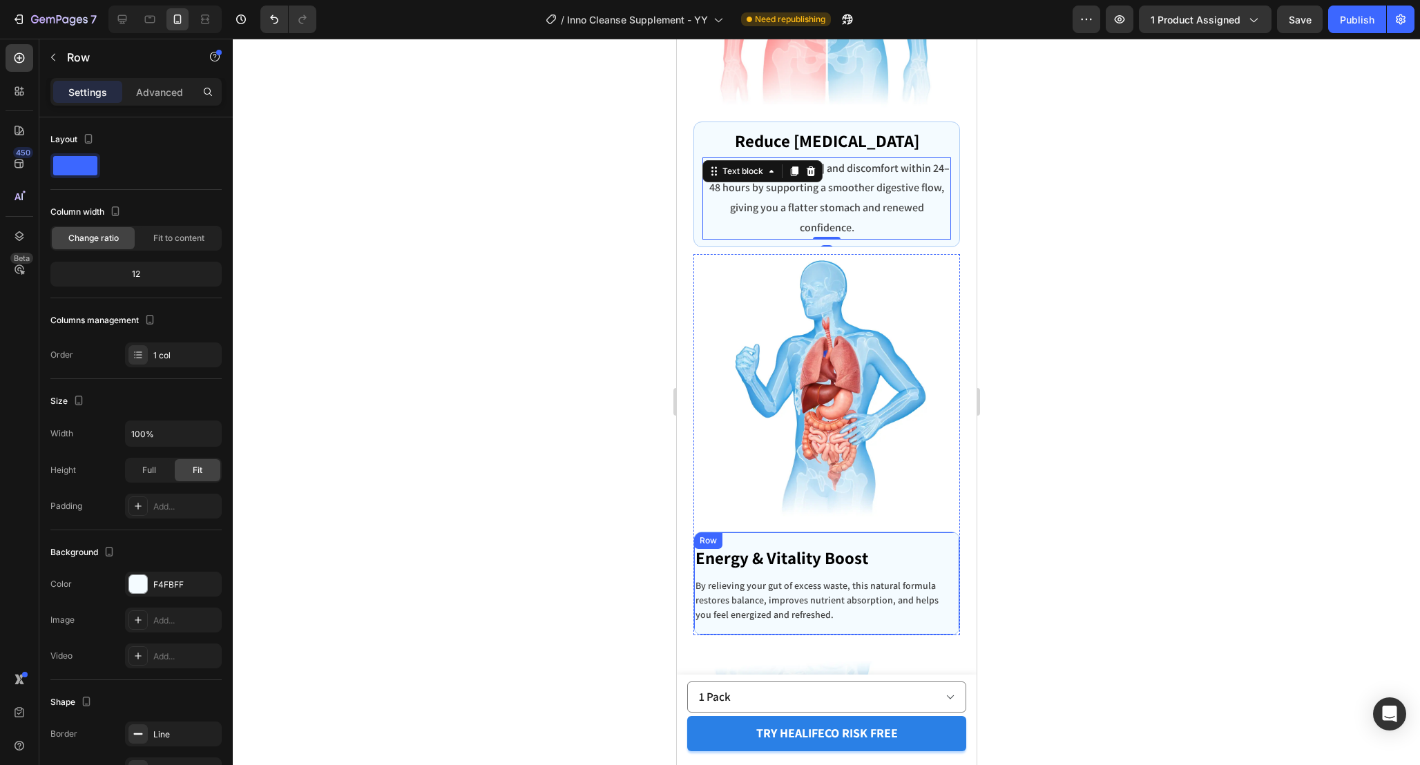
click at [952, 540] on div "Energy & Vitality Boost Text block By relieving your gut of excess waste, this …" at bounding box center [826, 584] width 267 height 104
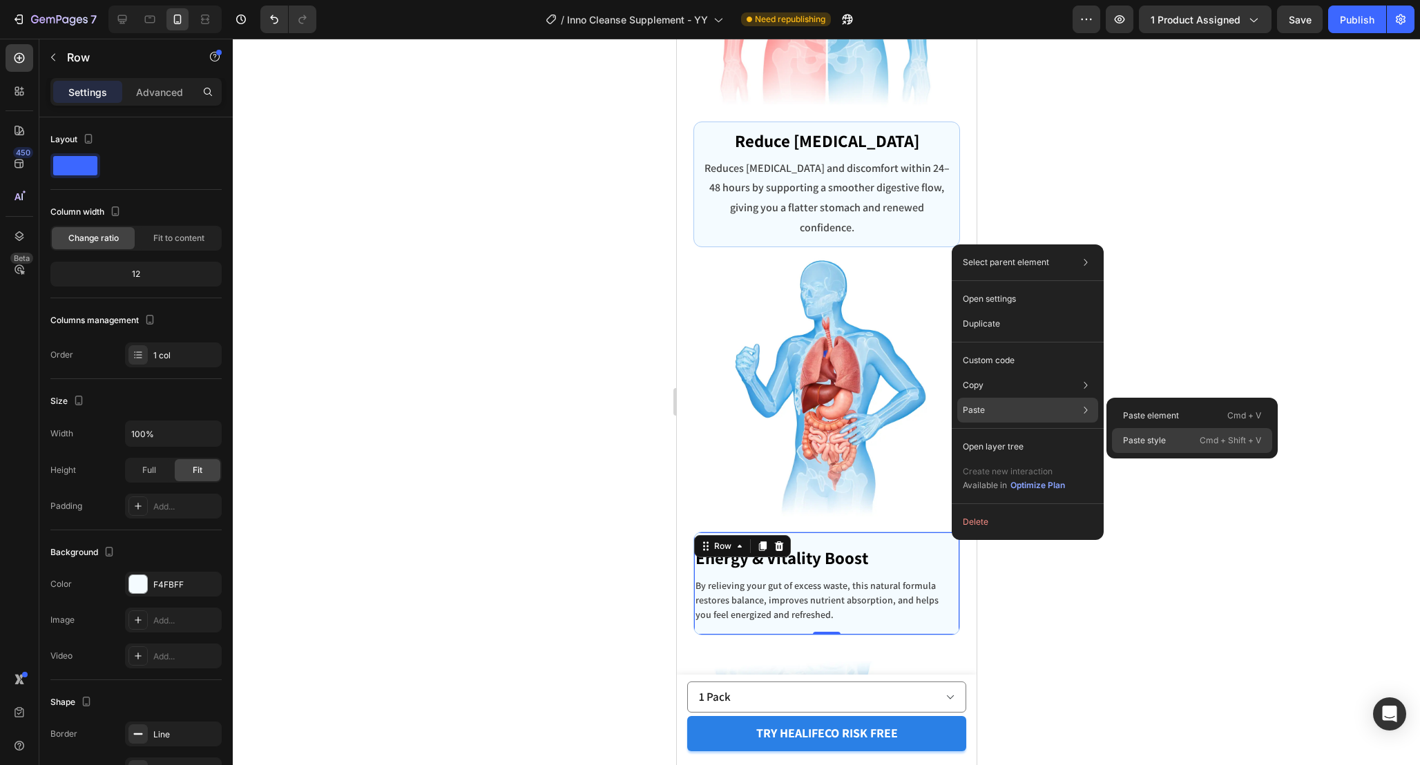
click at [1183, 440] on div "Paste style Cmd + Shift + V" at bounding box center [1192, 440] width 160 height 25
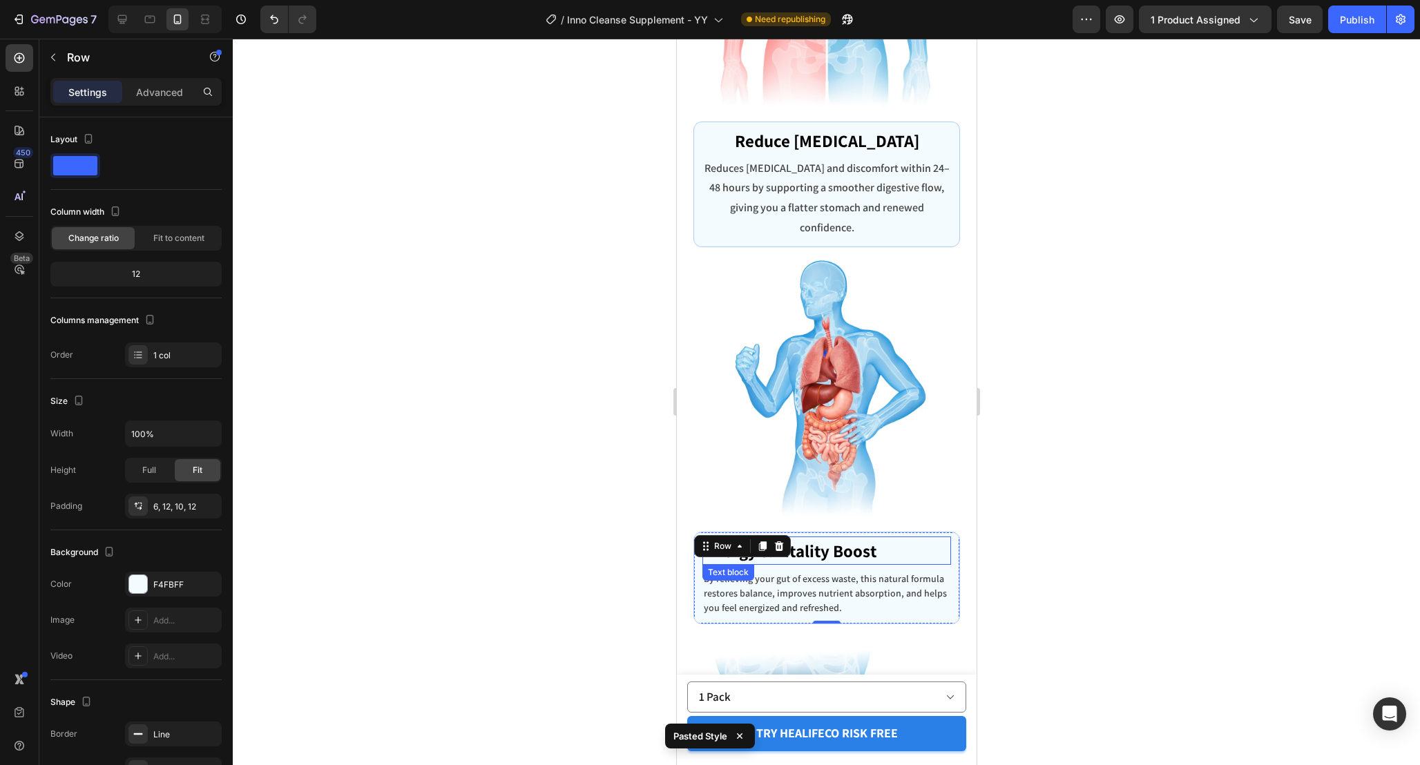
click at [925, 538] on p "Energy & Vitality Boost" at bounding box center [826, 551] width 246 height 26
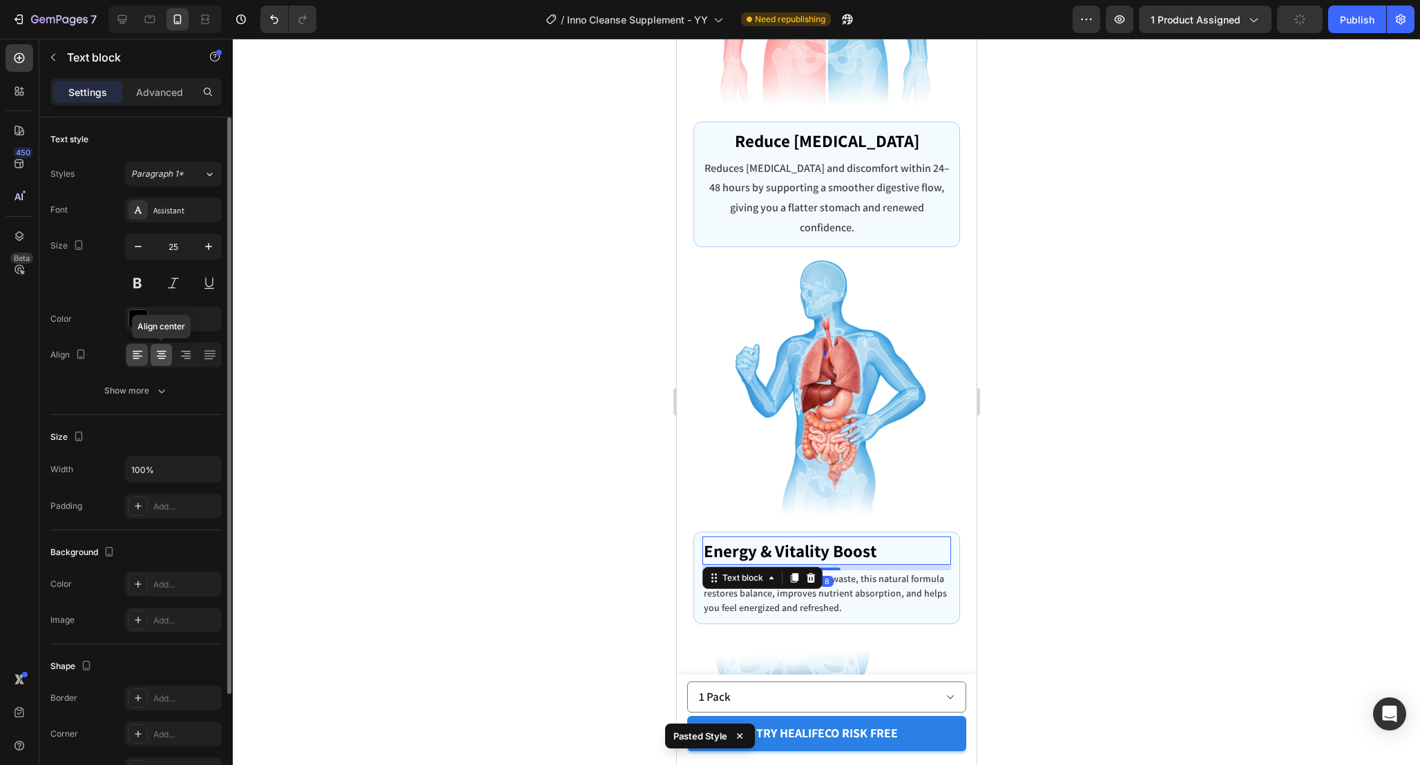
click at [165, 356] on icon at bounding box center [162, 356] width 10 height 1
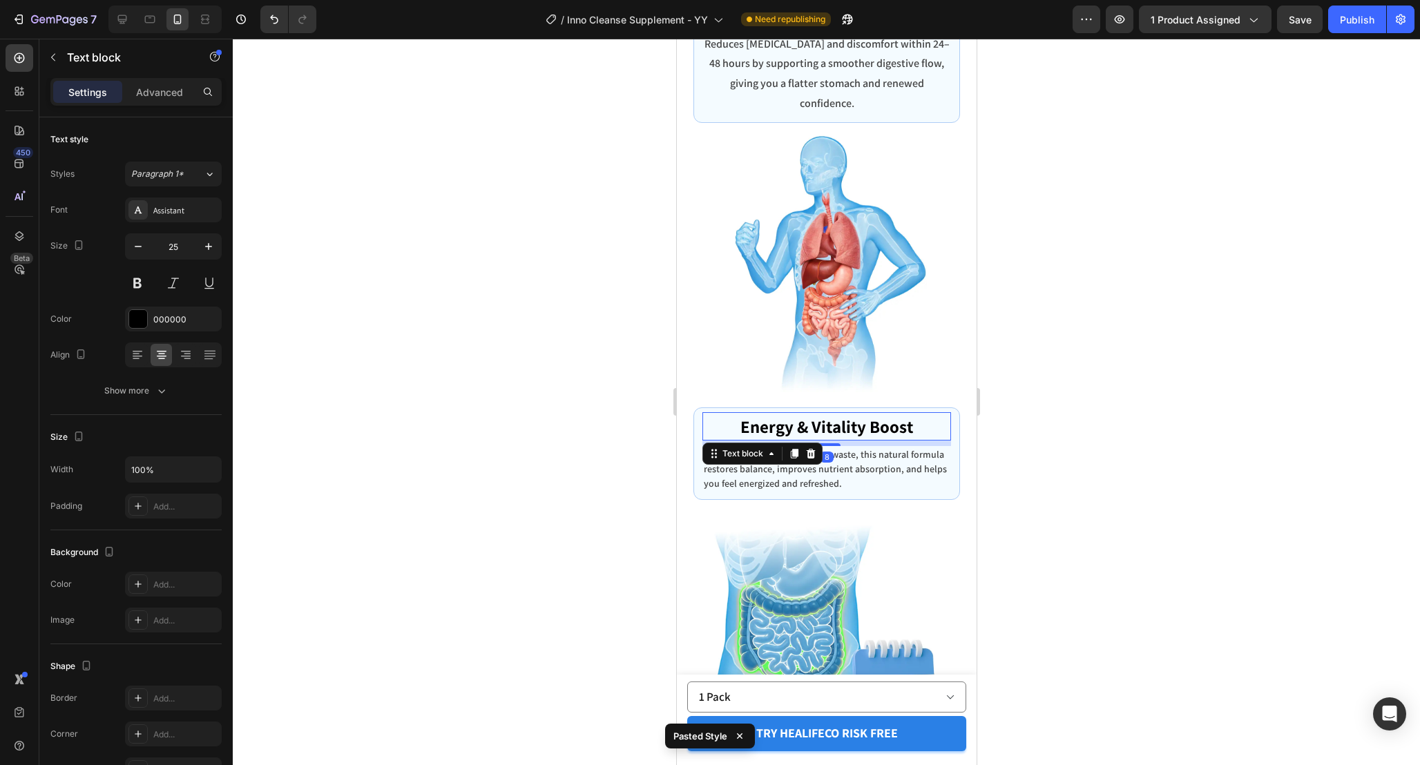
scroll to position [5443, 0]
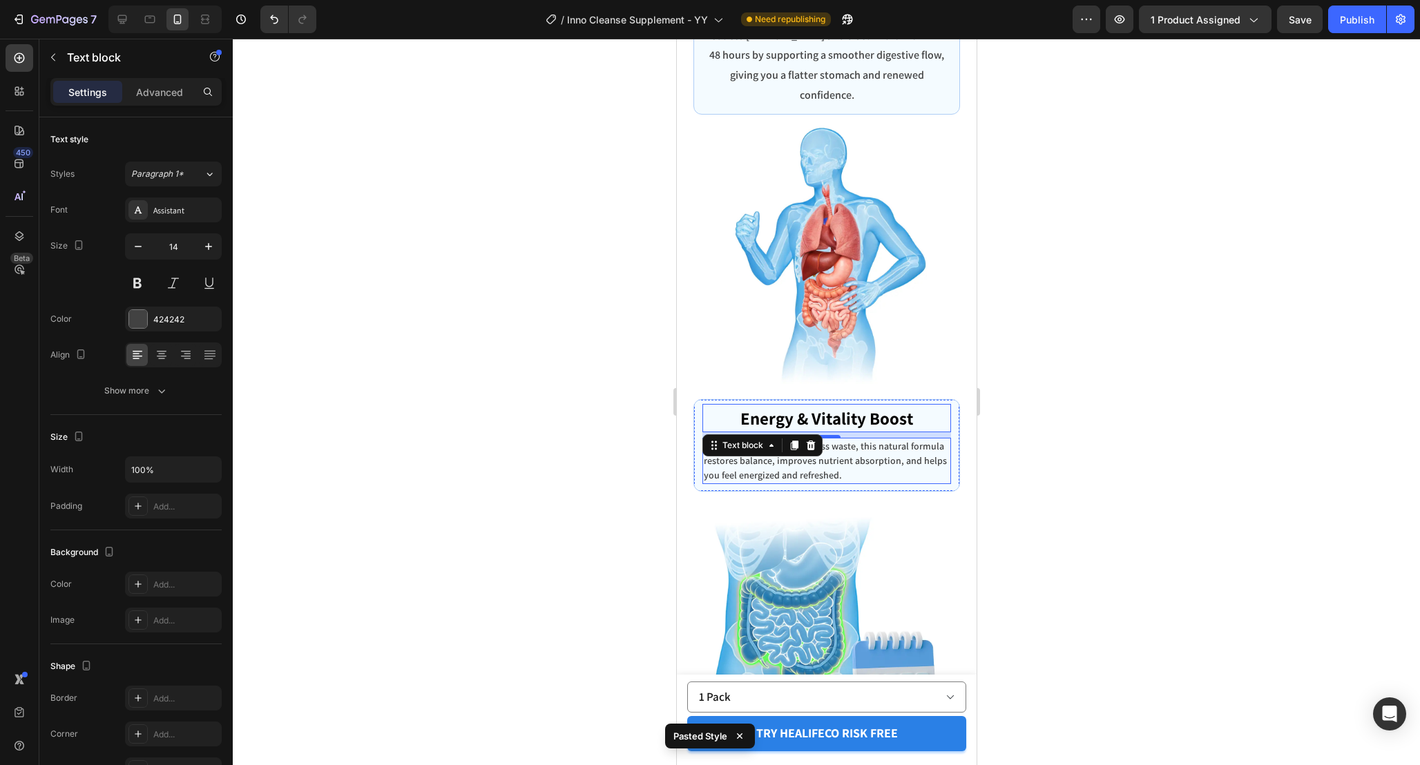
click at [884, 460] on p "By relieving your gut of excess waste, this natural formula restores balance, i…" at bounding box center [826, 461] width 246 height 44
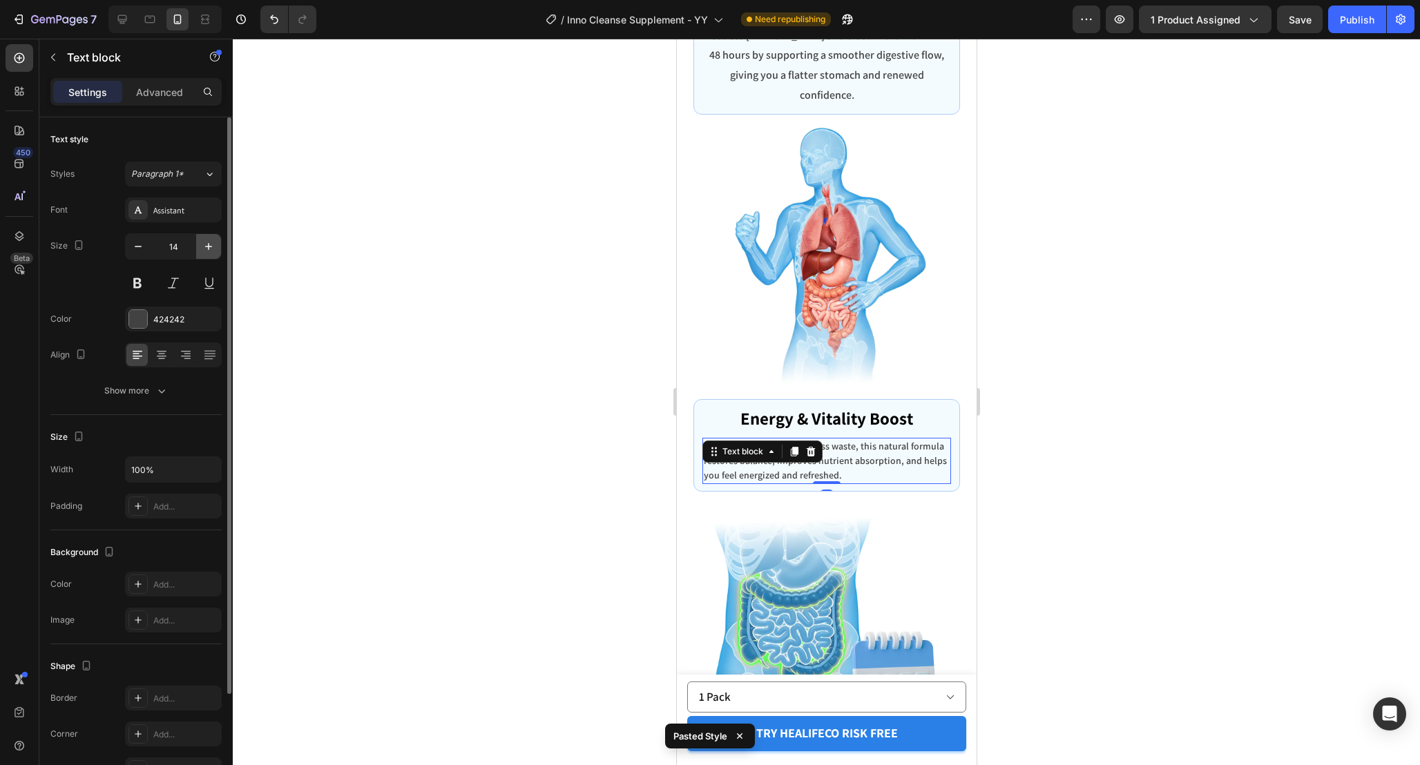
click at [207, 242] on icon "button" at bounding box center [209, 247] width 14 height 14
type input "16"
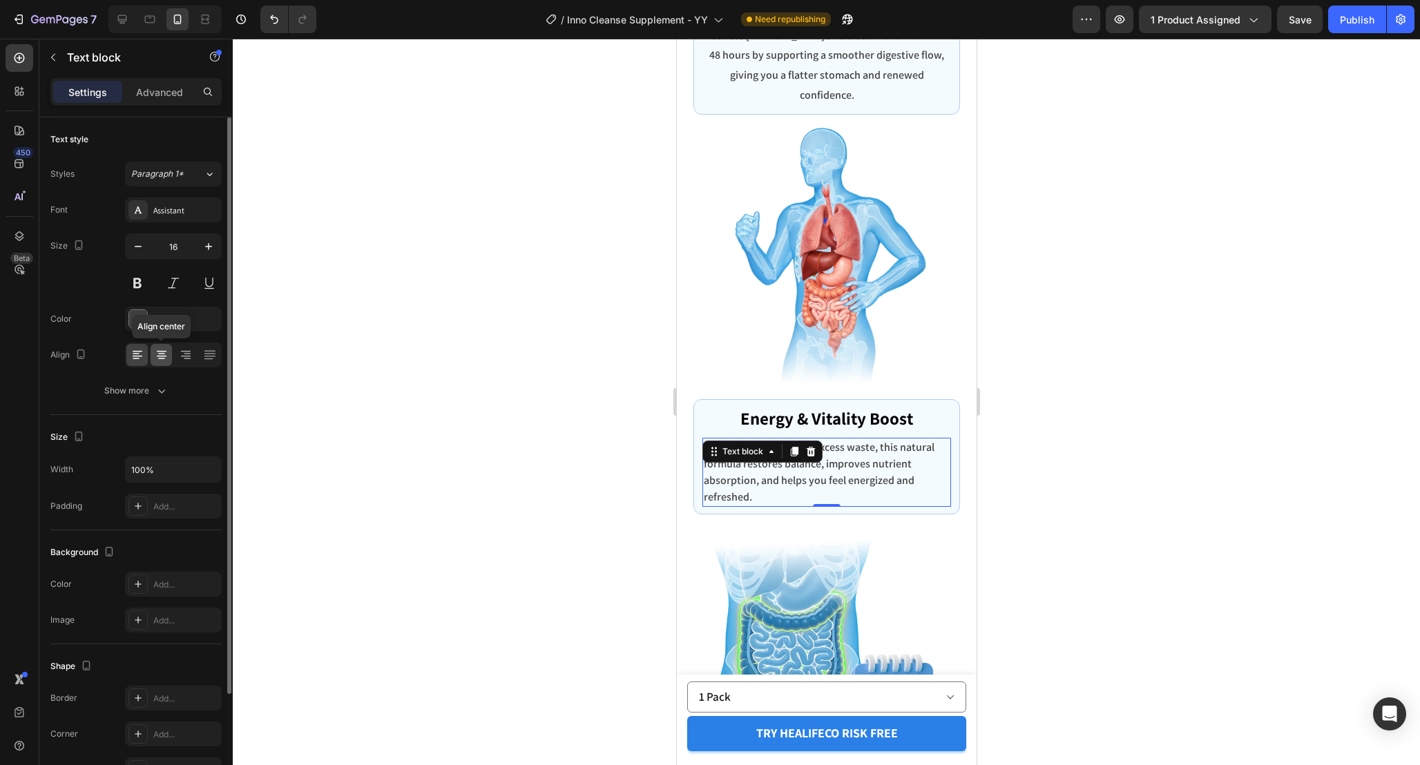
click at [161, 356] on icon at bounding box center [162, 356] width 10 height 1
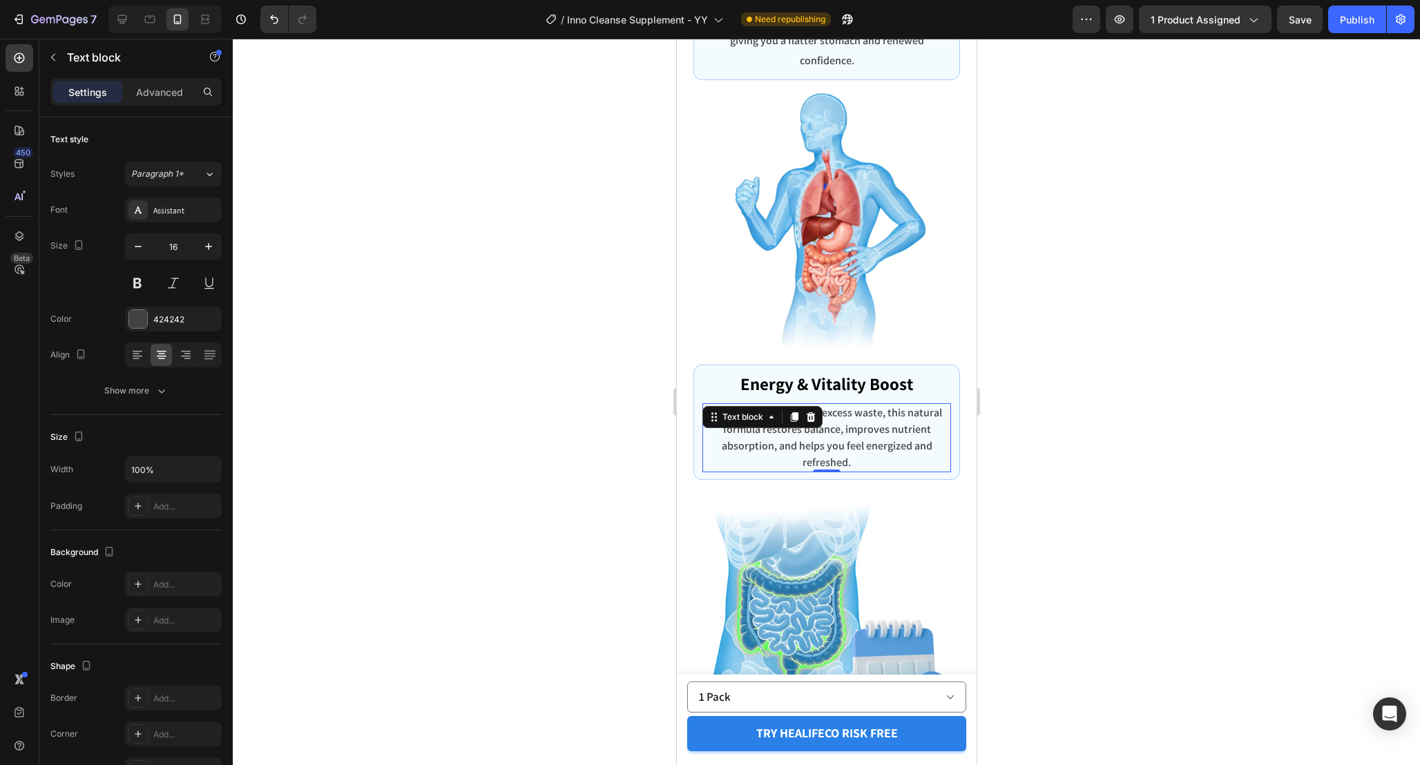
click at [1075, 448] on div at bounding box center [827, 402] width 1188 height 727
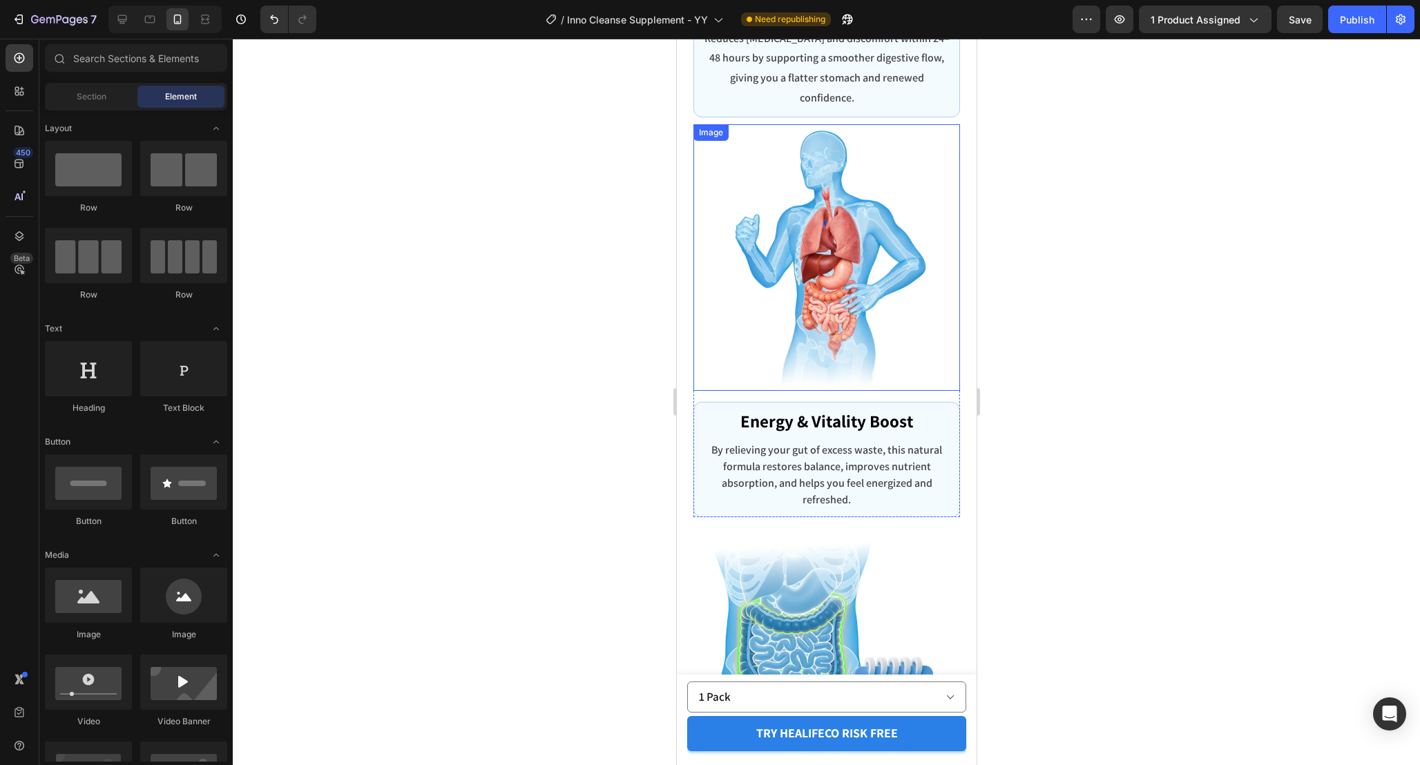
scroll to position [5457, 0]
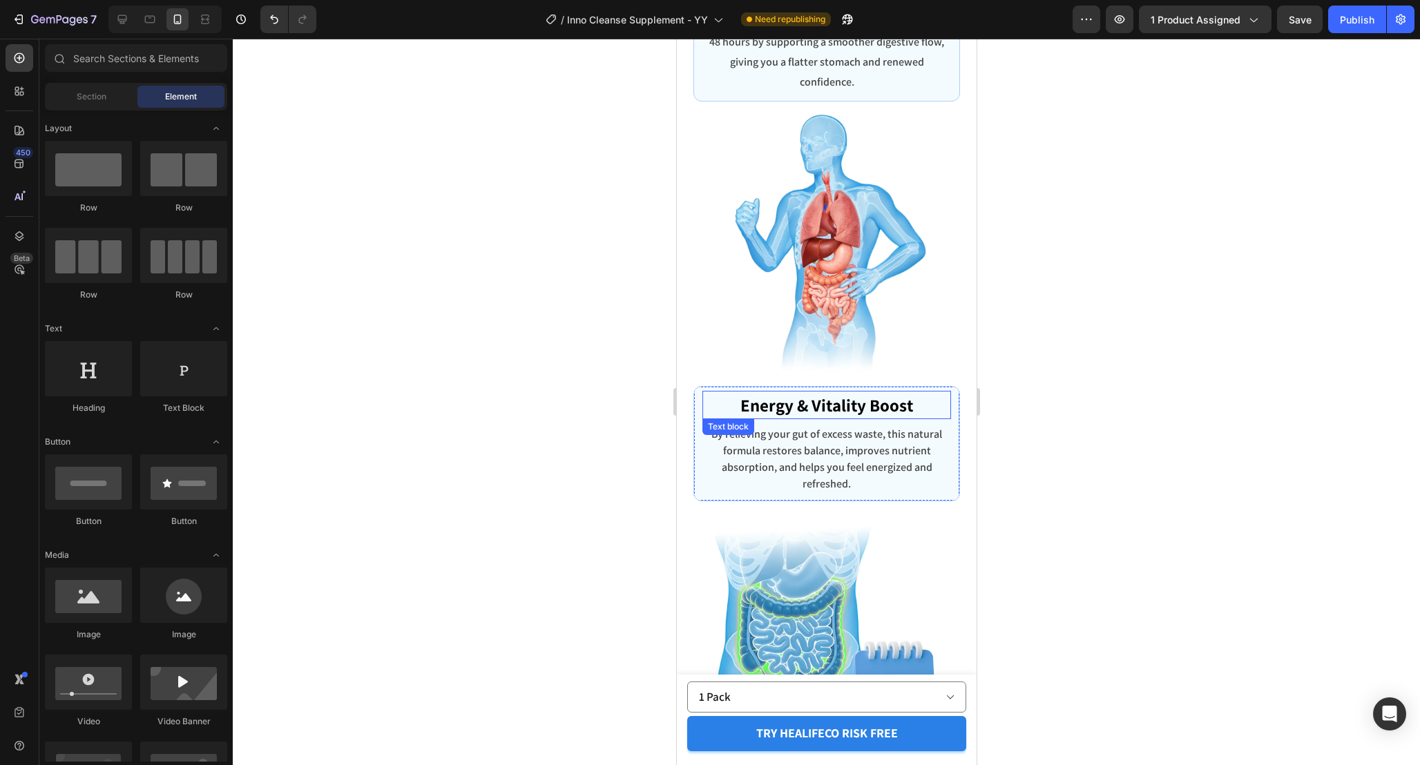
click at [895, 392] on p "Energy & Vitality Boost" at bounding box center [826, 405] width 246 height 26
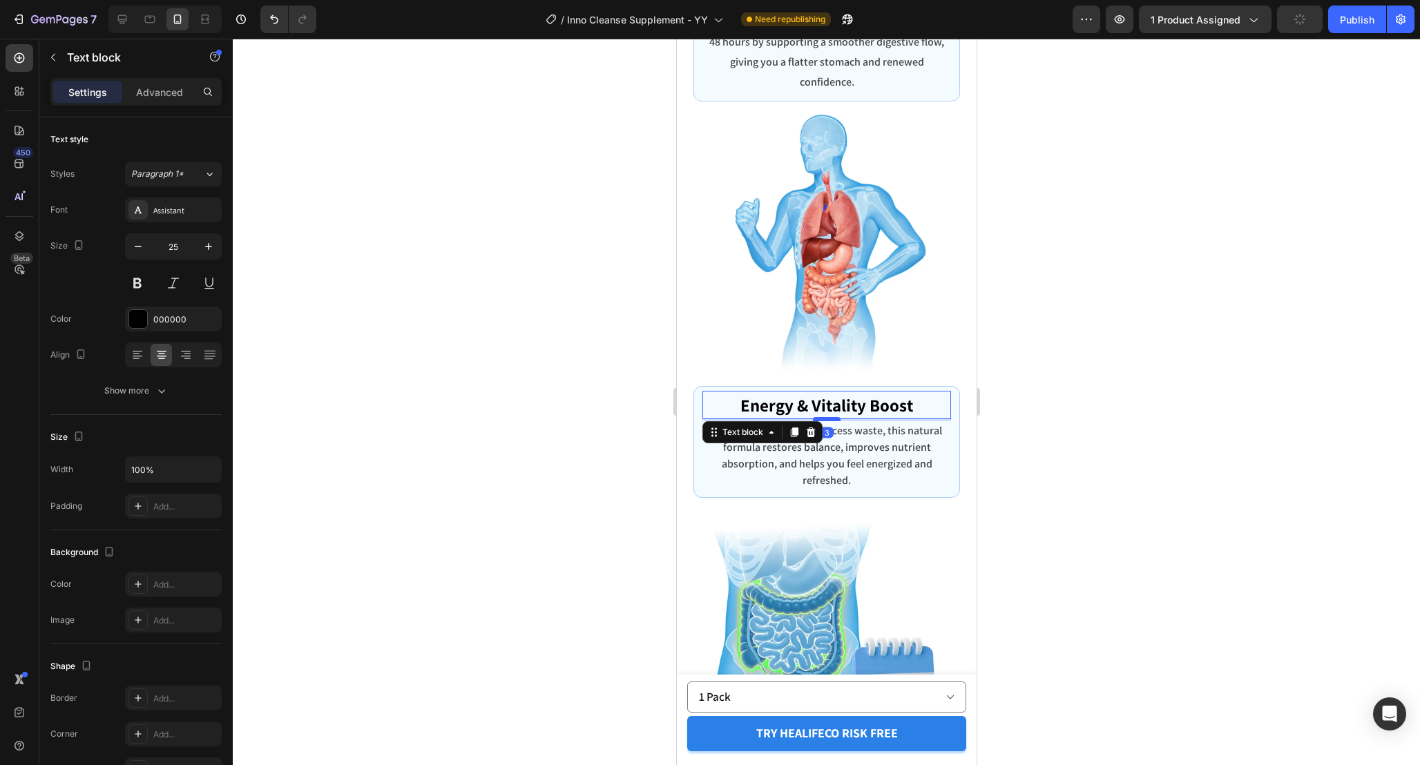
click at [837, 417] on div at bounding box center [826, 419] width 28 height 4
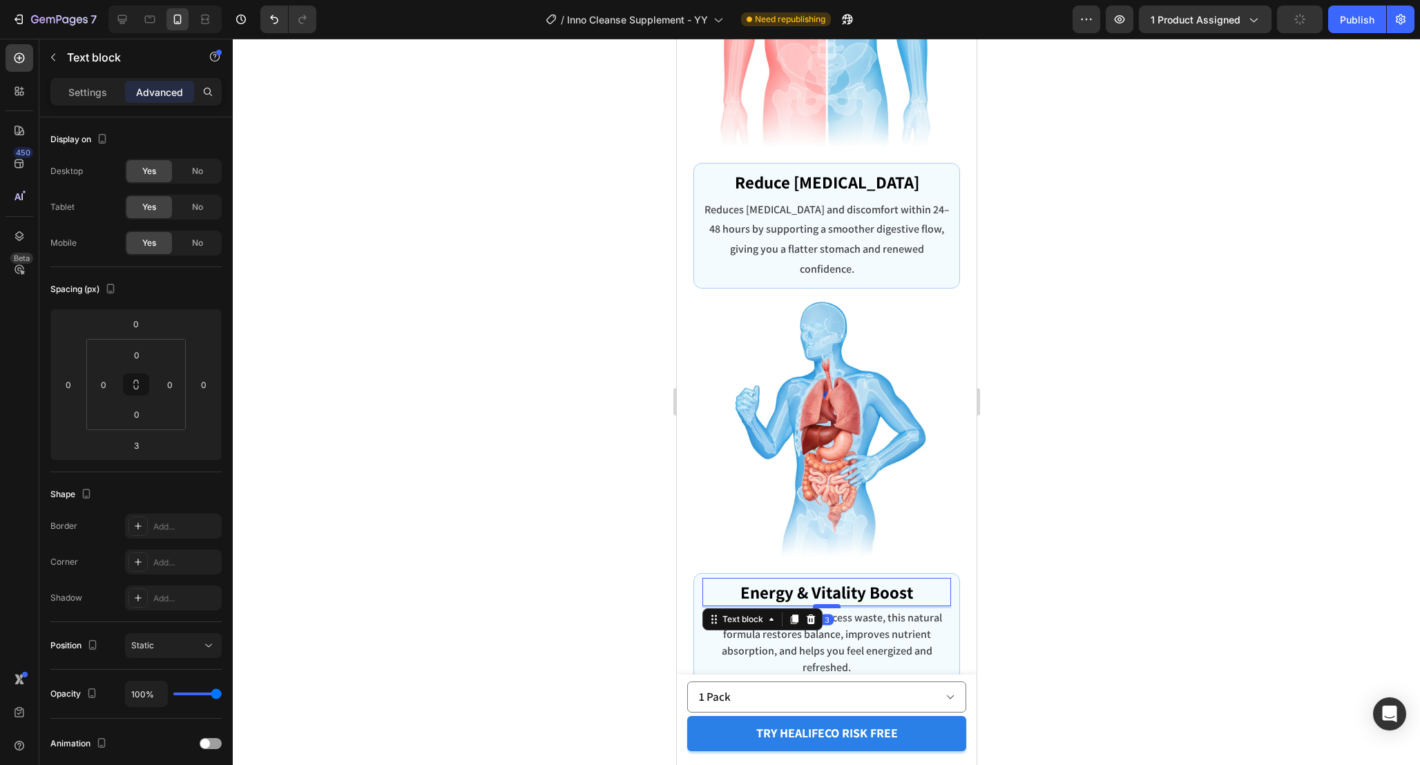
scroll to position [5244, 0]
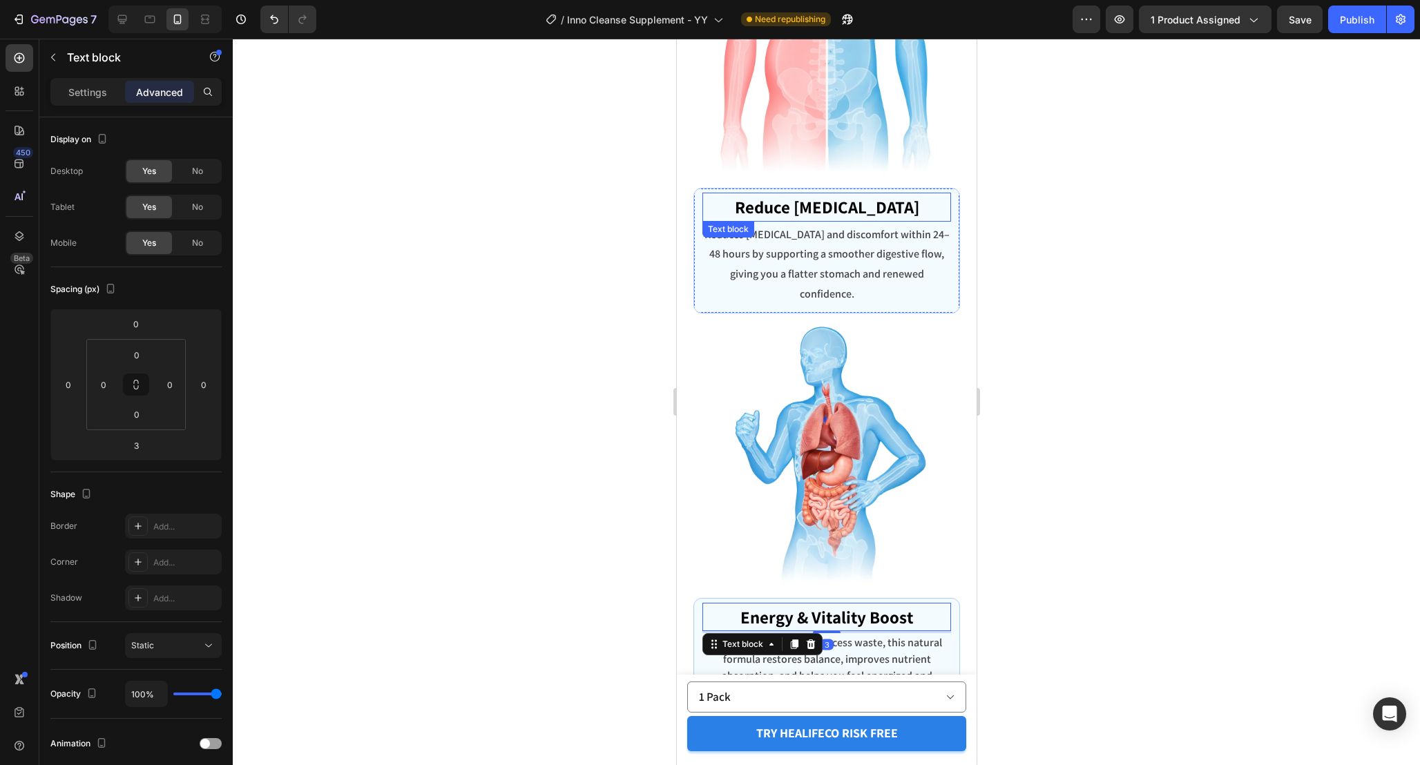
click at [878, 209] on p "Reduce [MEDICAL_DATA]" at bounding box center [826, 207] width 246 height 26
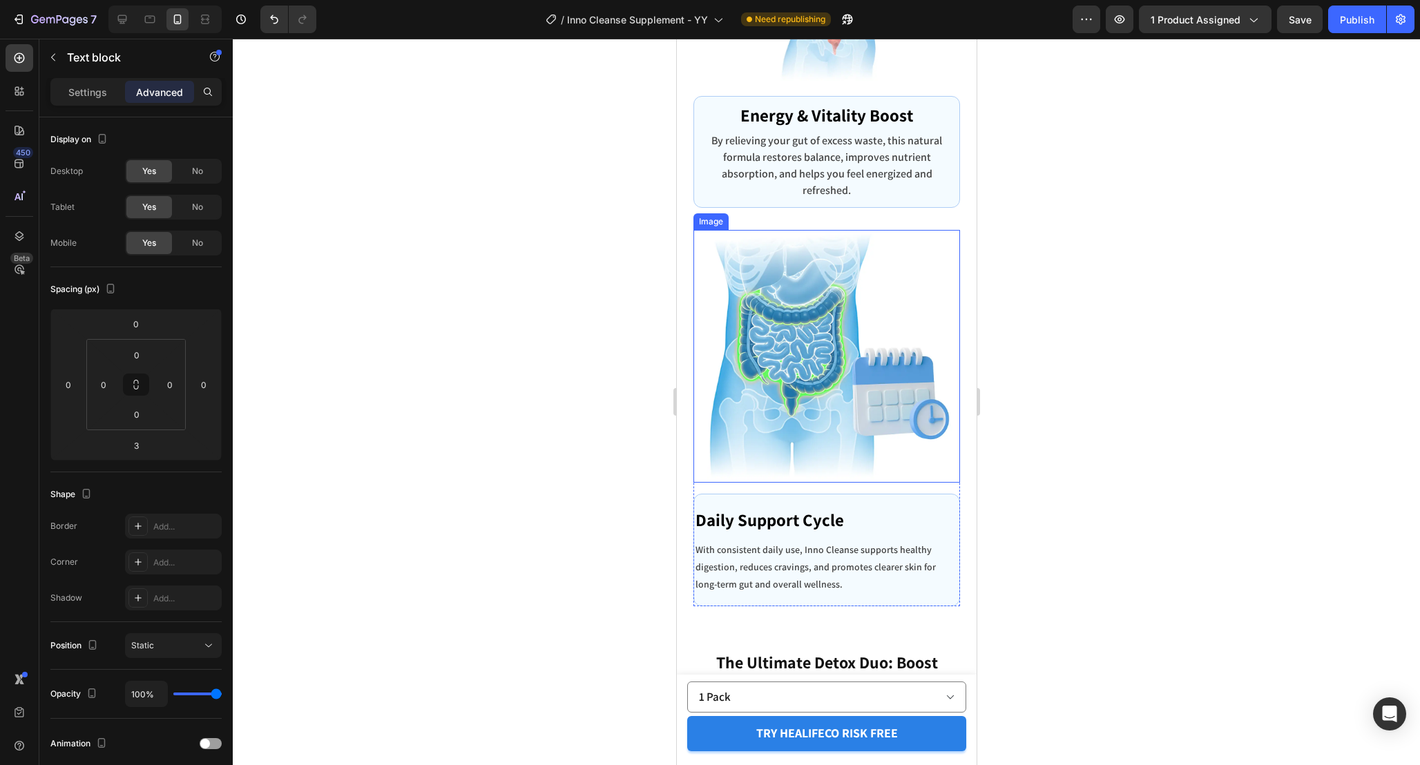
scroll to position [5722, 0]
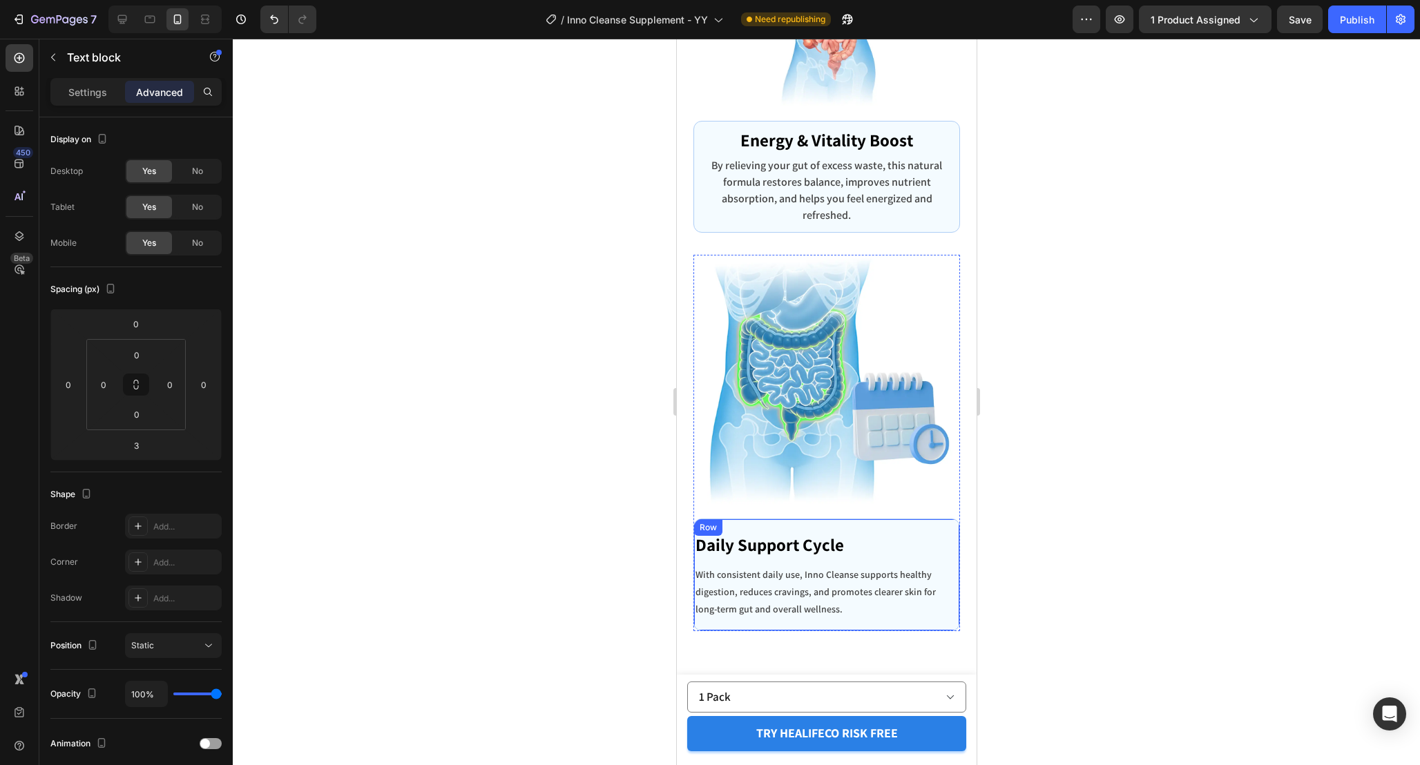
click at [952, 519] on div "Daily Support Cycle Text block With consistent daily use, Inno Cleanse supports…" at bounding box center [826, 575] width 267 height 113
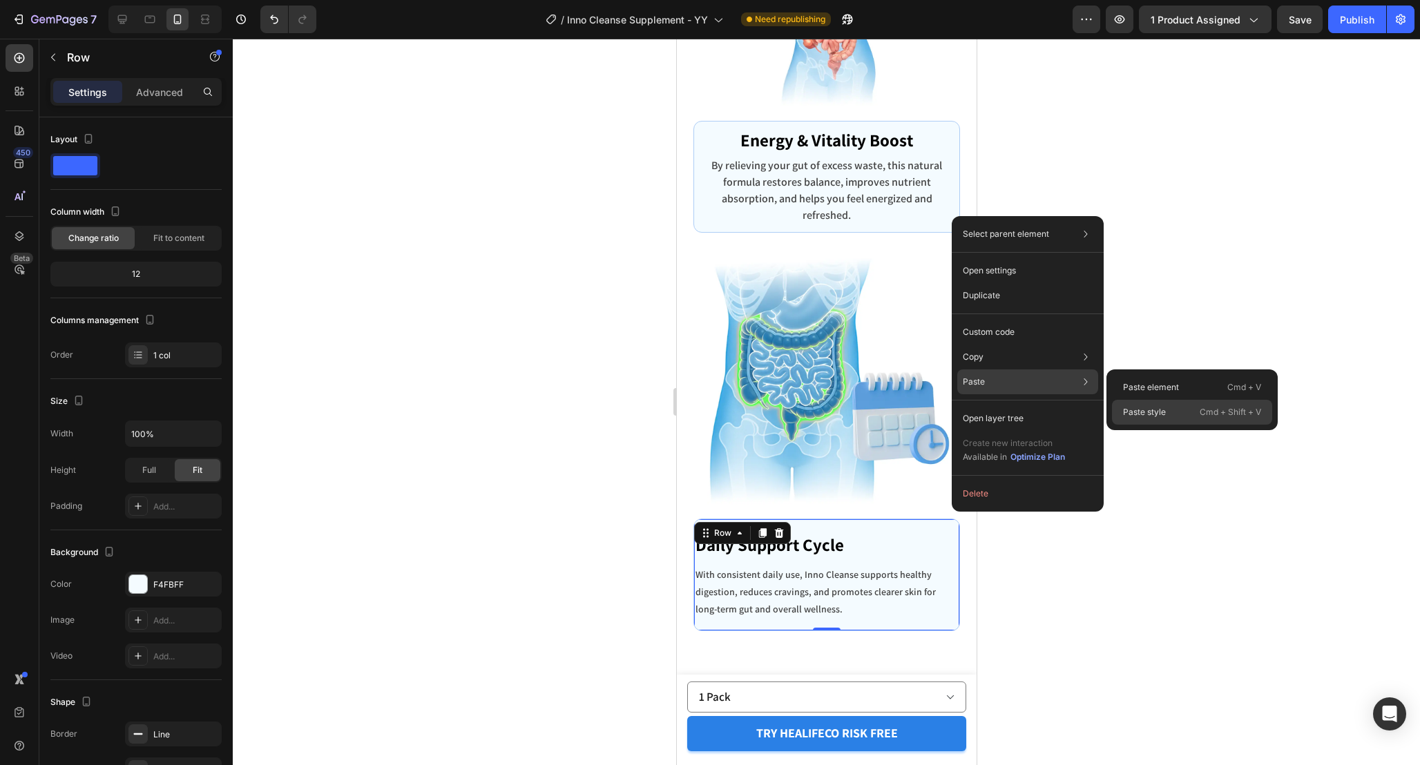
click at [1156, 407] on p "Paste style" at bounding box center [1144, 412] width 43 height 12
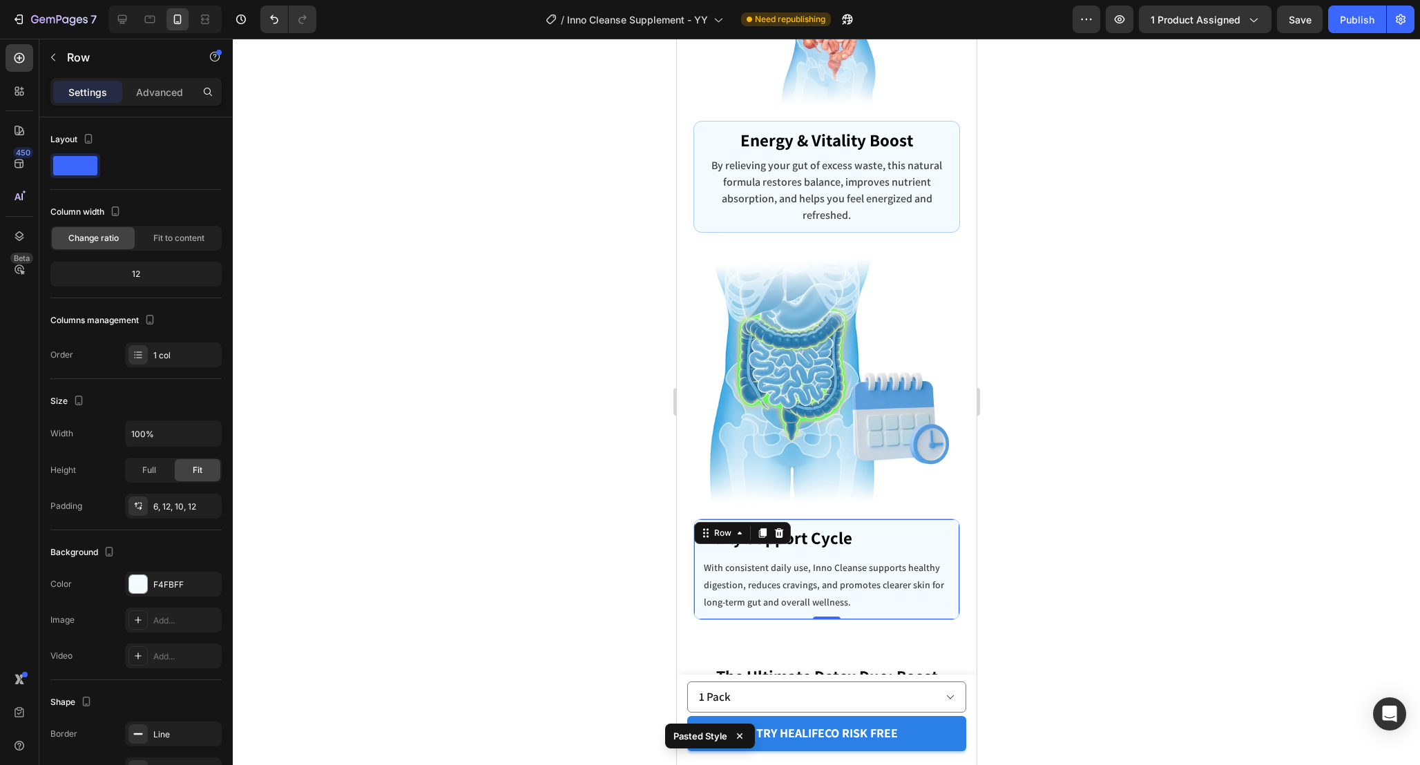
scroll to position [5774, 0]
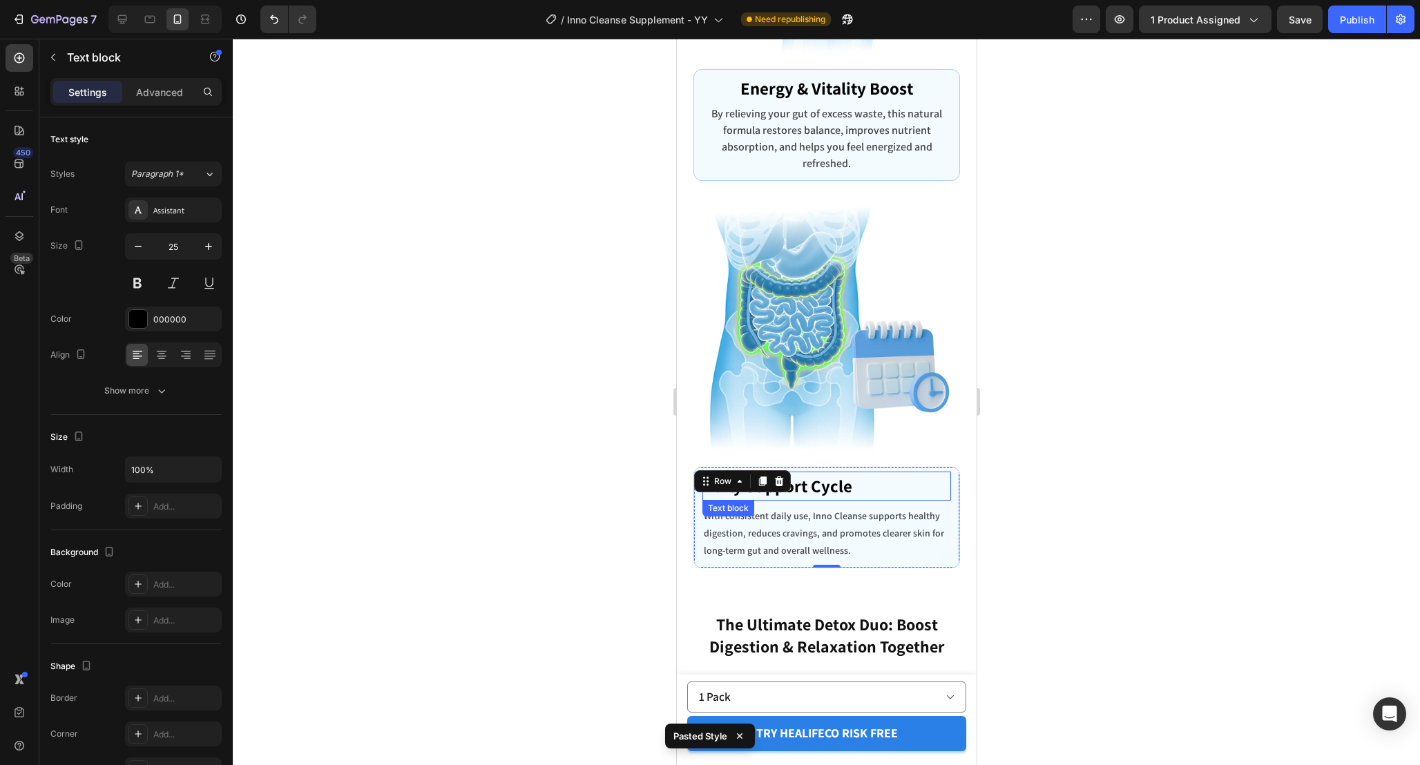
click at [862, 475] on p "Daily Support Cycle" at bounding box center [826, 486] width 246 height 26
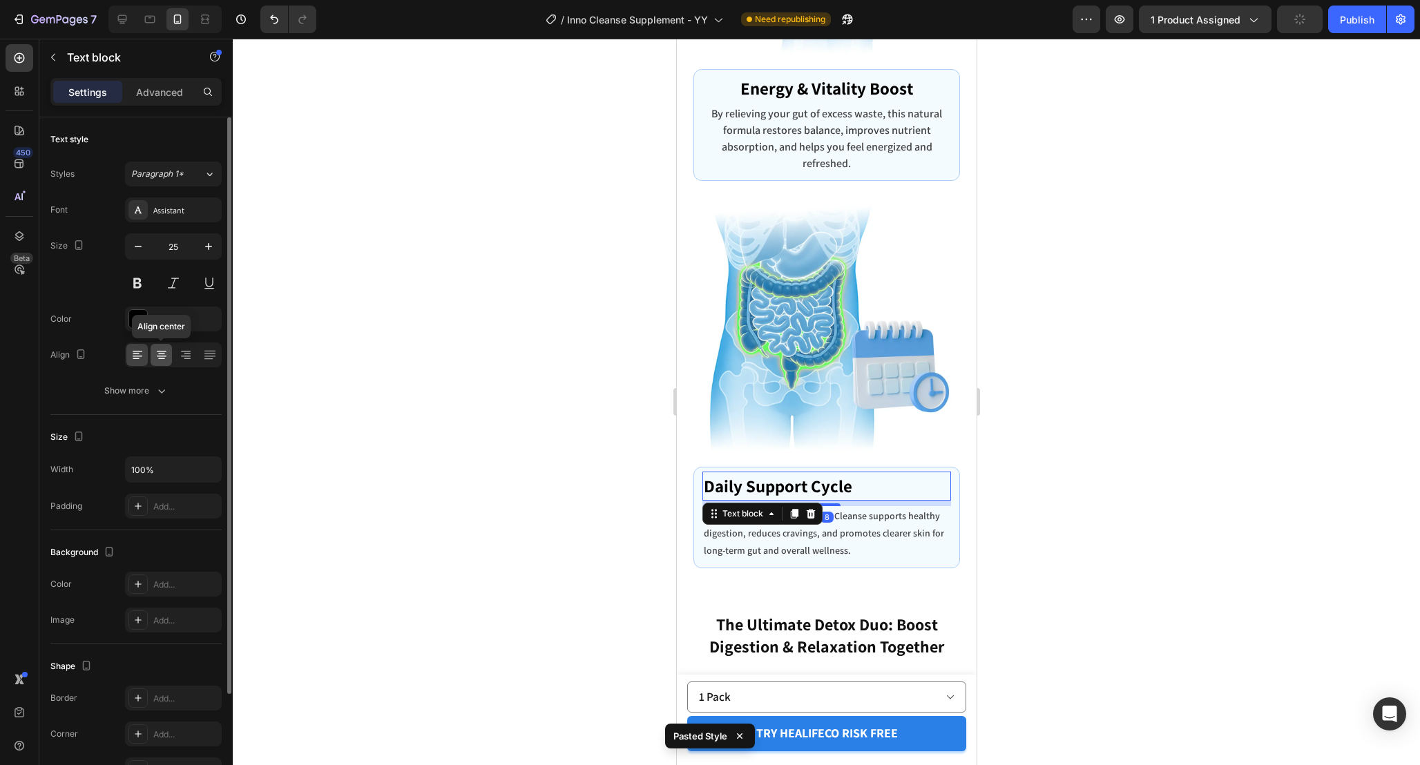
click at [162, 359] on icon at bounding box center [161, 359] width 7 height 1
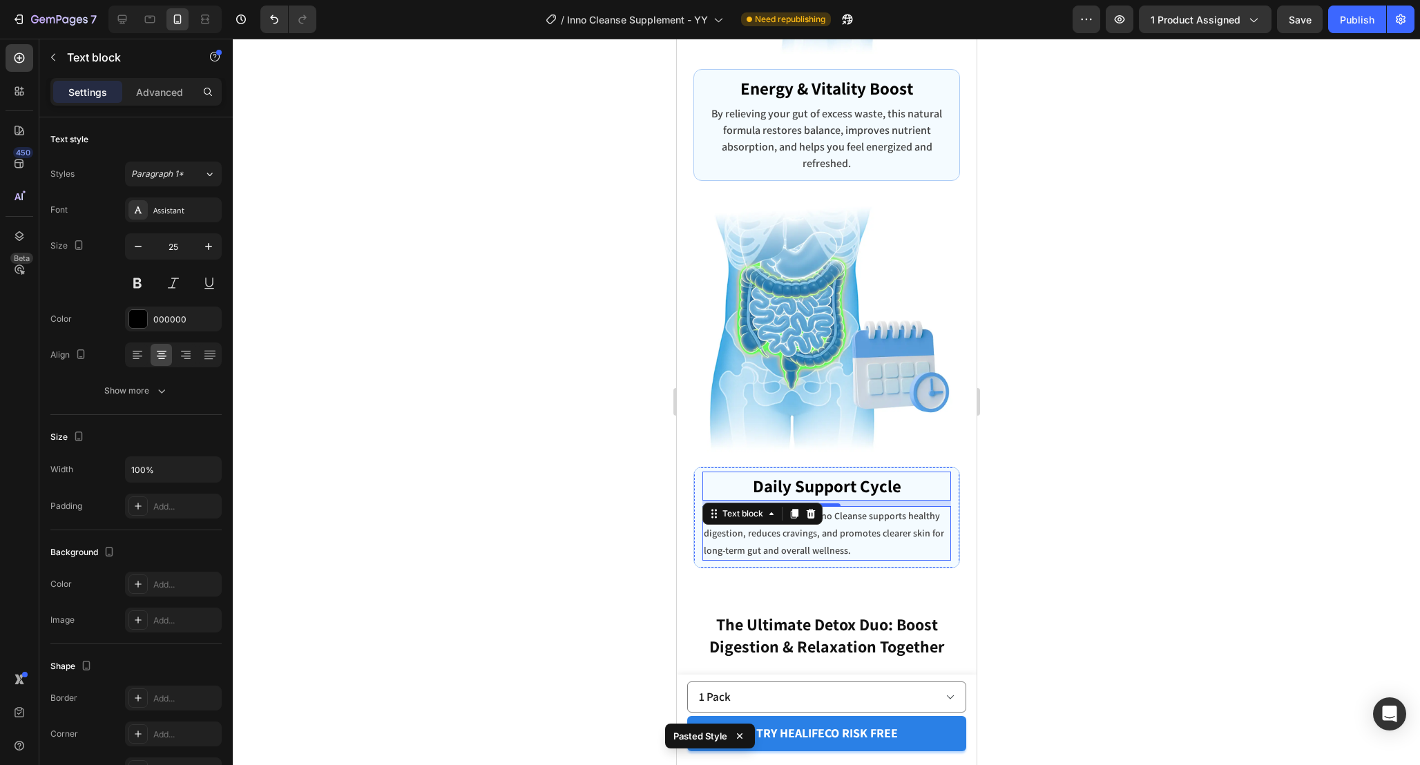
click at [882, 515] on p "With consistent daily use, Inno Cleanse supports healthy digestion, reduces cra…" at bounding box center [826, 534] width 246 height 53
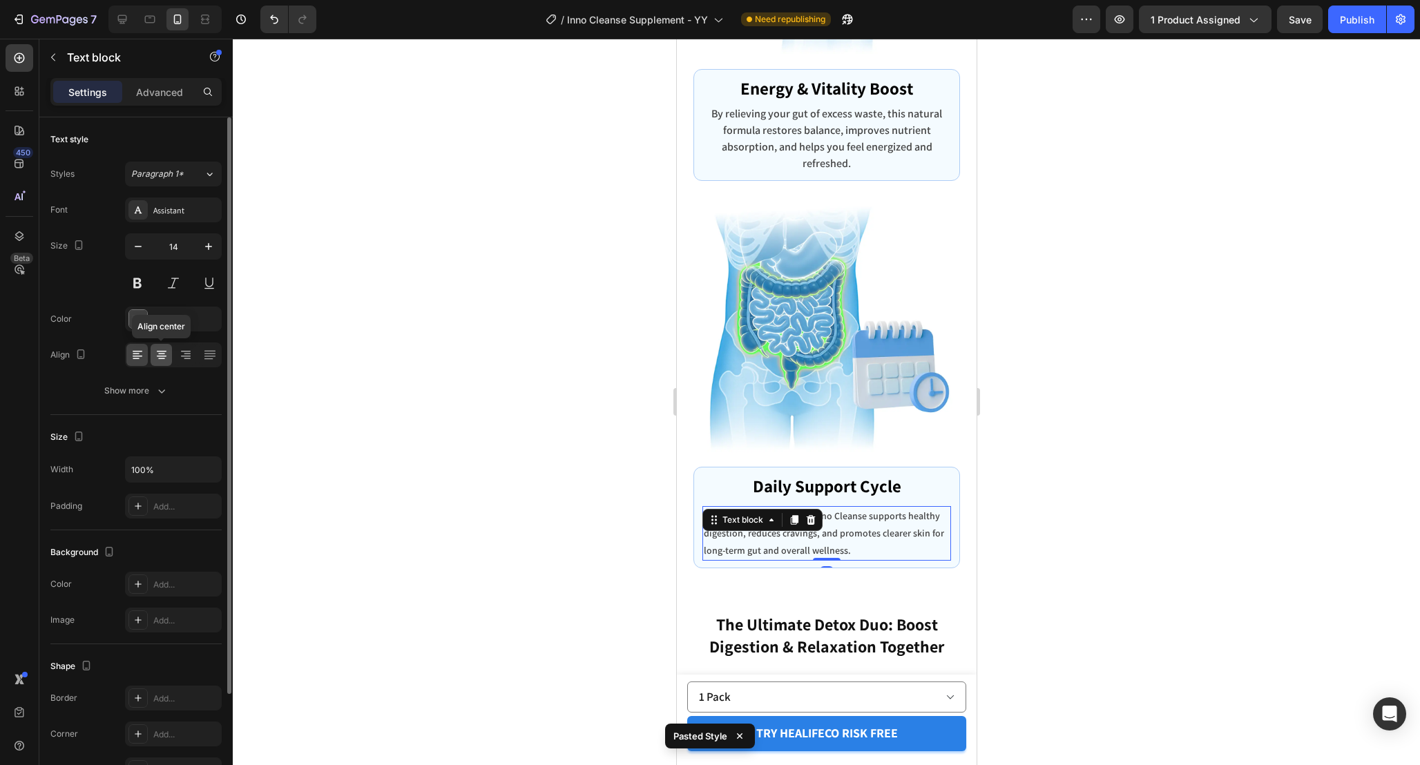
click at [164, 359] on icon at bounding box center [162, 355] width 14 height 14
click at [207, 254] on button "button" at bounding box center [208, 246] width 25 height 25
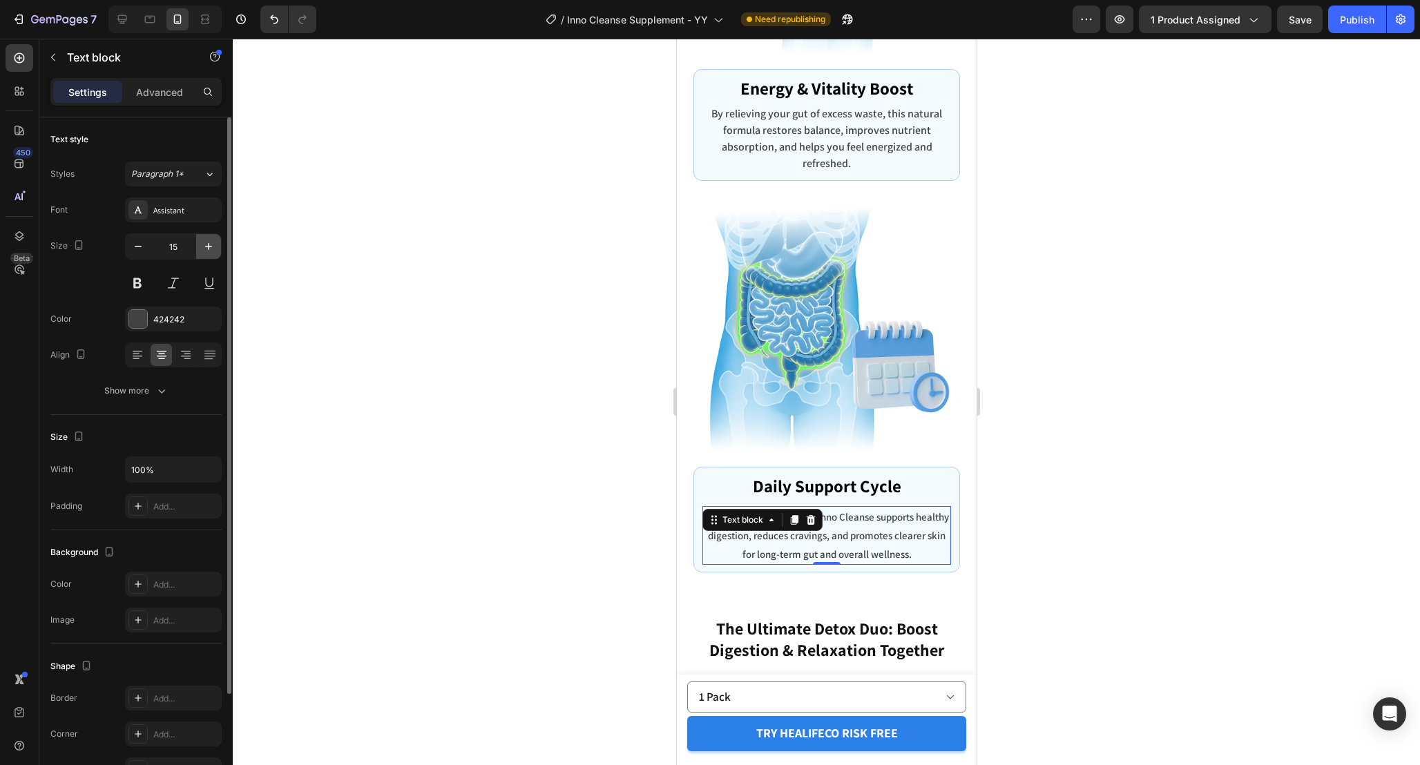
type input "16"
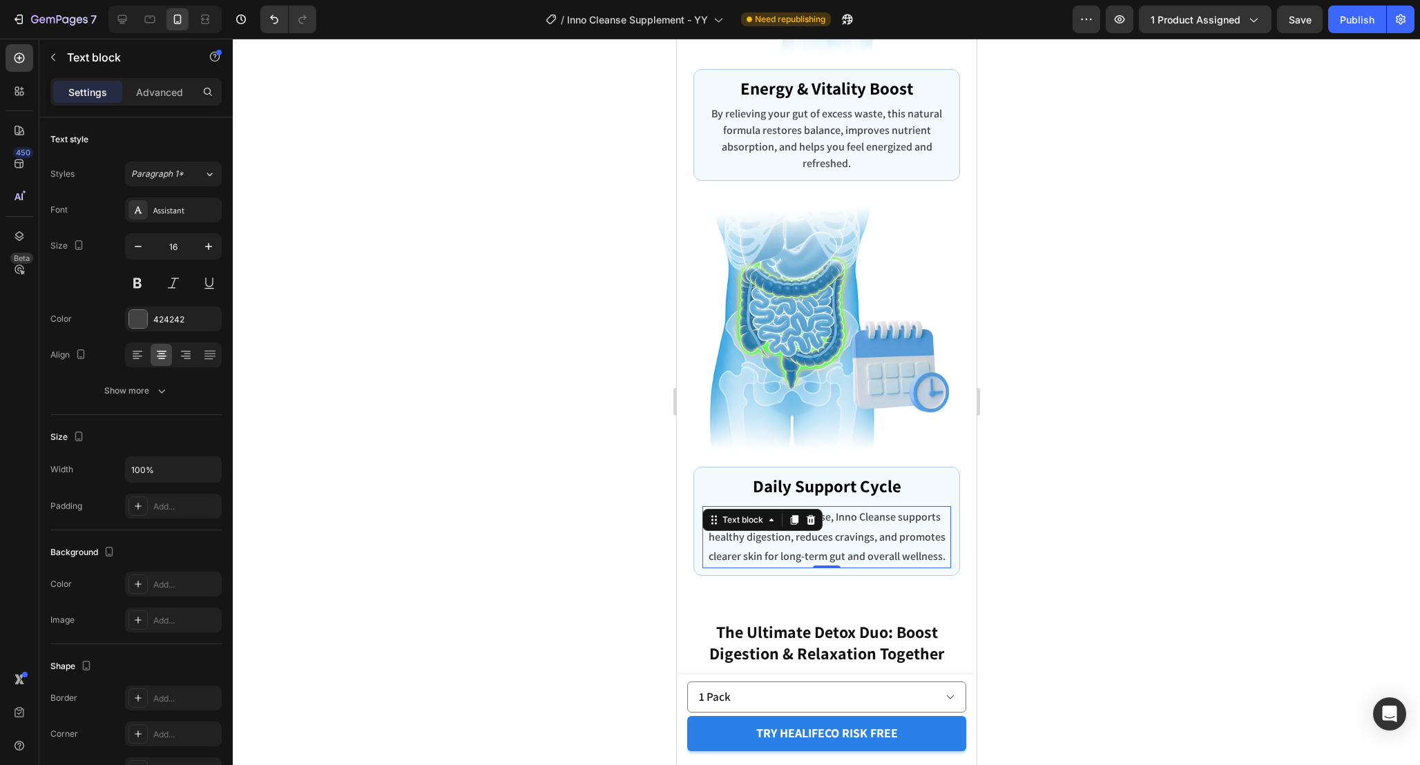
click at [876, 535] on p "With consistent daily use, Inno Cleanse supports healthy digestion, reduces cra…" at bounding box center [826, 537] width 246 height 59
click at [875, 133] on p "By relieving your gut of excess waste, this natural formula restores balance, i…" at bounding box center [826, 139] width 246 height 66
click at [881, 518] on p "With consistent daily use, Inno Cleanse supports healthy digestion, reduces cra…" at bounding box center [826, 537] width 246 height 59
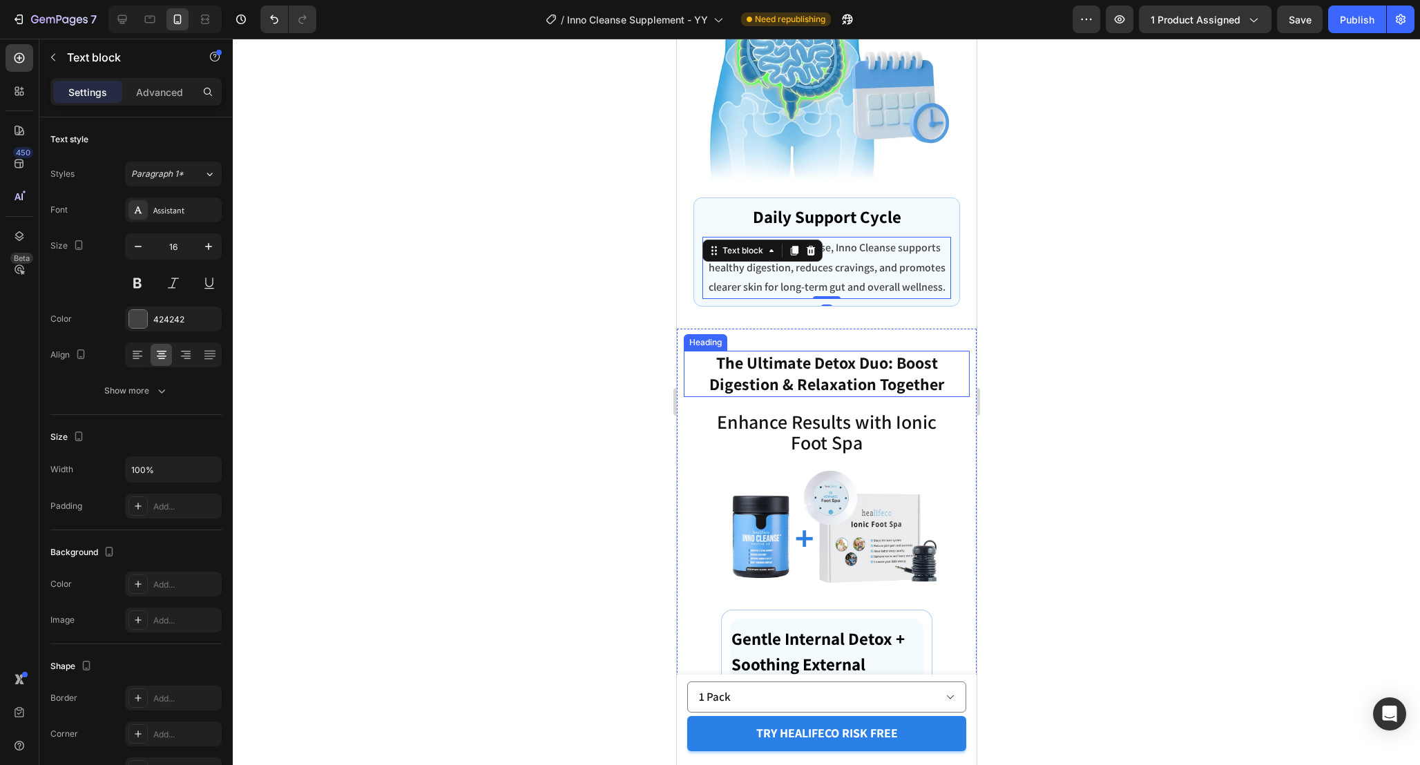
scroll to position [6042, 0]
click at [918, 422] on h2 "Enhance Results with Ionic Foot Spa" at bounding box center [826, 434] width 245 height 45
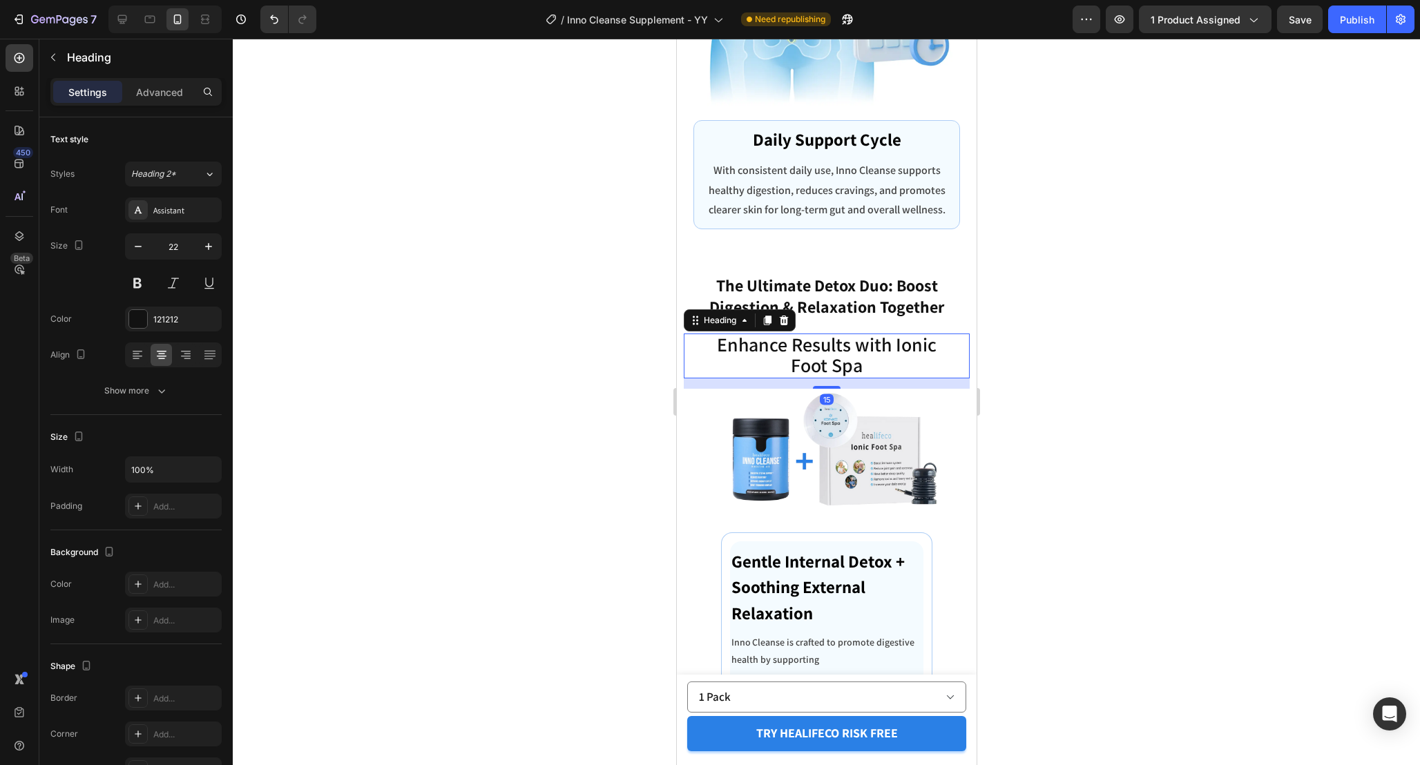
scroll to position [6123, 0]
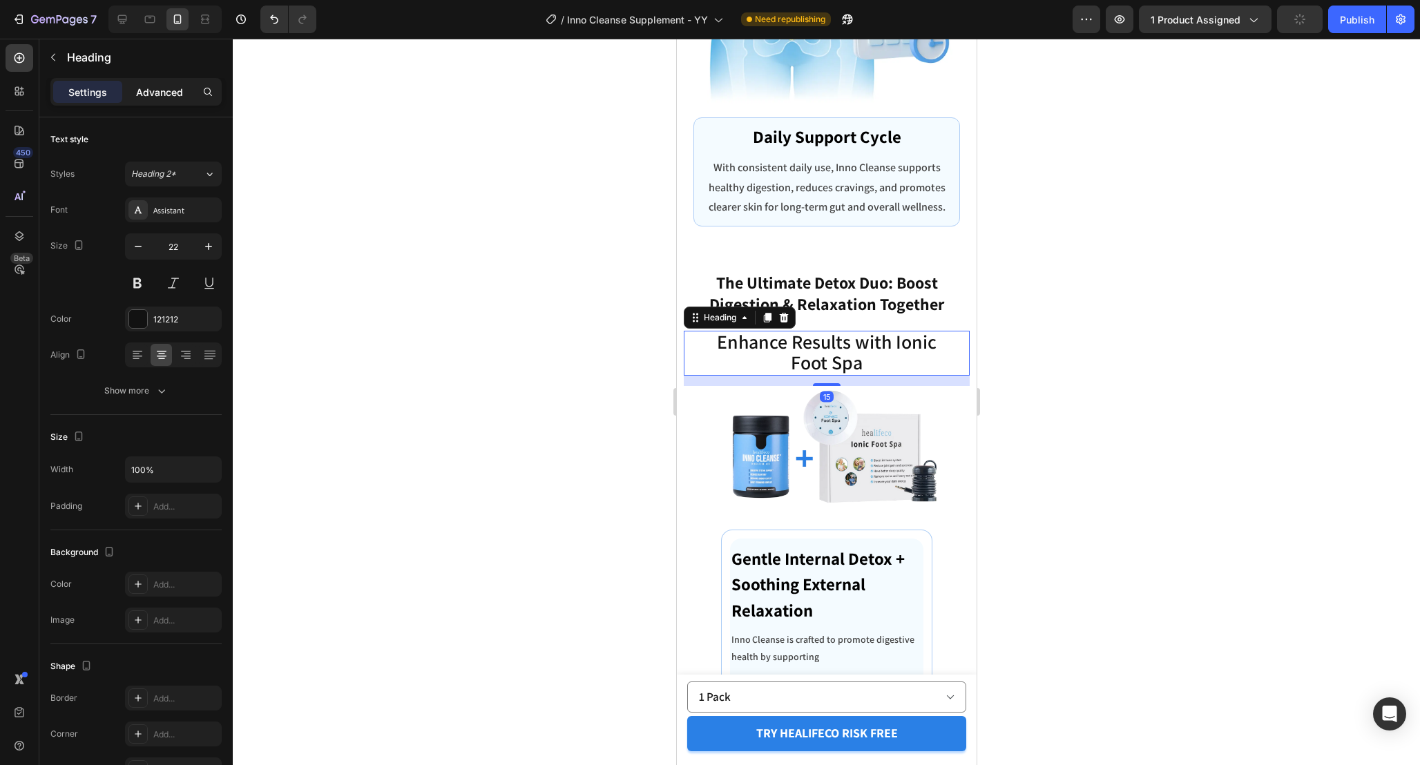
click at [160, 93] on p "Advanced" at bounding box center [159, 92] width 47 height 15
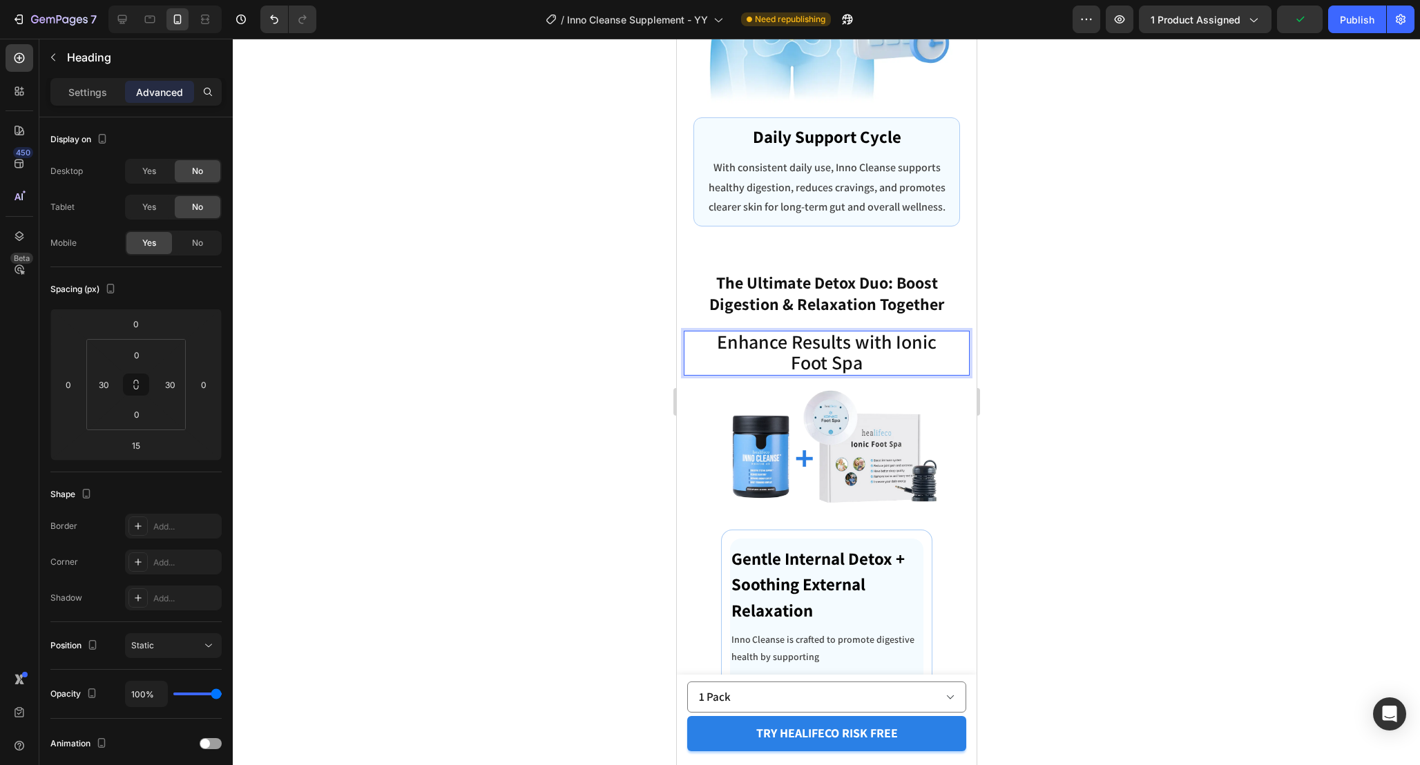
click at [1137, 320] on div at bounding box center [827, 402] width 1188 height 727
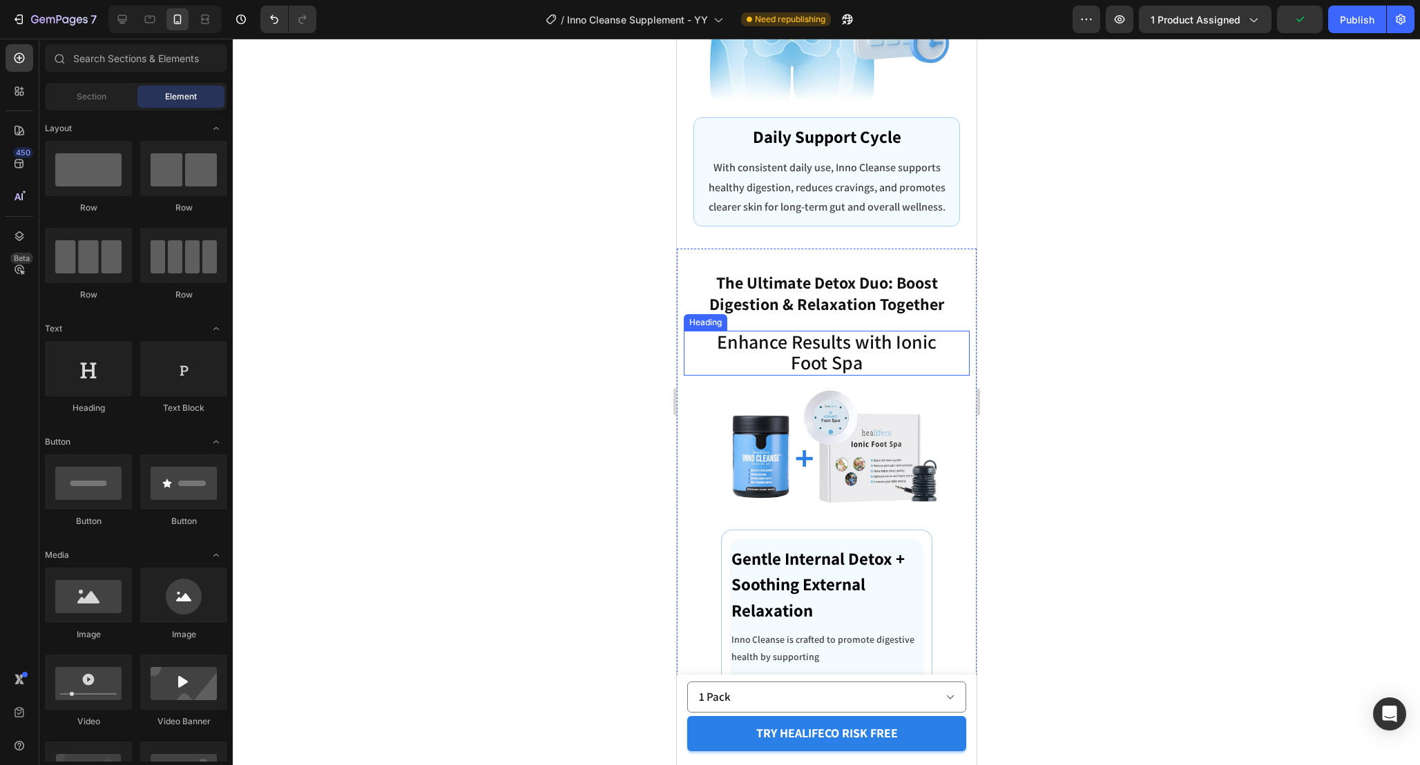
click at [916, 341] on p "⁠⁠⁠⁠⁠⁠⁠ Enhance Results with Ionic Foot Spa" at bounding box center [826, 353] width 242 height 42
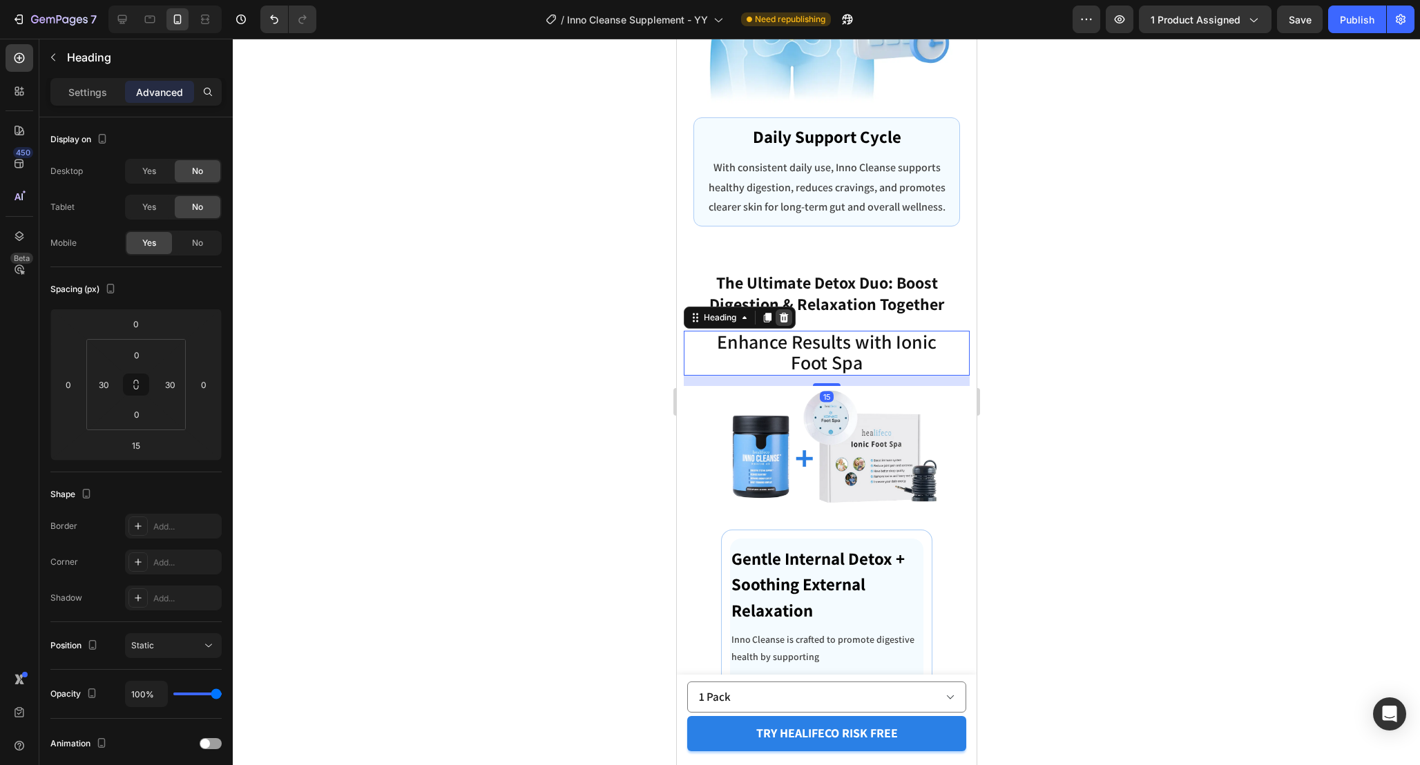
click at [783, 312] on icon at bounding box center [783, 317] width 9 height 10
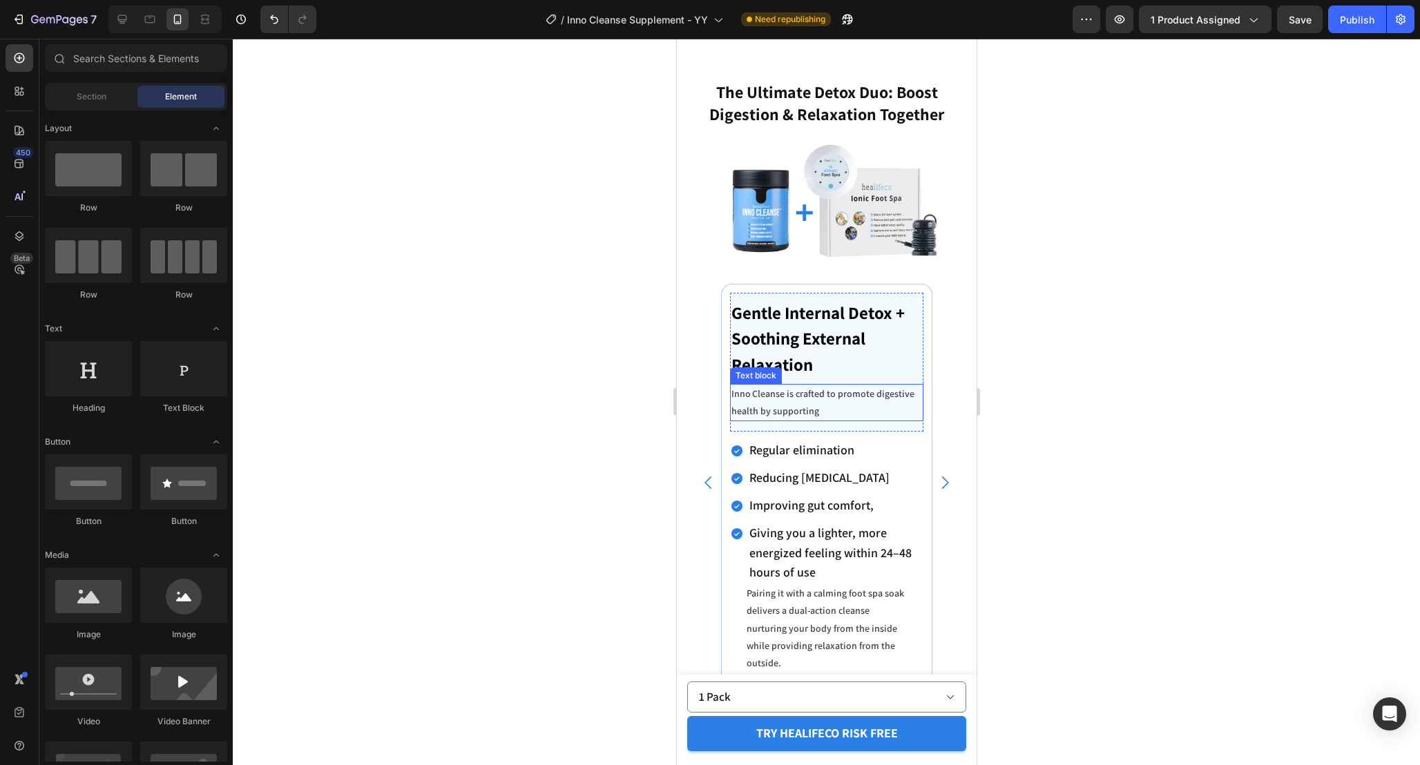
scroll to position [6287, 0]
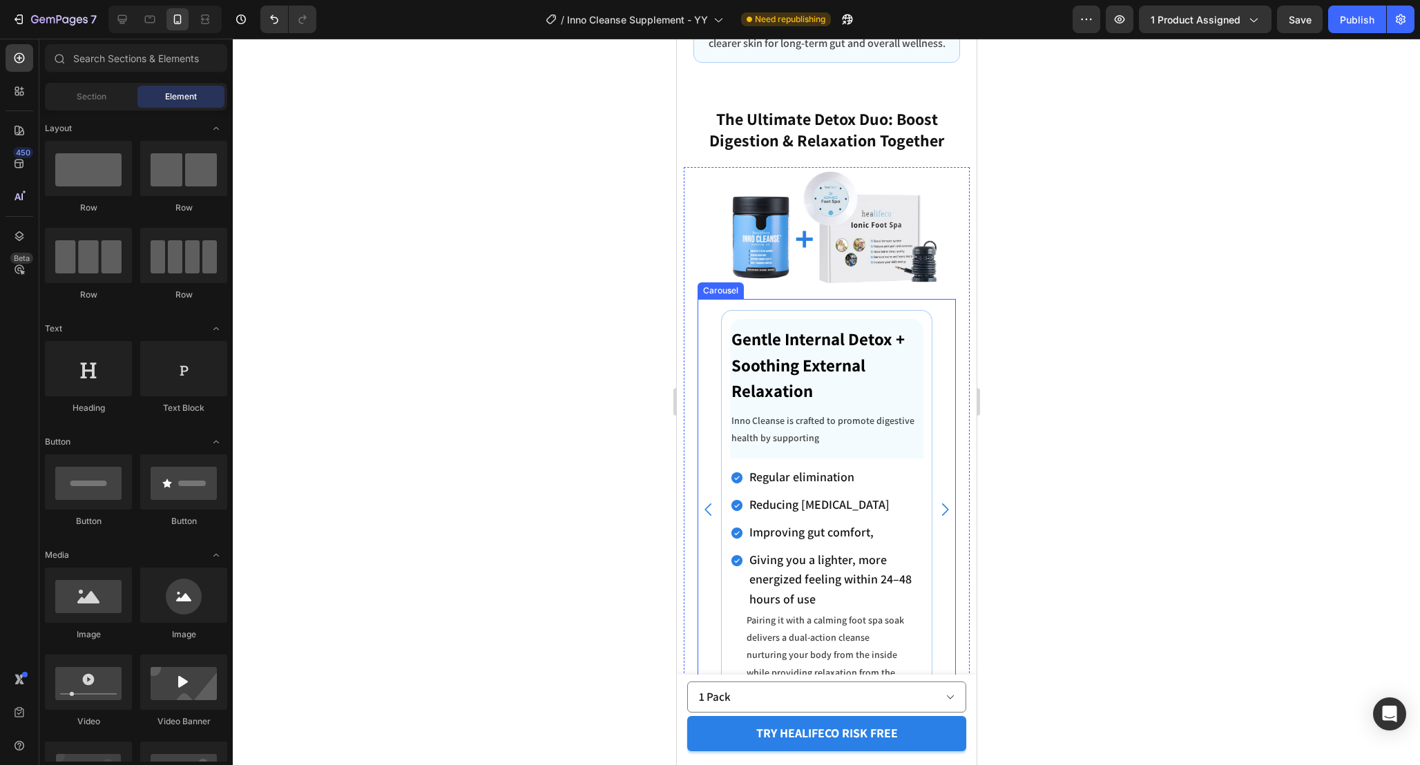
click at [951, 350] on div "Gentle Internal Detox + Soothing External Relaxation Text block Inno Cleanse is…" at bounding box center [826, 515] width 258 height 432
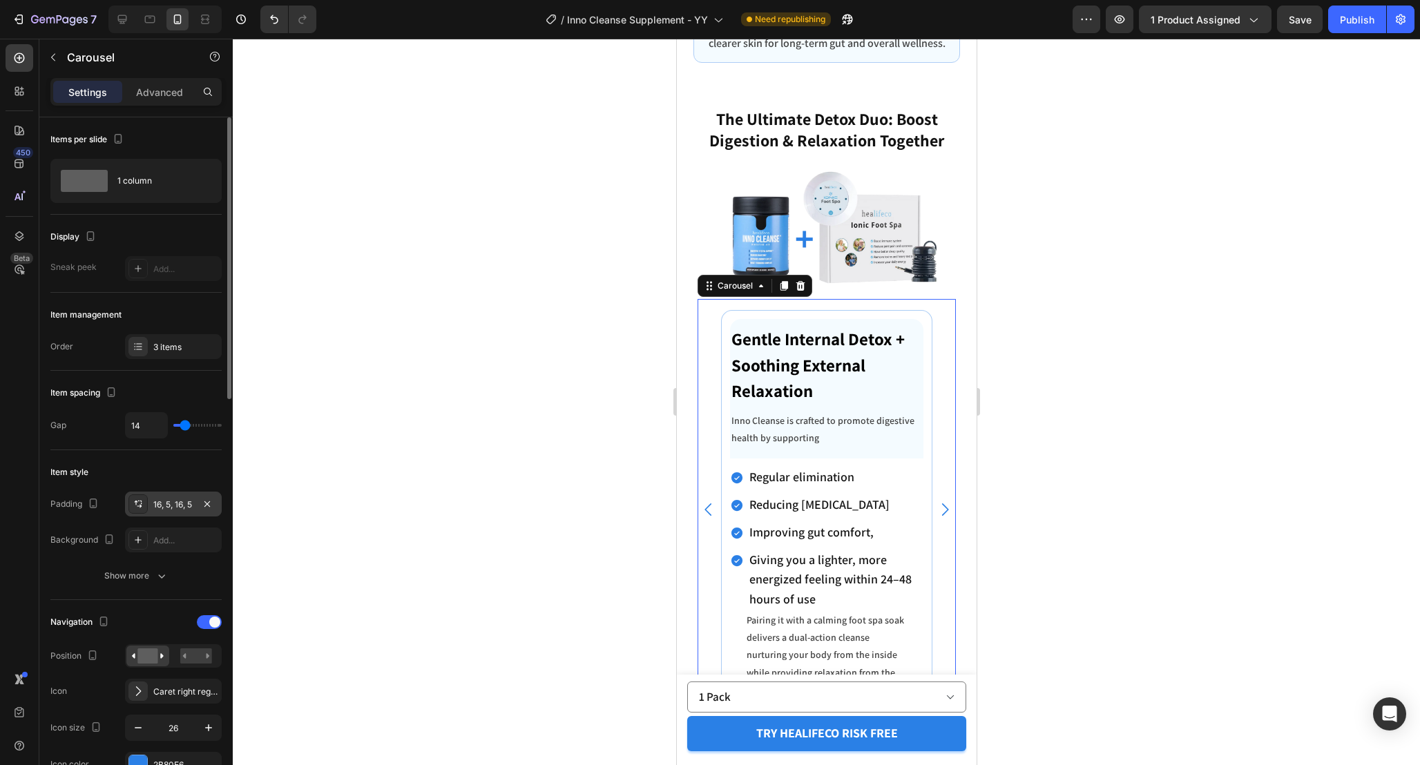
click at [166, 505] on div "16, 5, 16, 5" at bounding box center [173, 505] width 40 height 12
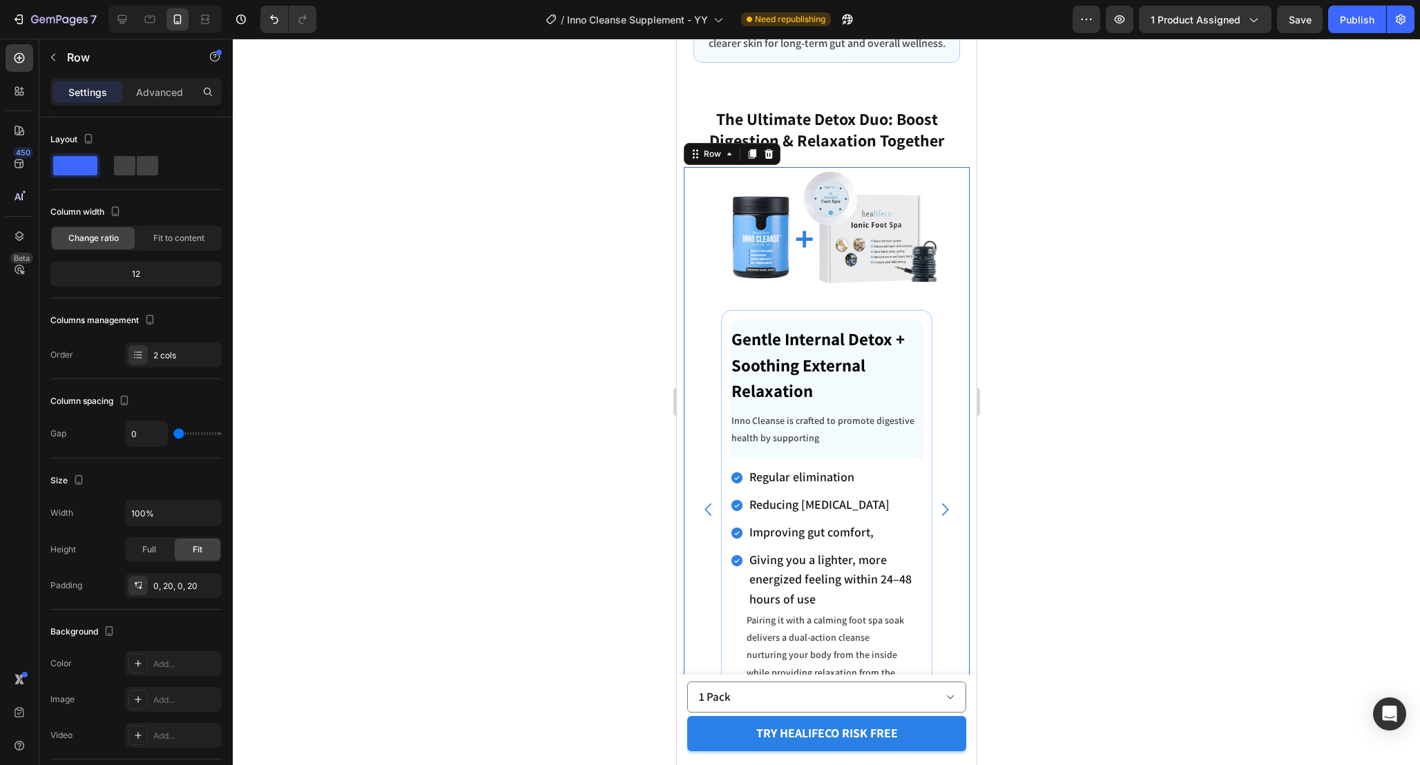
click at [964, 453] on div "Image Image Gentle Internal Detox + Soothing External Relaxation Text block Inn…" at bounding box center [826, 460] width 286 height 586
click at [160, 584] on div "0, 20, 0, 20" at bounding box center [173, 586] width 40 height 12
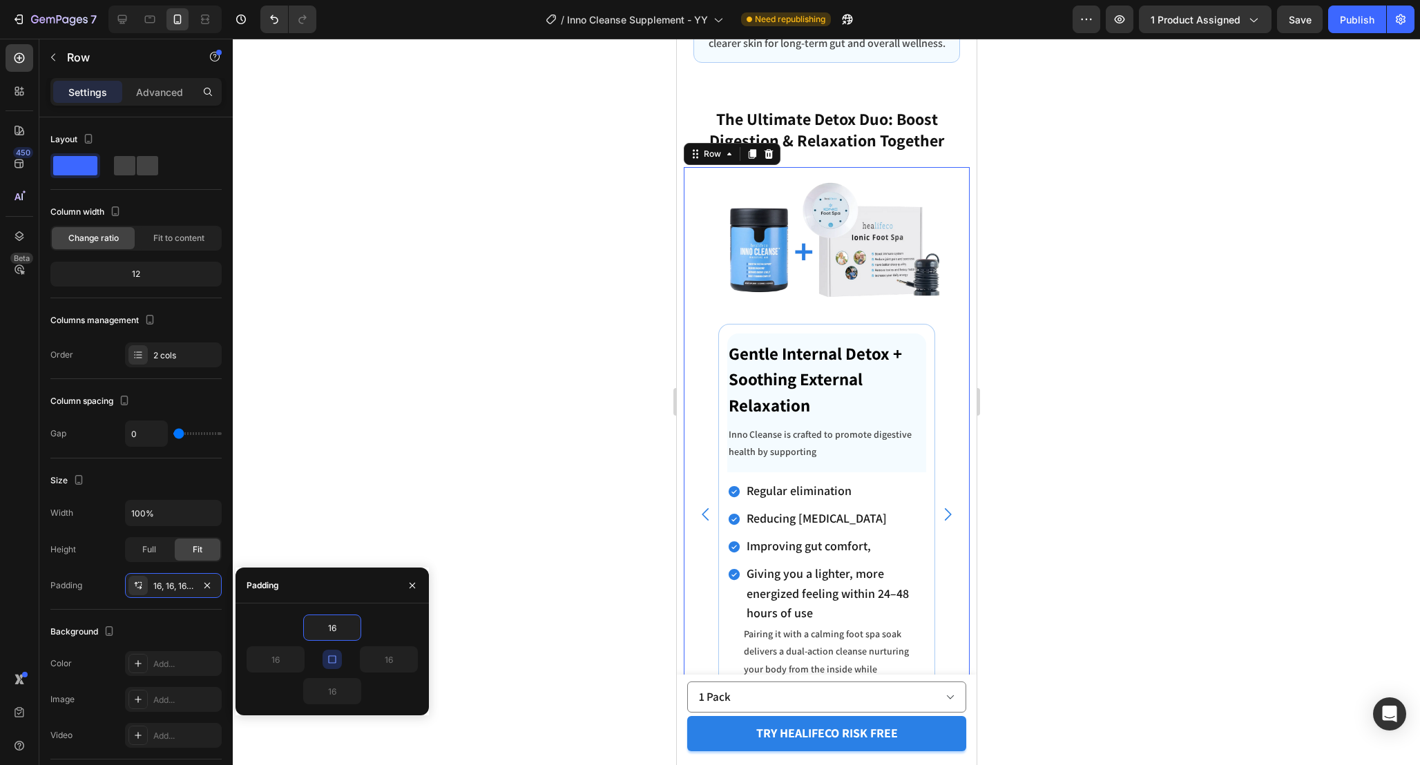
click at [421, 453] on div at bounding box center [827, 402] width 1188 height 727
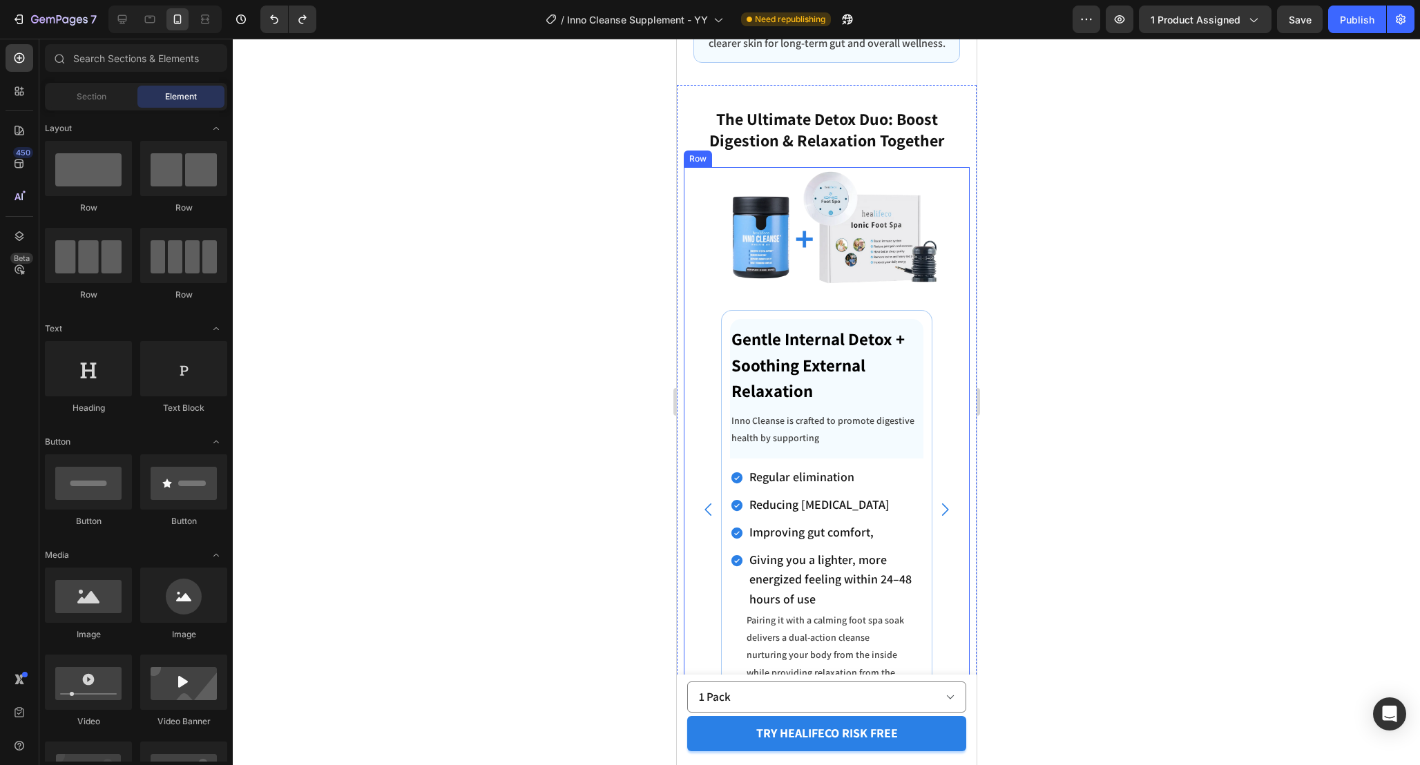
click at [693, 400] on div "Image Image Gentle Internal Detox + Soothing External Relaxation Text block Inn…" at bounding box center [826, 460] width 286 height 586
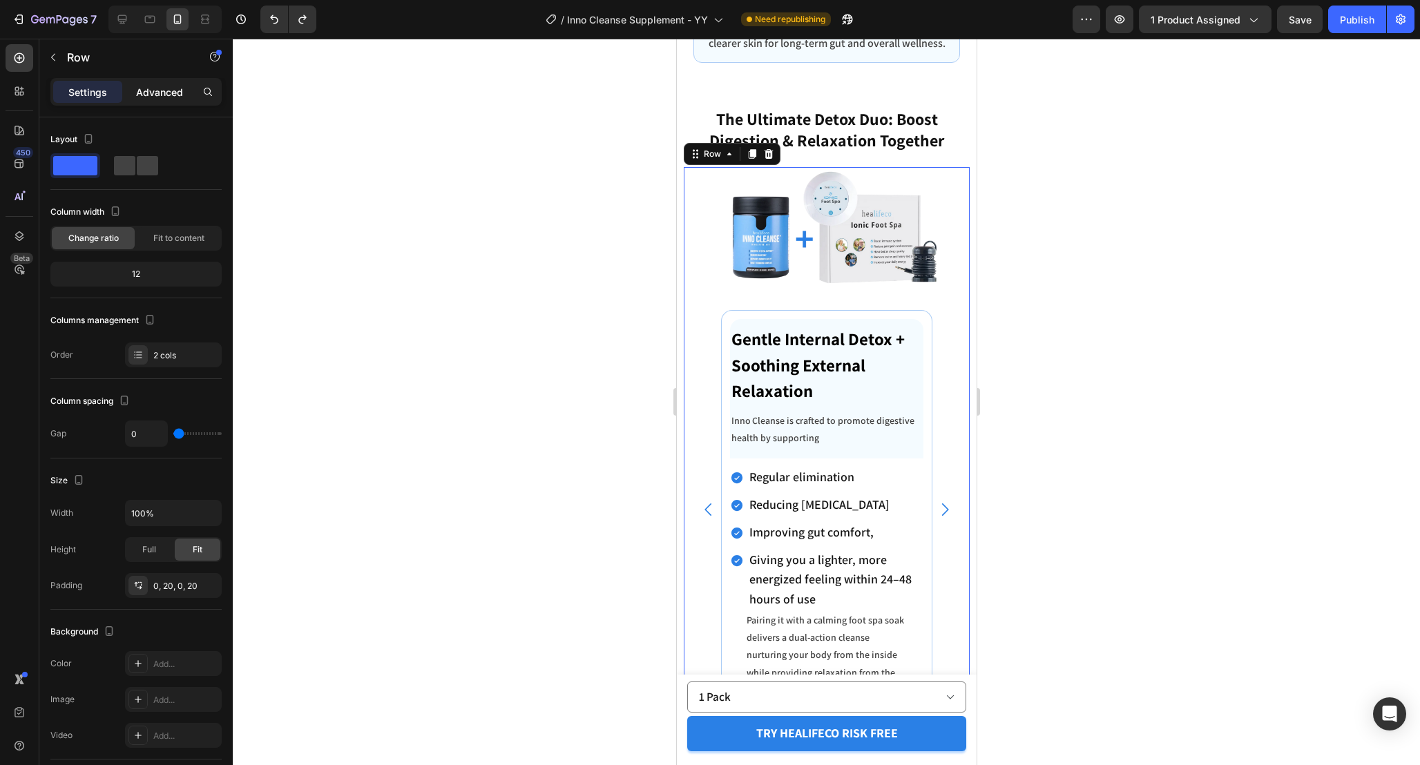
click at [172, 90] on p "Advanced" at bounding box center [159, 92] width 47 height 15
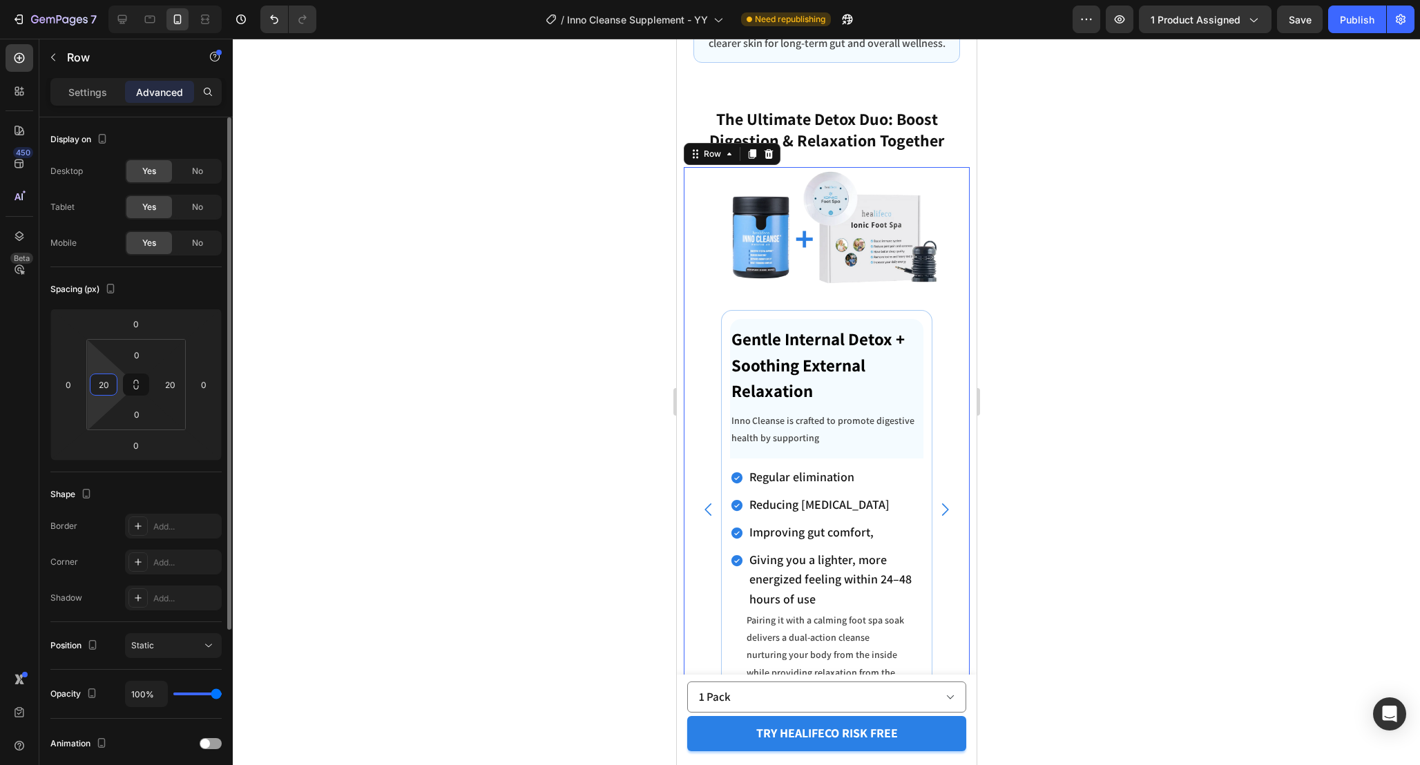
click at [108, 388] on input "20" at bounding box center [103, 384] width 21 height 21
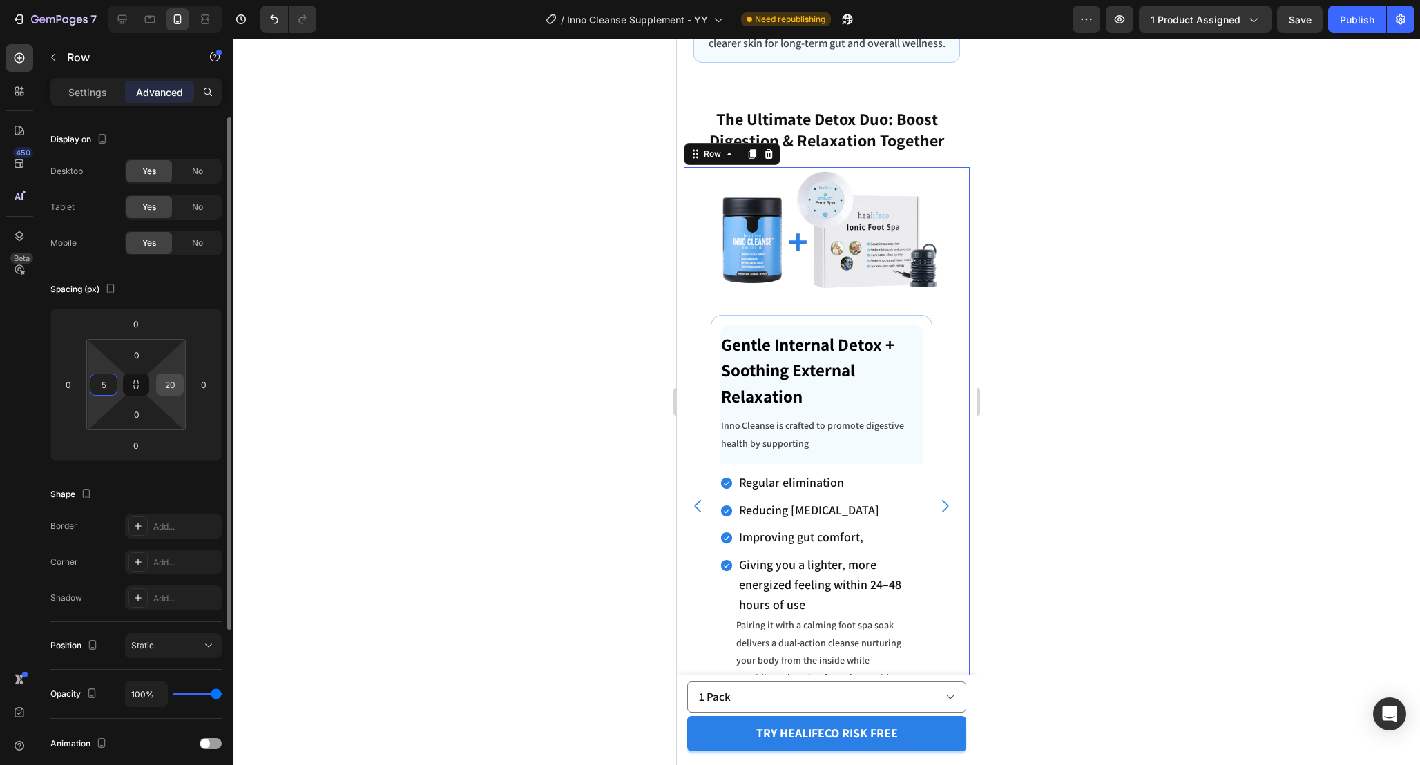
type input "5"
click at [175, 386] on input "20" at bounding box center [170, 384] width 21 height 21
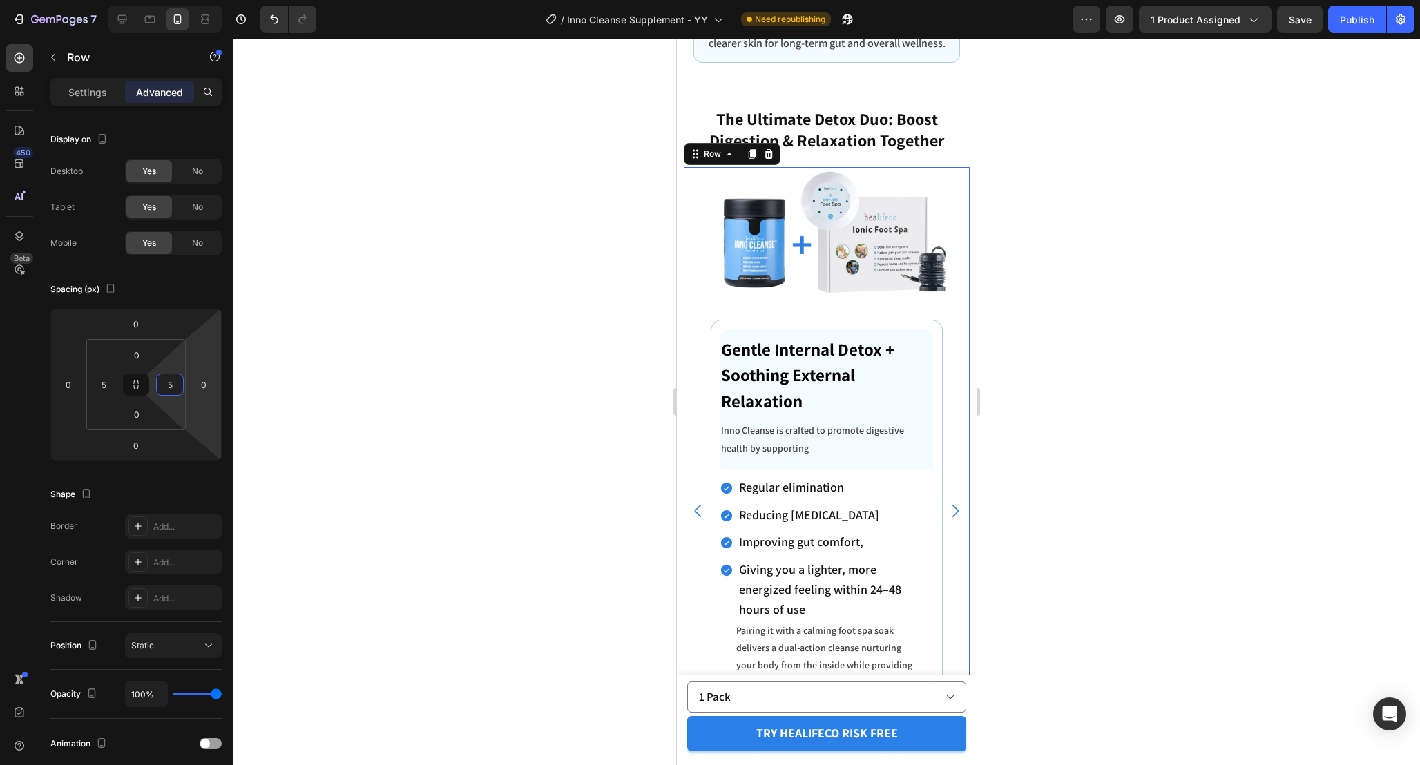
type input "5"
